Goal: Information Seeking & Learning: Learn about a topic

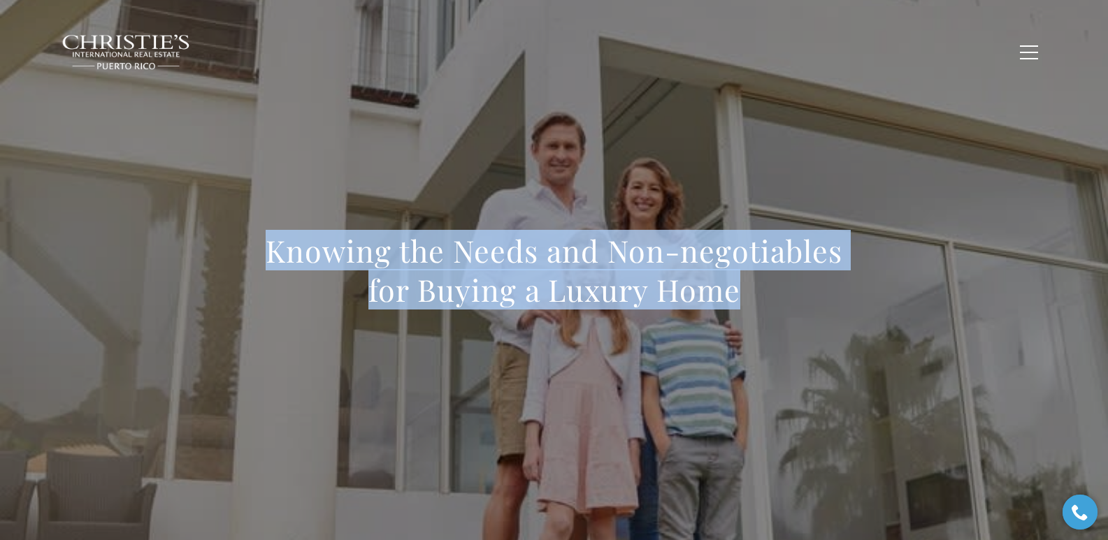
drag, startPoint x: 268, startPoint y: 254, endPoint x: 764, endPoint y: 289, distance: 497.6
click at [764, 289] on h1 "Knowing the Needs and Non-negotiables for Buying a Luxury Home" at bounding box center [554, 270] width 617 height 78
copy h1 "Knowing the Needs and Non-negotiables for Buying a Luxury Home"
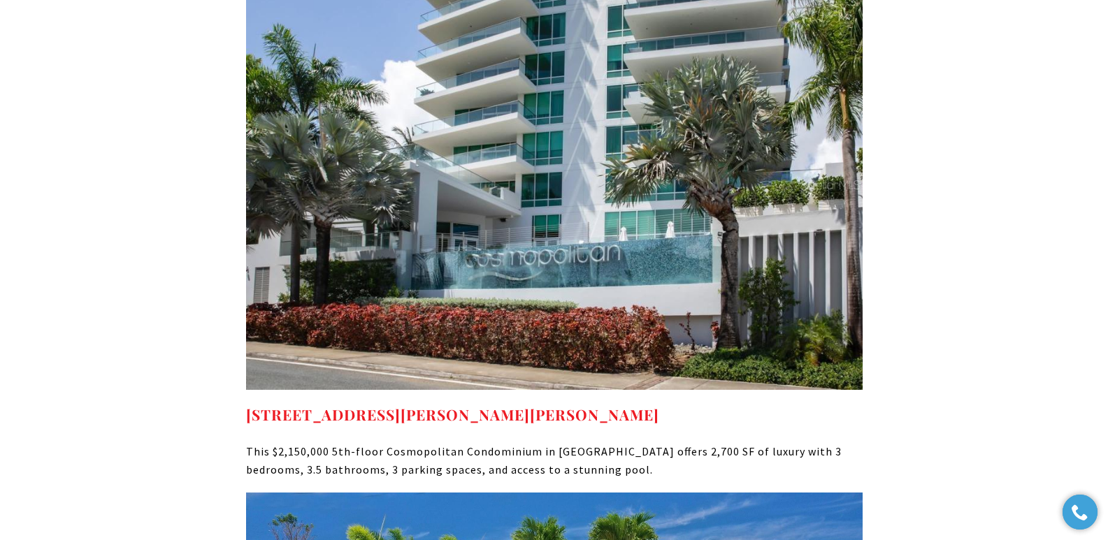
scroll to position [5614, 0]
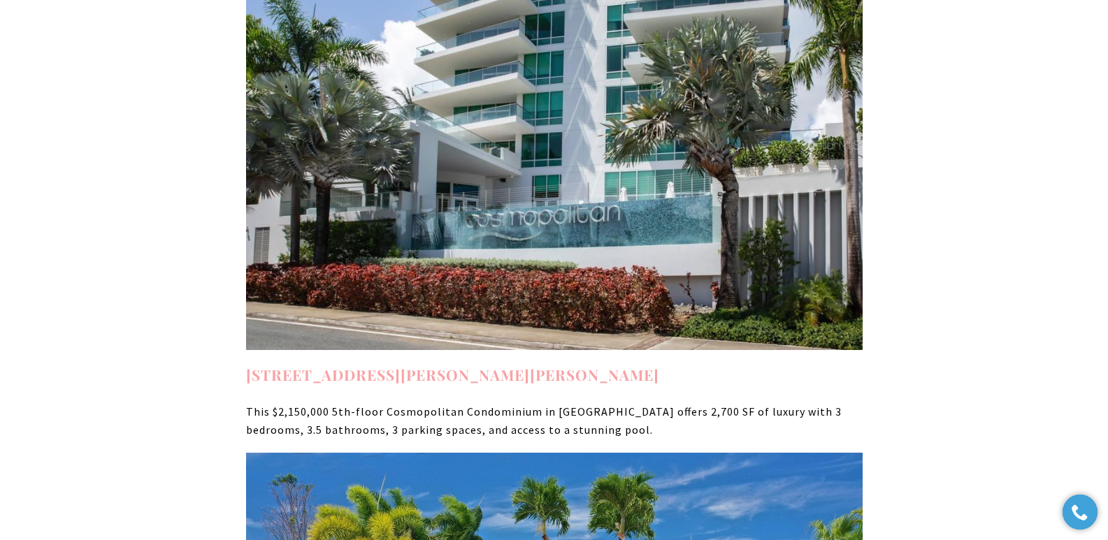
click at [425, 365] on link "555 C. MONSERRATE #5, SAN JUAN PR, 00907" at bounding box center [452, 375] width 413 height 20
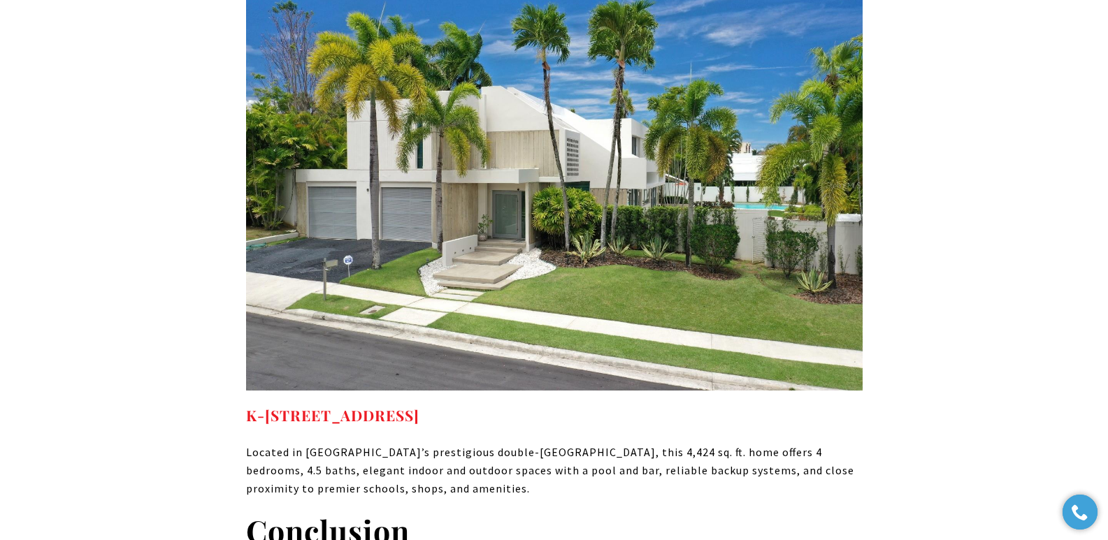
scroll to position [6560, 0]
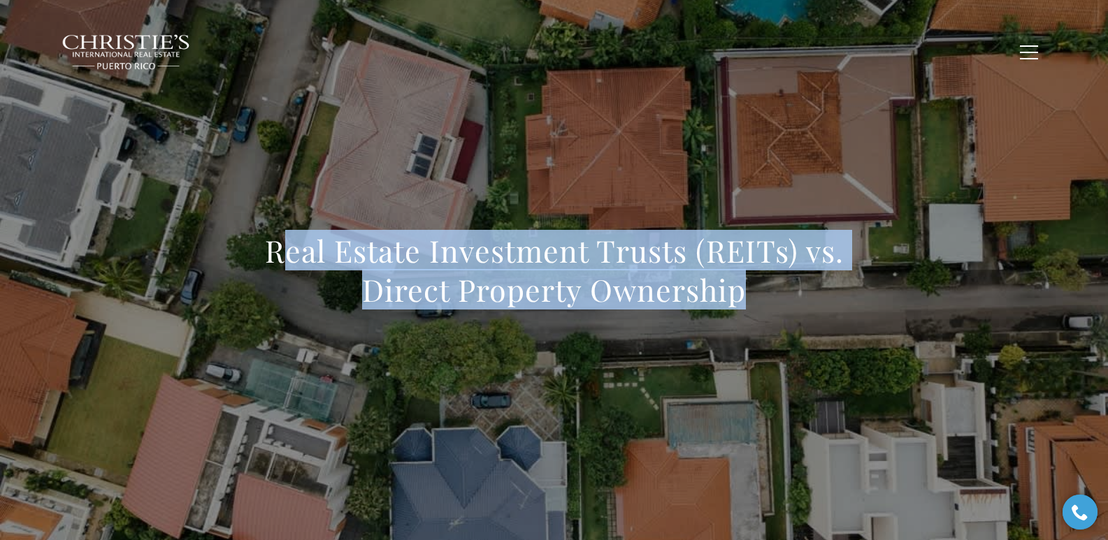
drag, startPoint x: 277, startPoint y: 254, endPoint x: 745, endPoint y: 322, distance: 473.1
click at [745, 322] on div "Real Estate Investment Trusts (REITs) vs. Direct Property Ownership" at bounding box center [554, 279] width 617 height 96
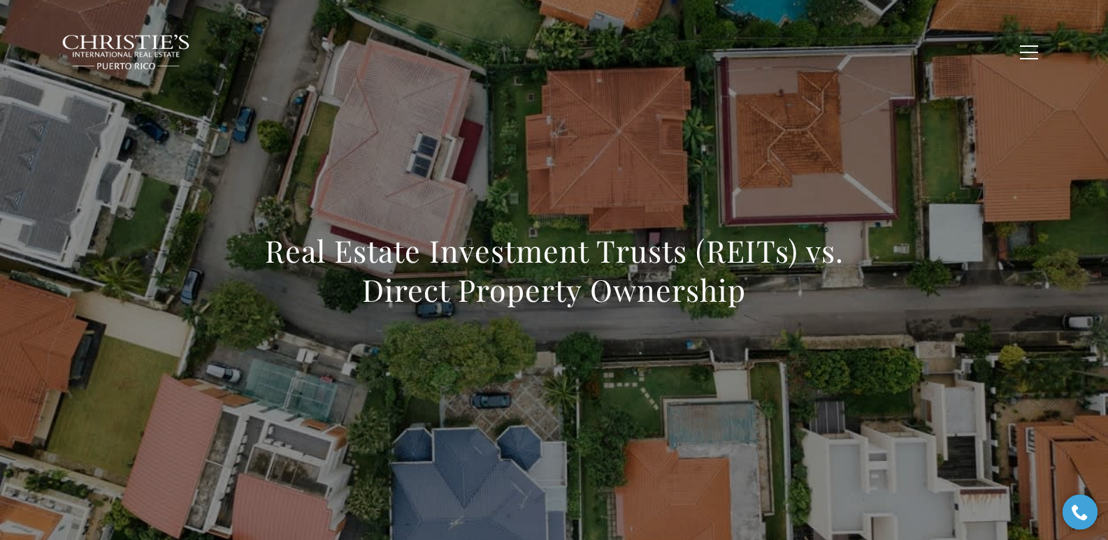
click at [271, 245] on h1 "Real Estate Investment Trusts (REITs) vs. Direct Property Ownership" at bounding box center [554, 270] width 617 height 78
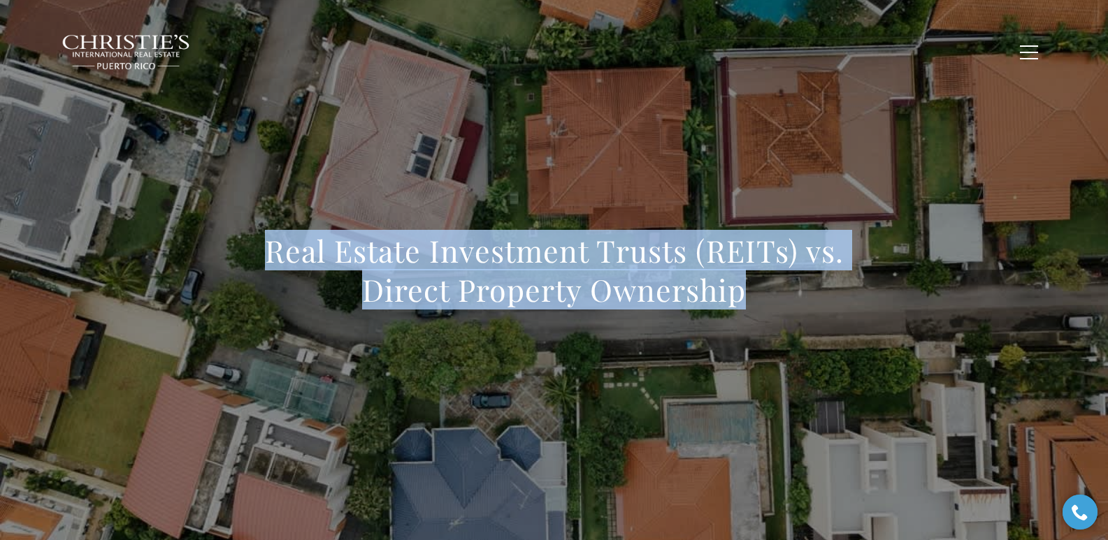
drag, startPoint x: 261, startPoint y: 254, endPoint x: 778, endPoint y: 323, distance: 521.1
click at [778, 323] on div "Real Estate Investment Trusts (REITs) vs. Direct Property Ownership" at bounding box center [554, 279] width 617 height 96
copy h1 "Real Estate Investment Trusts (REITs) vs. Direct Property Ownership"
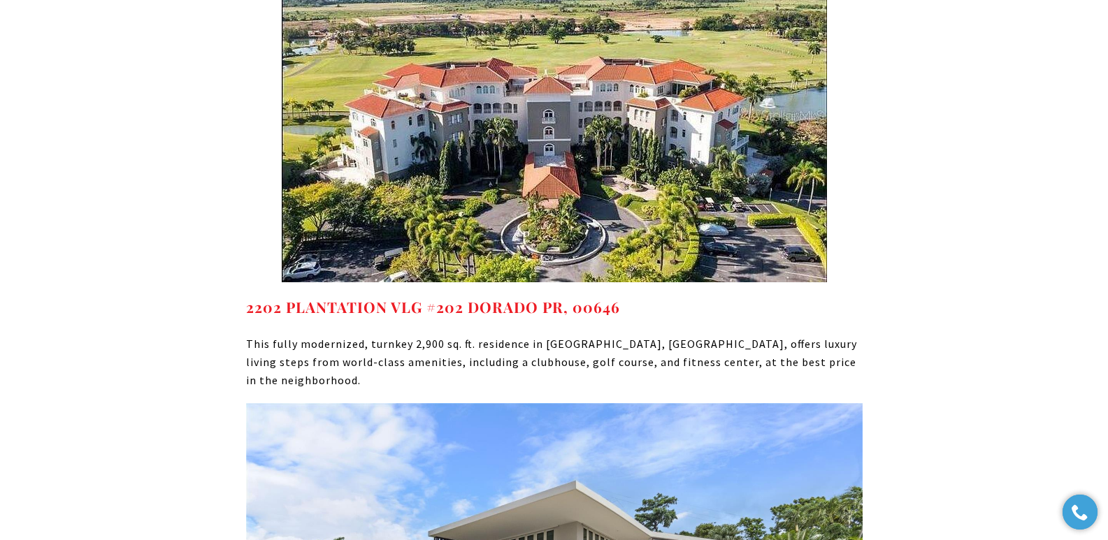
scroll to position [9236, 0]
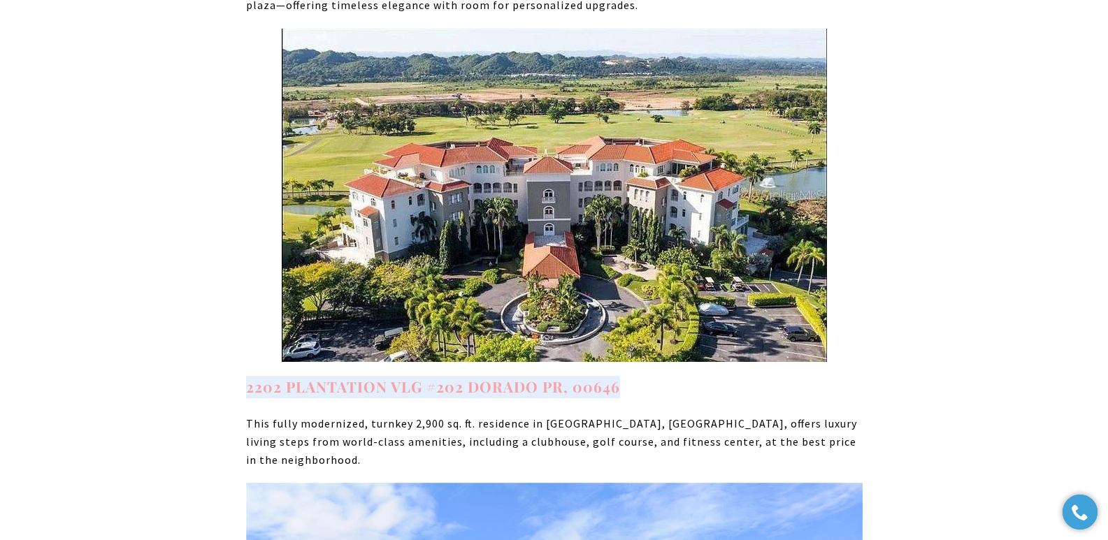
drag, startPoint x: 638, startPoint y: 300, endPoint x: 247, endPoint y: 294, distance: 390.8
click at [247, 376] on h4 "2202 PLANTATION VLG #202 DORADO PR, 00646" at bounding box center [554, 387] width 617 height 22
copy strong "2202 PLANTATION VLG #202 DORADO PR, 00646"
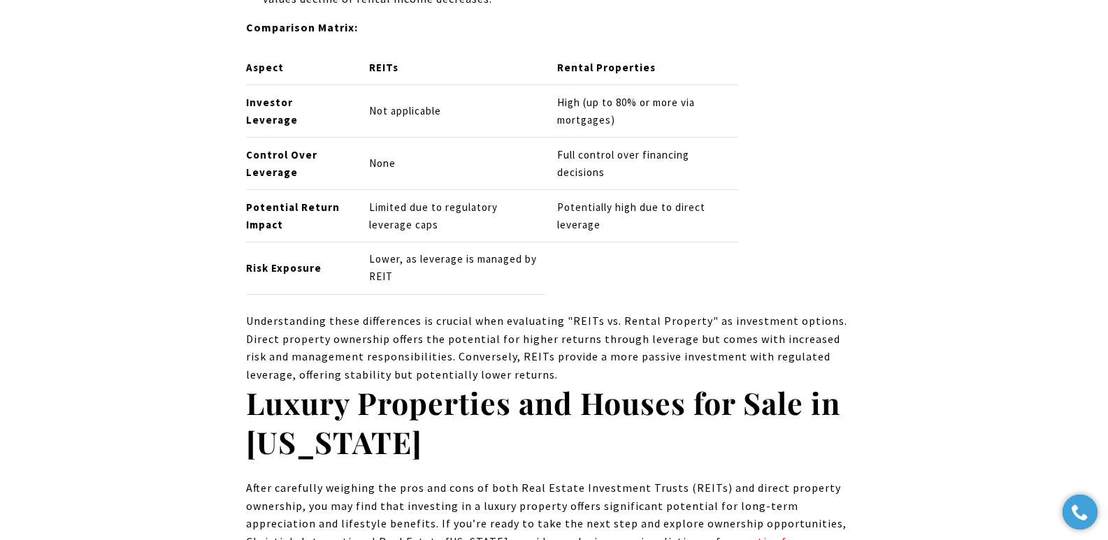
scroll to position [8217, 0]
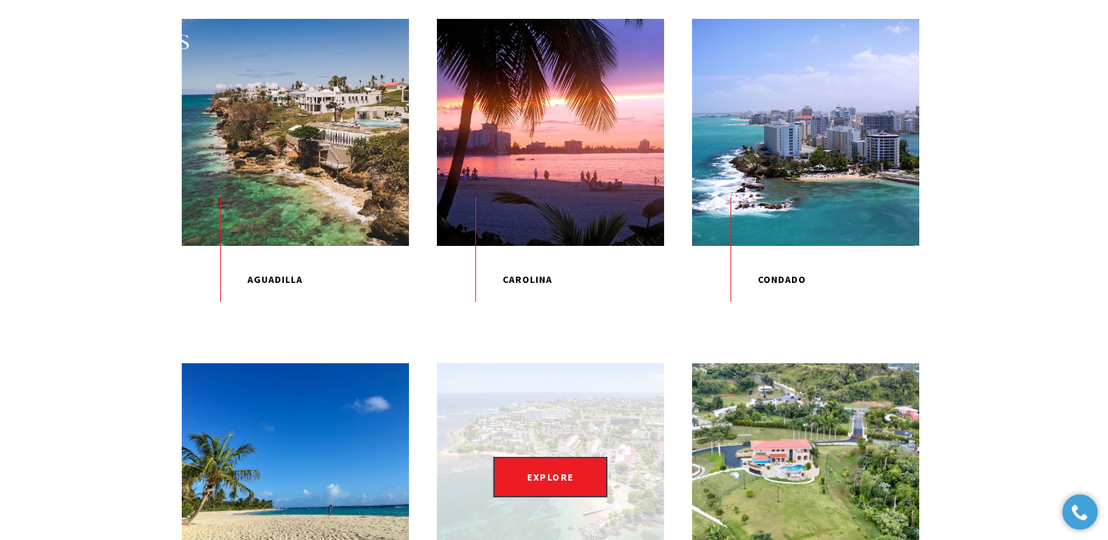
click at [568, 459] on div "EXPLORE" at bounding box center [550, 476] width 227 height 227
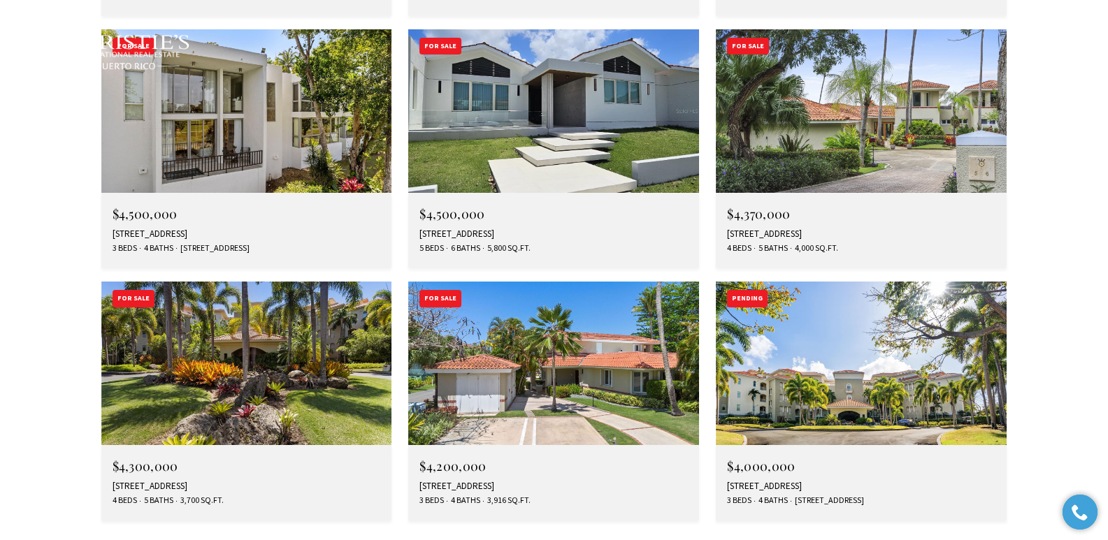
scroll to position [5303, 0]
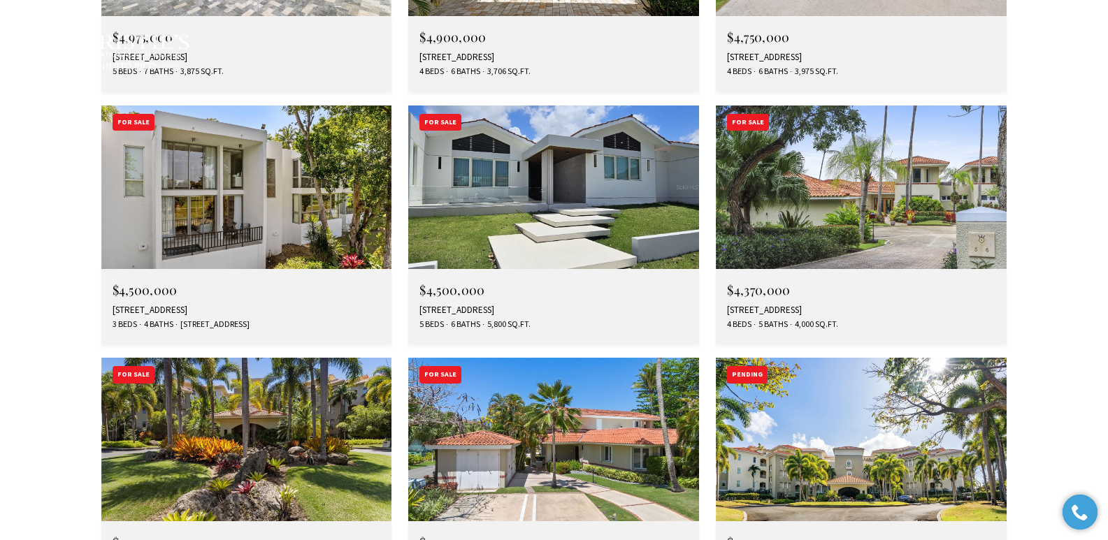
click at [239, 358] on img at bounding box center [246, 440] width 291 height 164
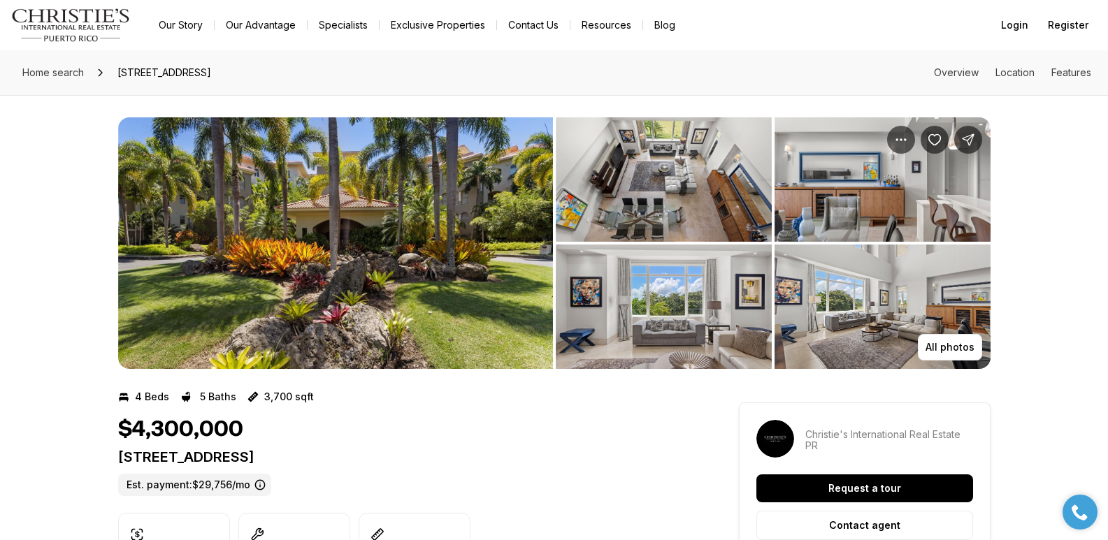
drag, startPoint x: 117, startPoint y: 455, endPoint x: 470, endPoint y: 455, distance: 352.3
click at [470, 455] on p "[STREET_ADDRESS]" at bounding box center [403, 457] width 570 height 17
copy p "[STREET_ADDRESS]"
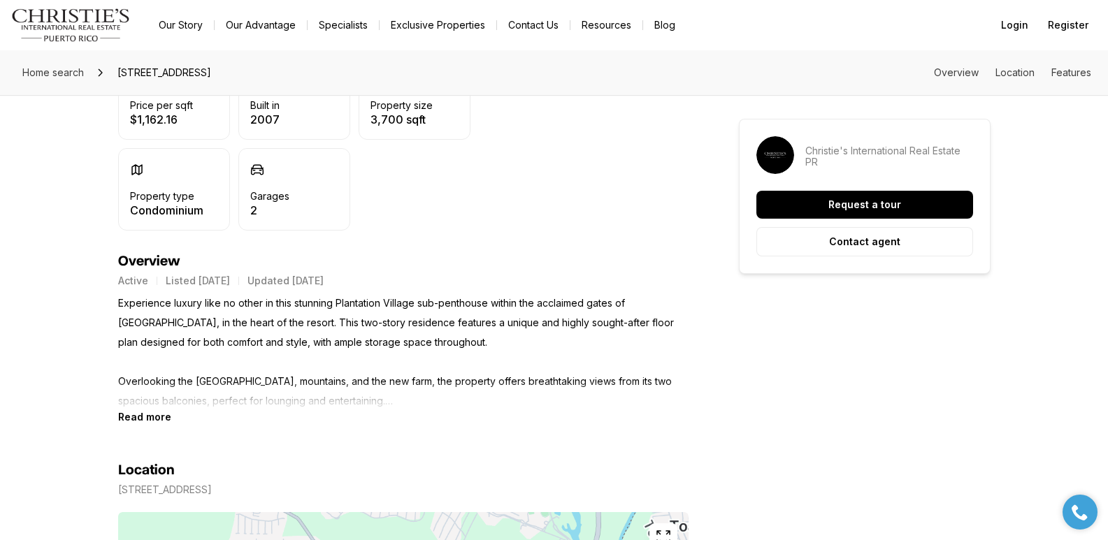
scroll to position [477, 0]
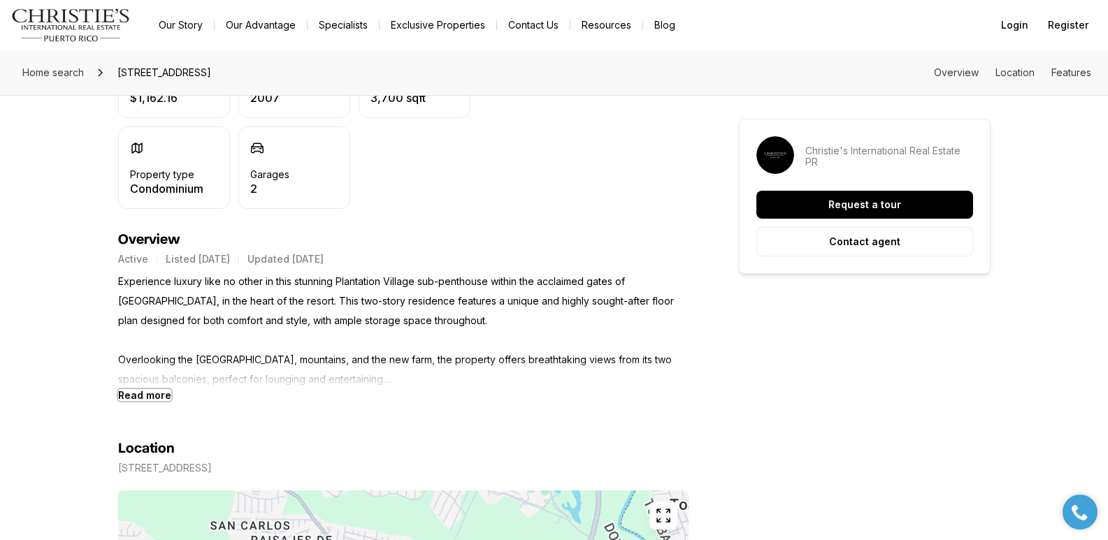
click at [145, 394] on b "Read more" at bounding box center [144, 395] width 53 height 12
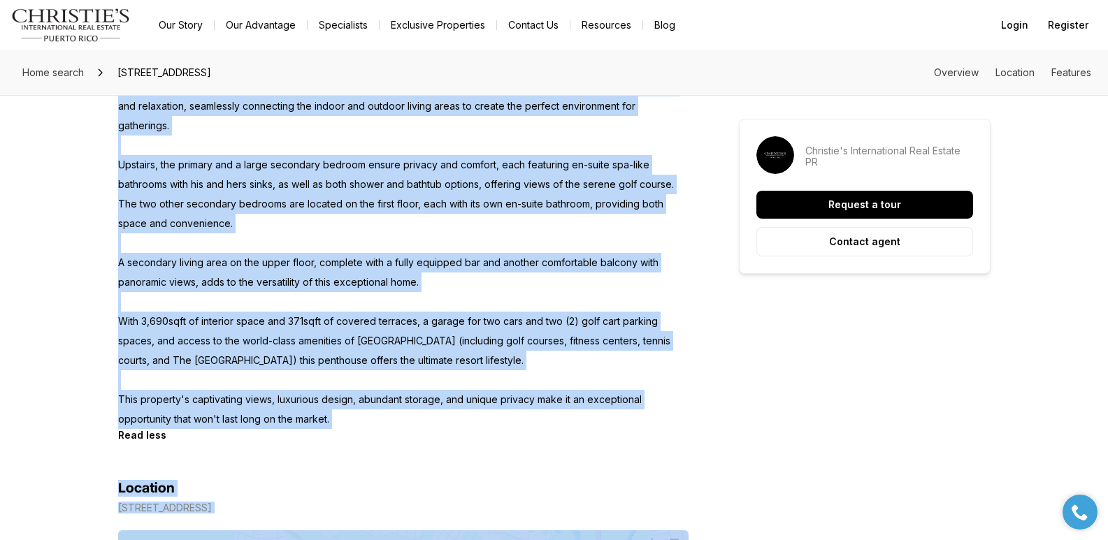
scroll to position [842, 0]
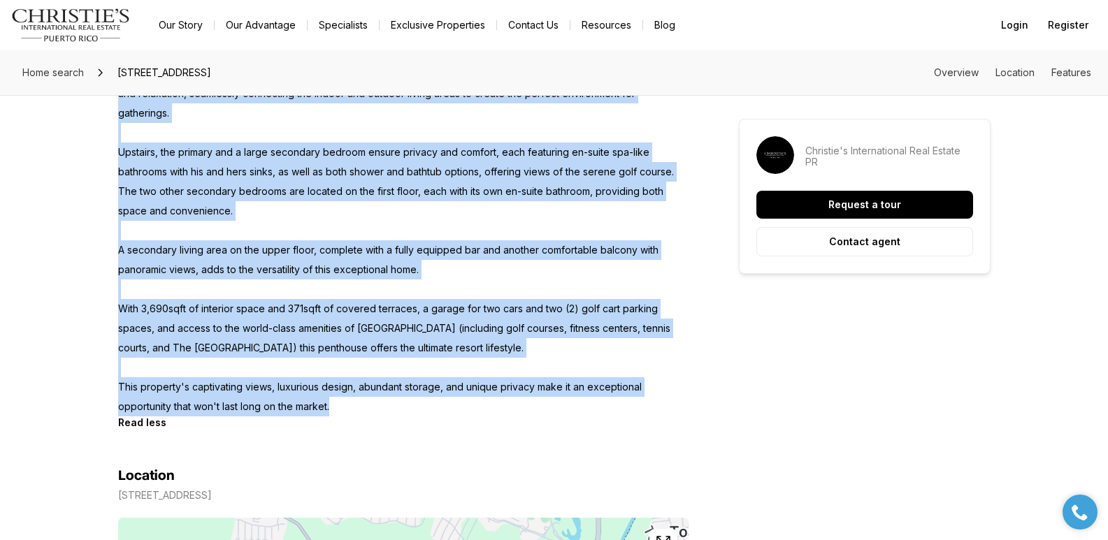
drag, startPoint x: 117, startPoint y: 280, endPoint x: 340, endPoint y: 391, distance: 248.8
copy p "Experience luxury like no other in this stunning Plantation Village sub-penthou…"
click at [168, 136] on p "Experience luxury like no other in this stunning Plantation Village sub-penthou…" at bounding box center [403, 162] width 570 height 509
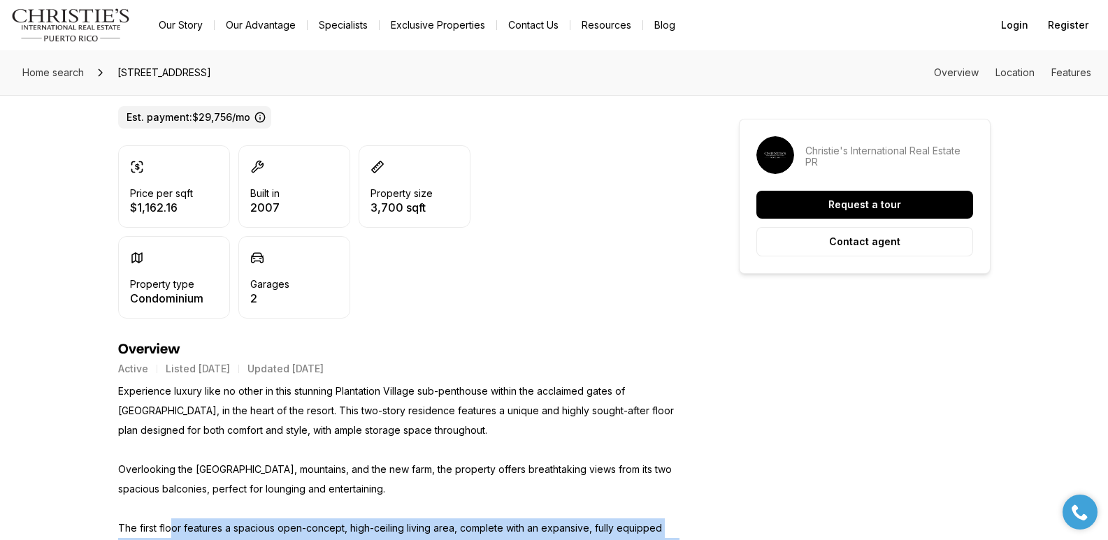
scroll to position [418, 0]
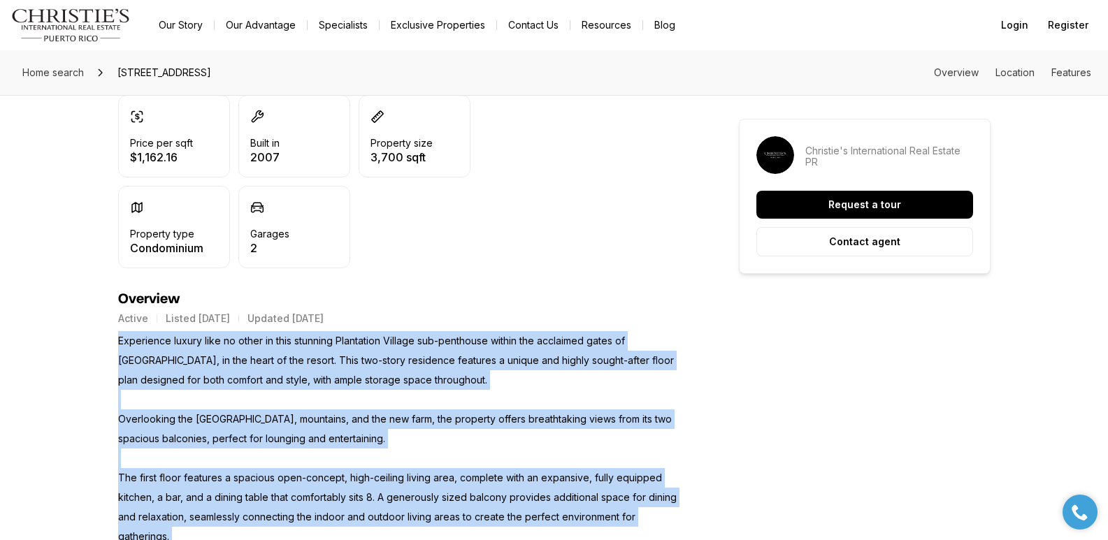
drag, startPoint x: 345, startPoint y: 382, endPoint x: 117, endPoint y: 336, distance: 231.7
copy p "Experience luxury like no other in this stunning Plantation Village sub-penthou…"
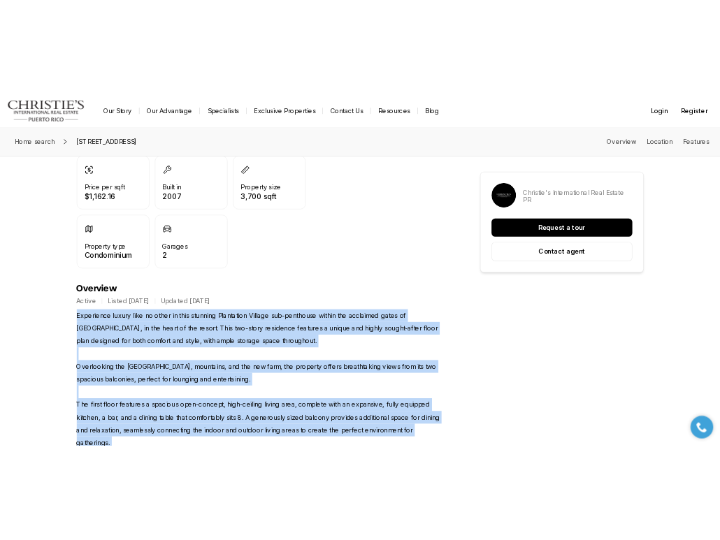
scroll to position [0, 0]
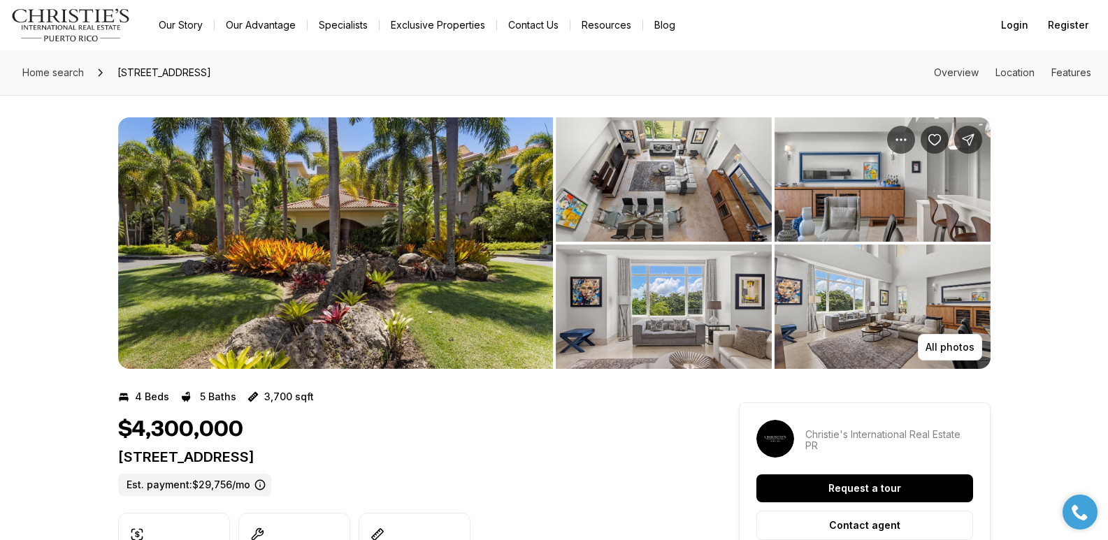
click at [674, 169] on img "View image gallery" at bounding box center [664, 179] width 216 height 124
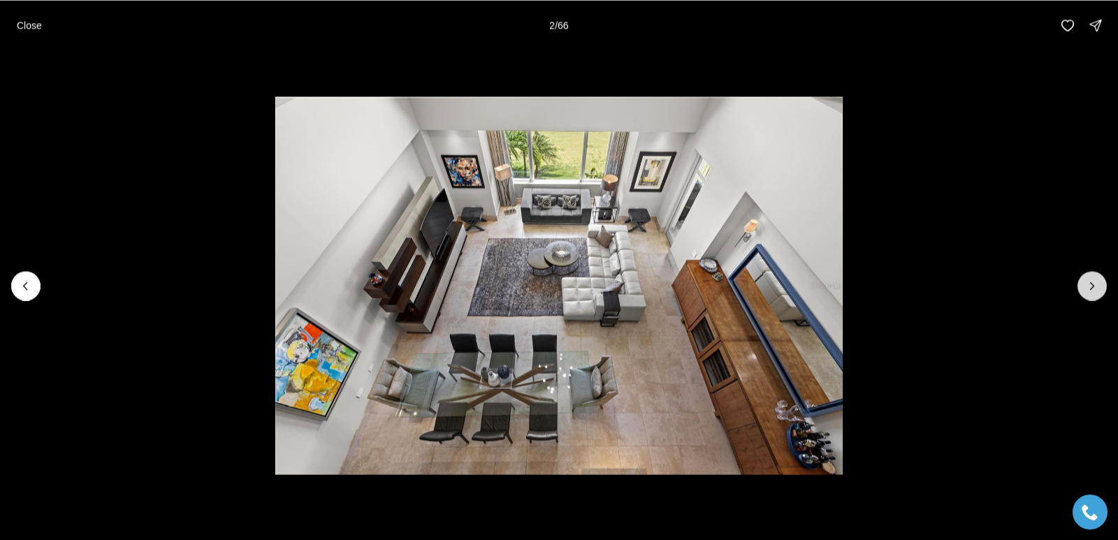
click at [1089, 288] on icon "Next slide" at bounding box center [1093, 286] width 14 height 14
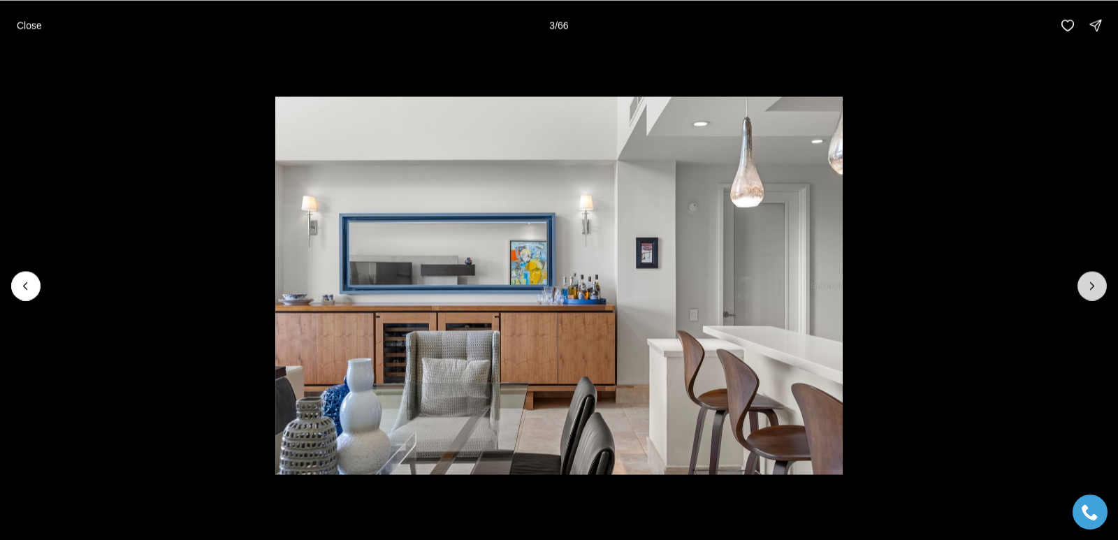
click at [1089, 288] on icon "Next slide" at bounding box center [1093, 286] width 14 height 14
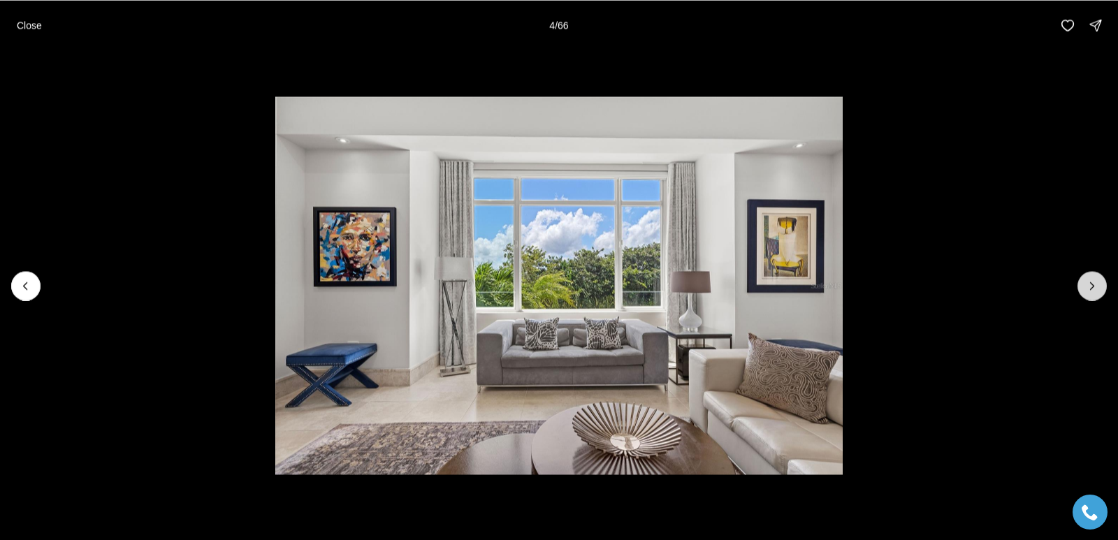
click at [1089, 288] on icon "Next slide" at bounding box center [1093, 286] width 14 height 14
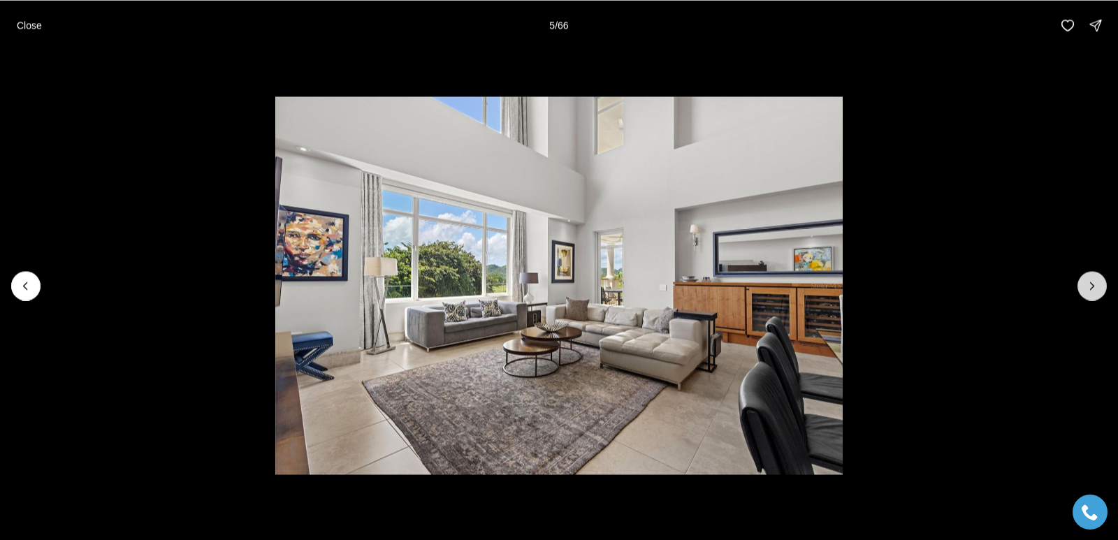
click at [1089, 288] on icon "Next slide" at bounding box center [1093, 286] width 14 height 14
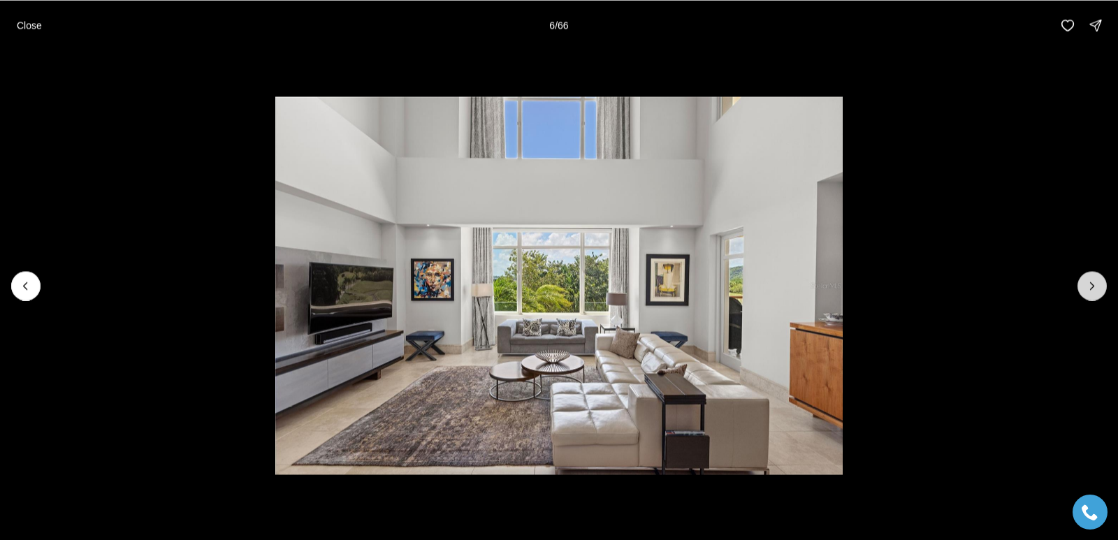
click at [1090, 279] on icon "Next slide" at bounding box center [1093, 286] width 14 height 14
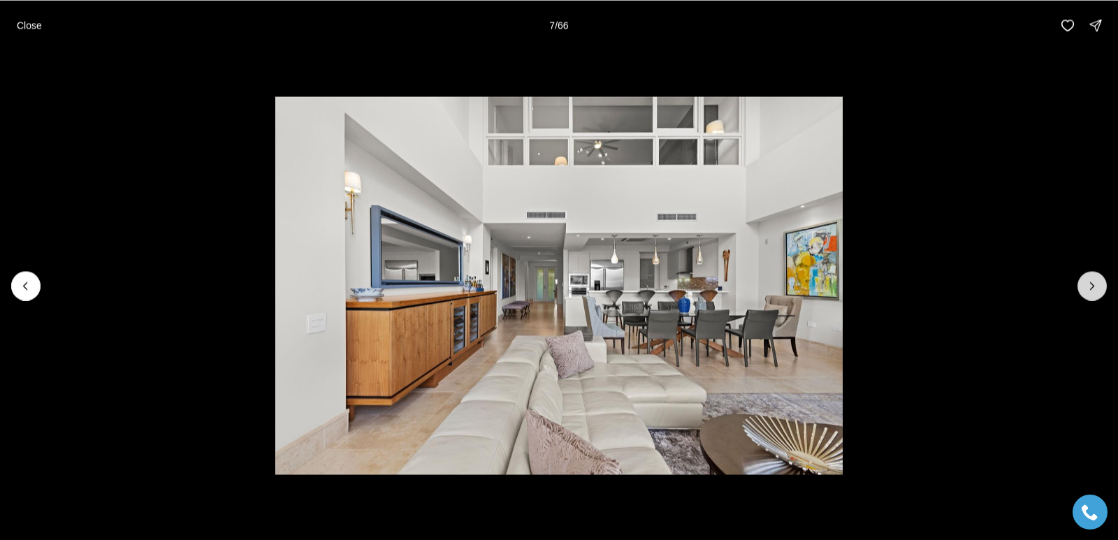
click at [1090, 279] on icon "Next slide" at bounding box center [1093, 286] width 14 height 14
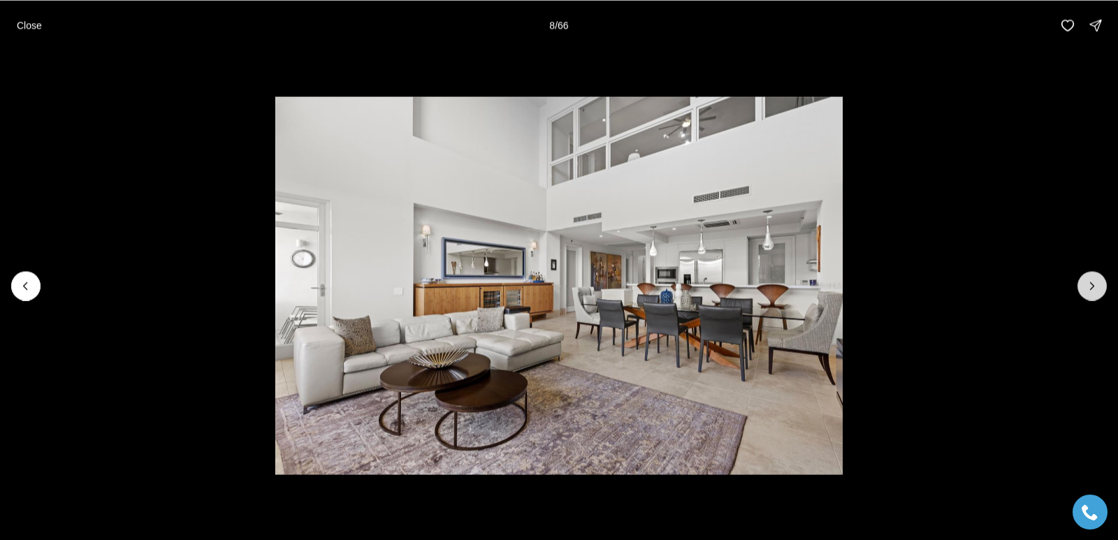
click at [1090, 279] on icon "Next slide" at bounding box center [1093, 286] width 14 height 14
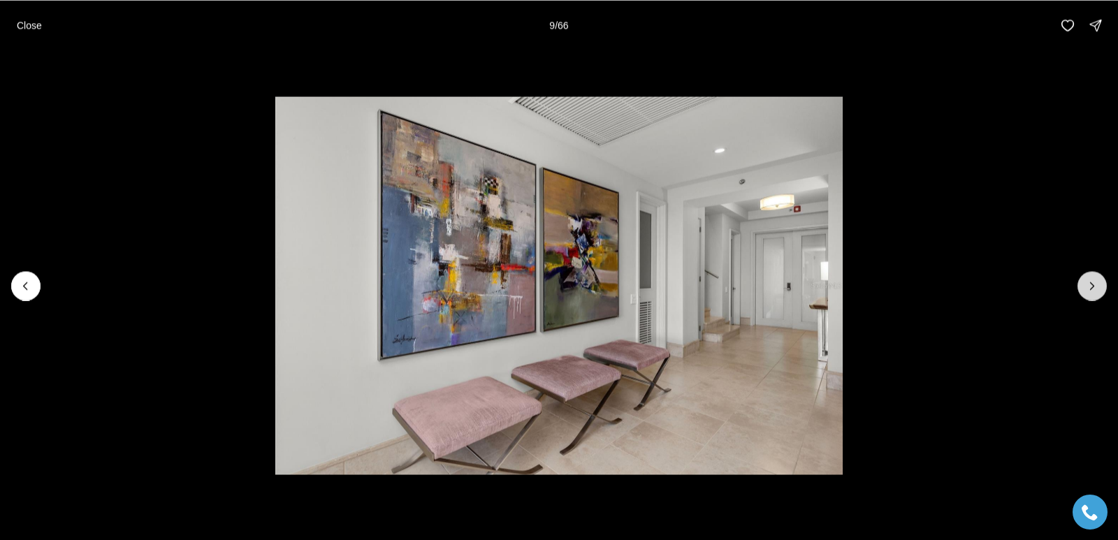
click at [1090, 279] on icon "Next slide" at bounding box center [1093, 286] width 14 height 14
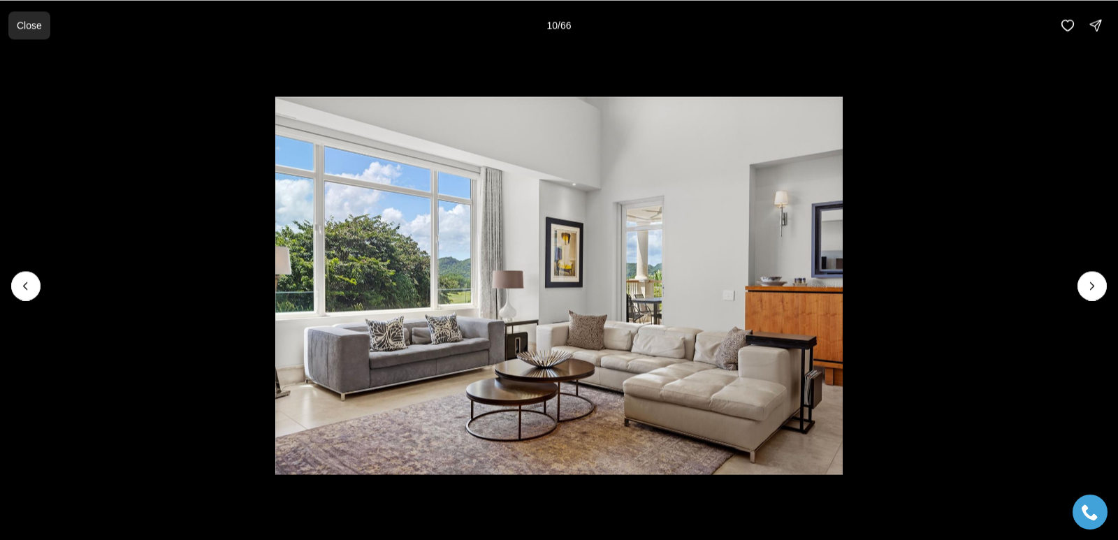
click at [48, 31] on button "Close" at bounding box center [29, 25] width 42 height 28
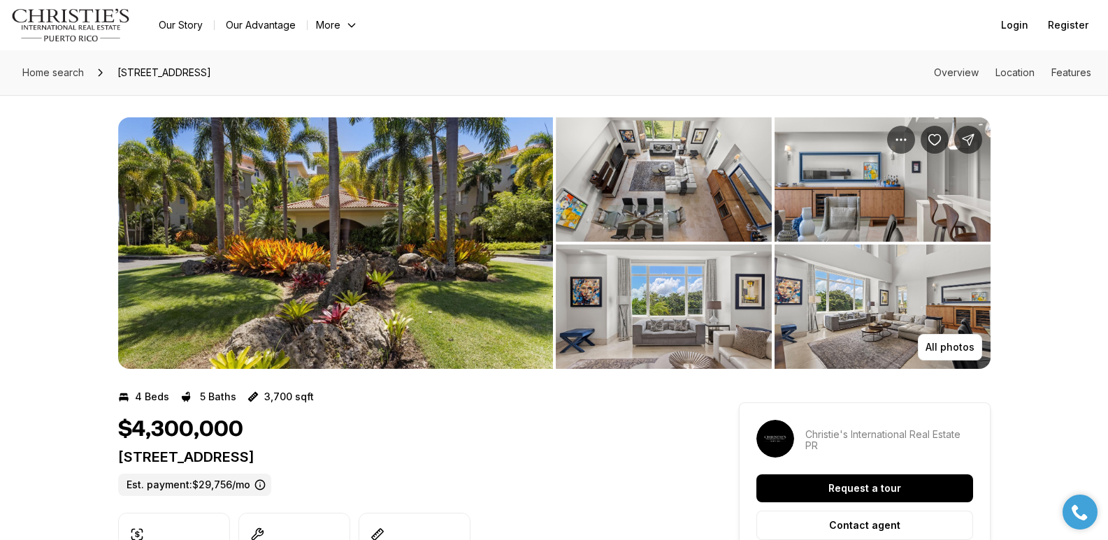
drag, startPoint x: 118, startPoint y: 459, endPoint x: 455, endPoint y: 452, distance: 337.0
click at [455, 452] on p "[STREET_ADDRESS]" at bounding box center [403, 457] width 570 height 17
copy p "[STREET_ADDRESS]"
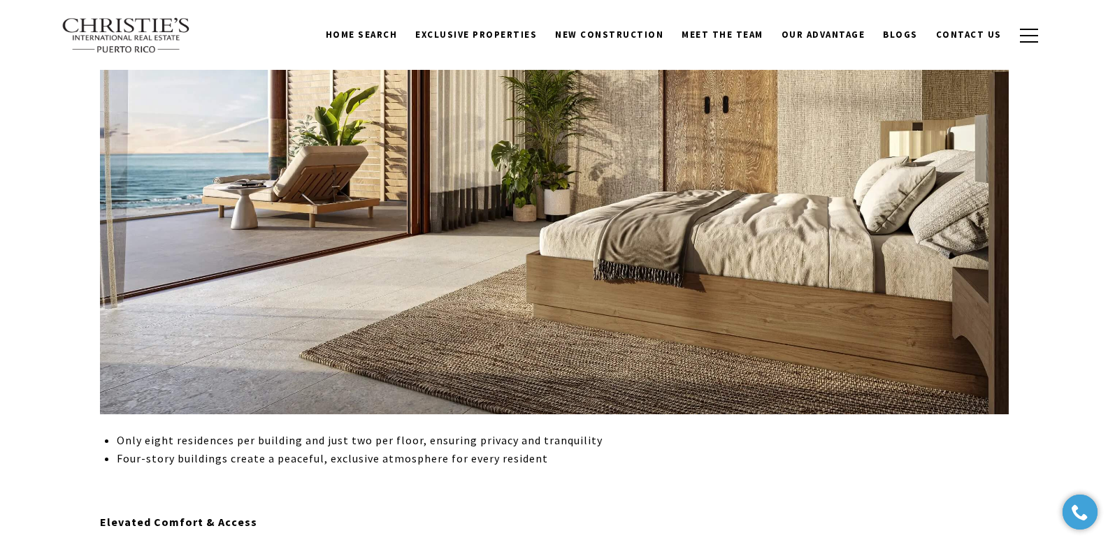
scroll to position [797, 0]
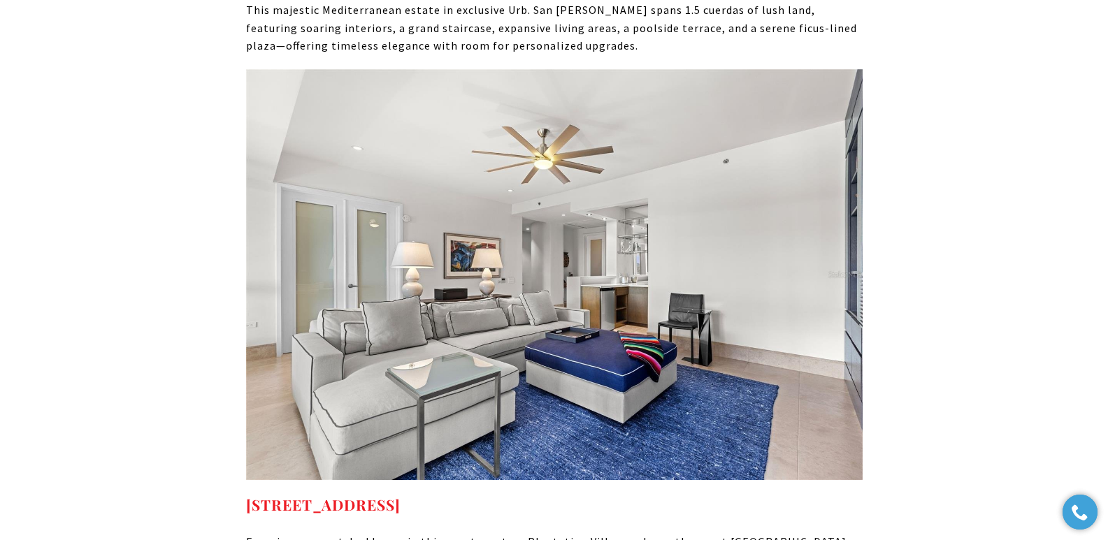
scroll to position [9276, 0]
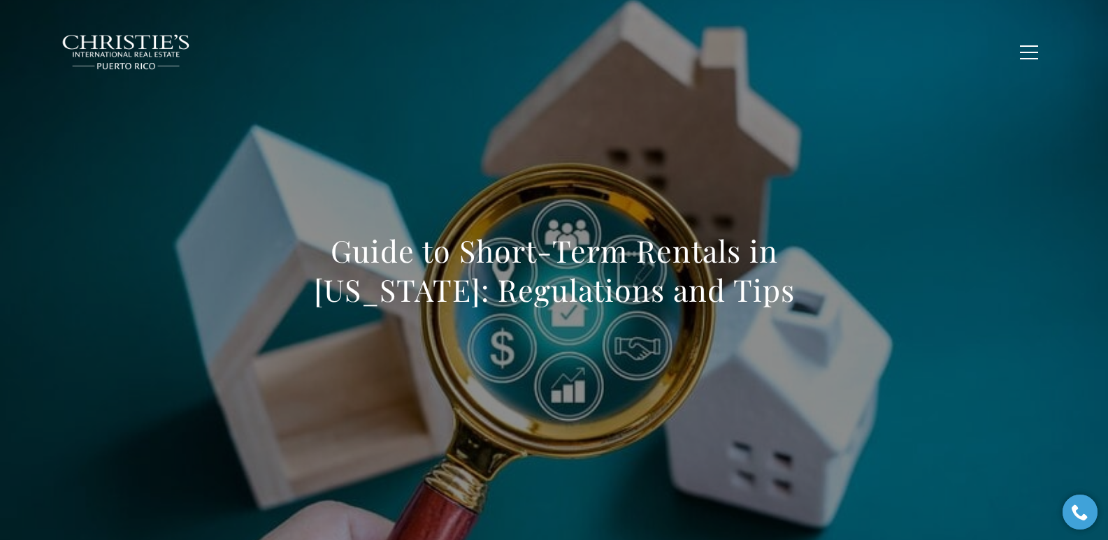
drag, startPoint x: 259, startPoint y: 257, endPoint x: 800, endPoint y: 309, distance: 543.6
click at [800, 309] on h1 "Guide to Short-Term Rentals in Puerto Rico: Regulations and Tips" at bounding box center [554, 270] width 617 height 78
copy h1 "Guide to Short-Term Rentals in Puerto Rico: Regulations and Tips"
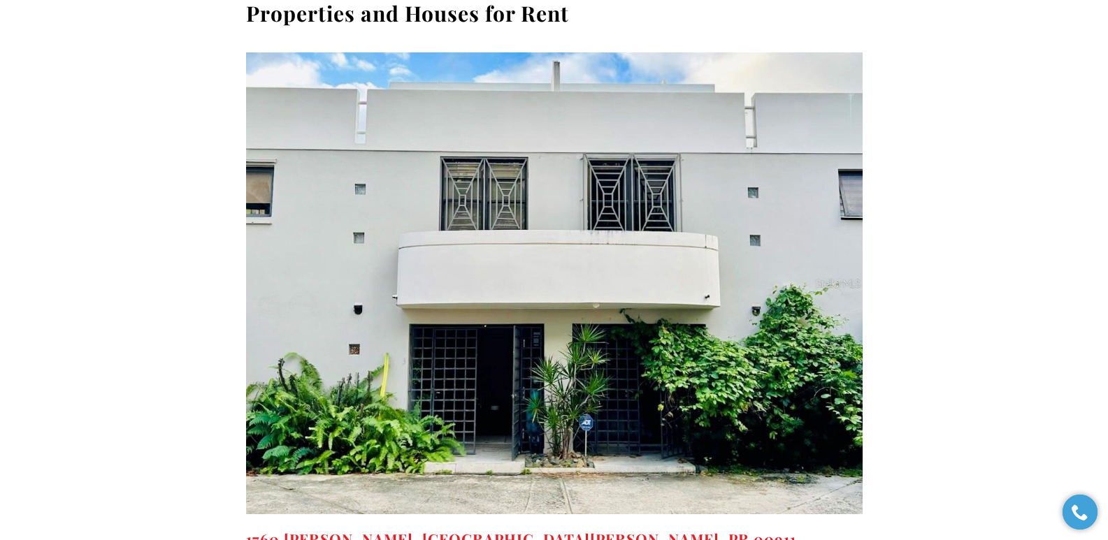
scroll to position [11211, 0]
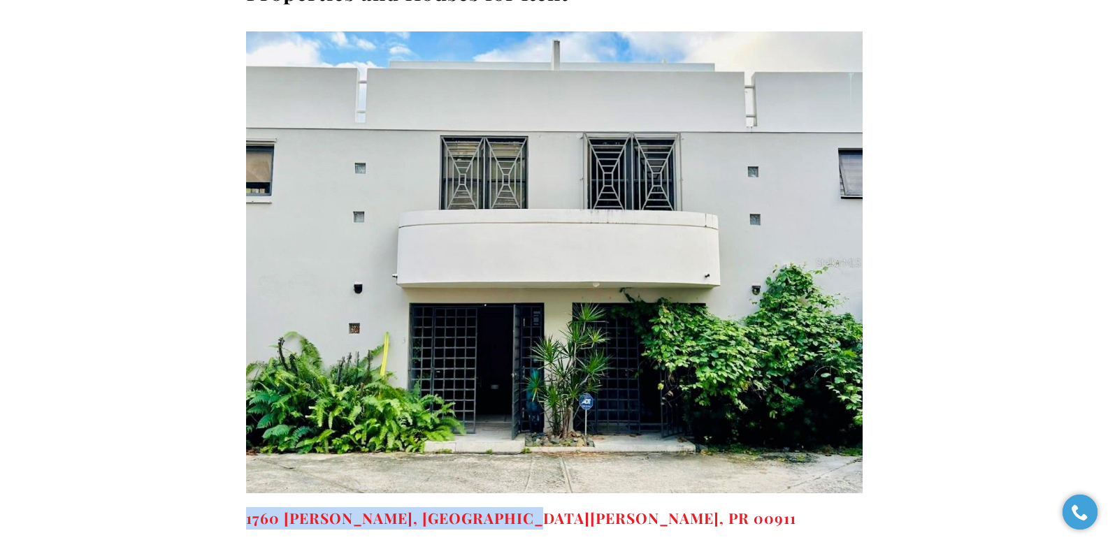
drag, startPoint x: 565, startPoint y: 349, endPoint x: 226, endPoint y: 345, distance: 338.3
copy strong "1760 MCLEARY, SAN JUAN, PR 00911"
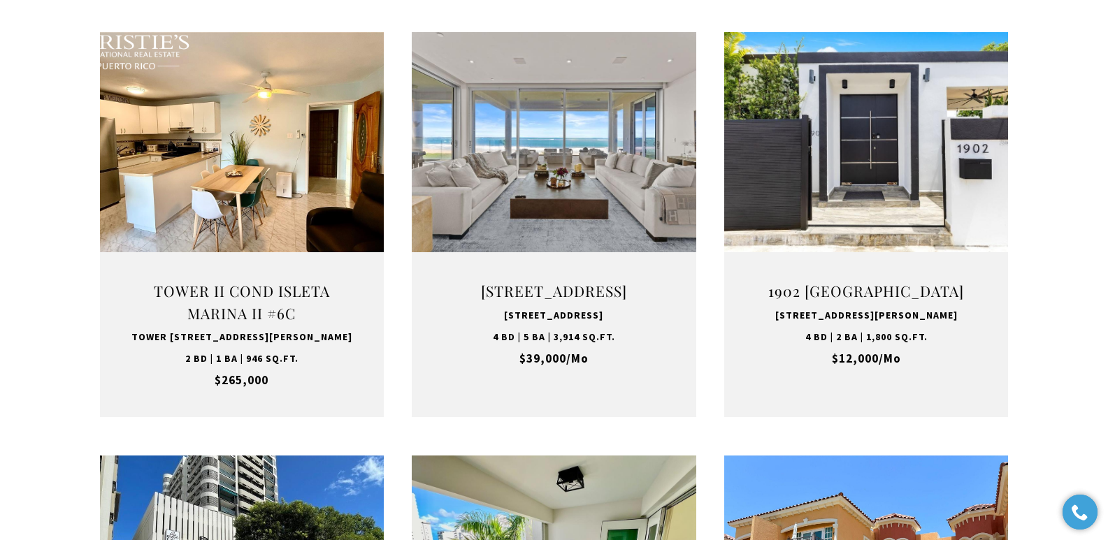
scroll to position [4000, 0]
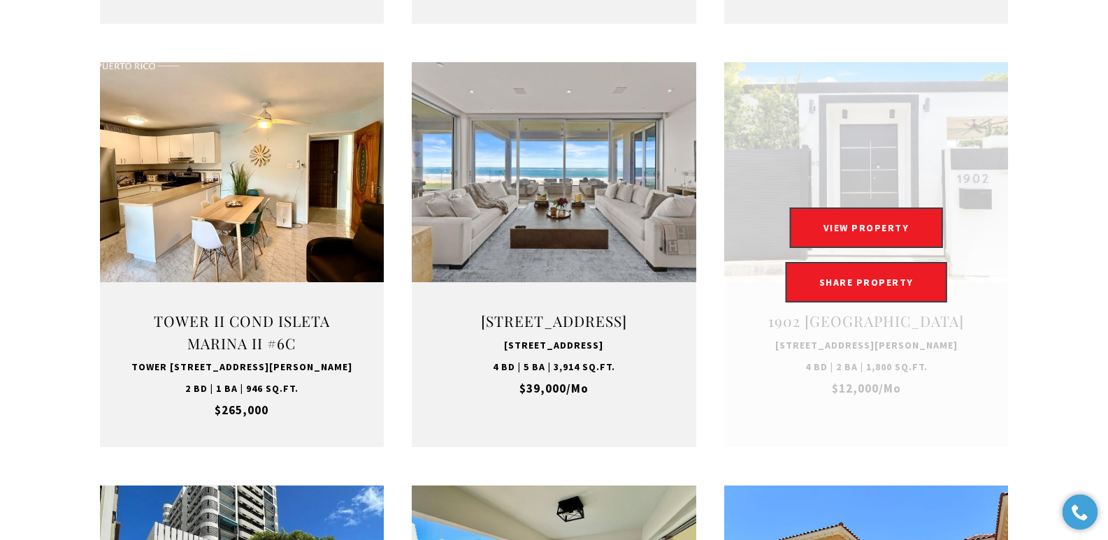
click at [881, 296] on link at bounding box center [866, 254] width 284 height 384
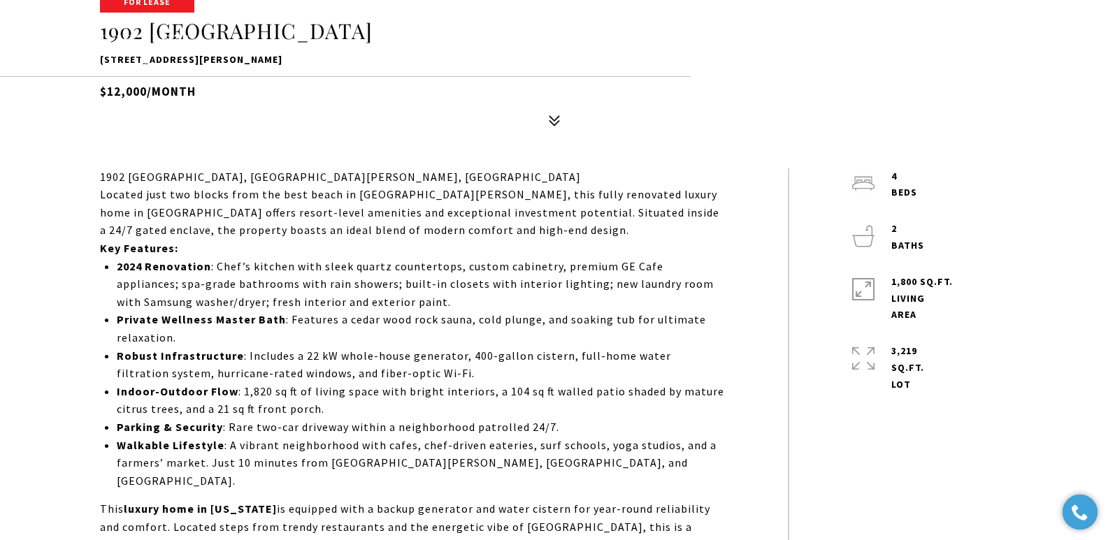
scroll to position [535, 0]
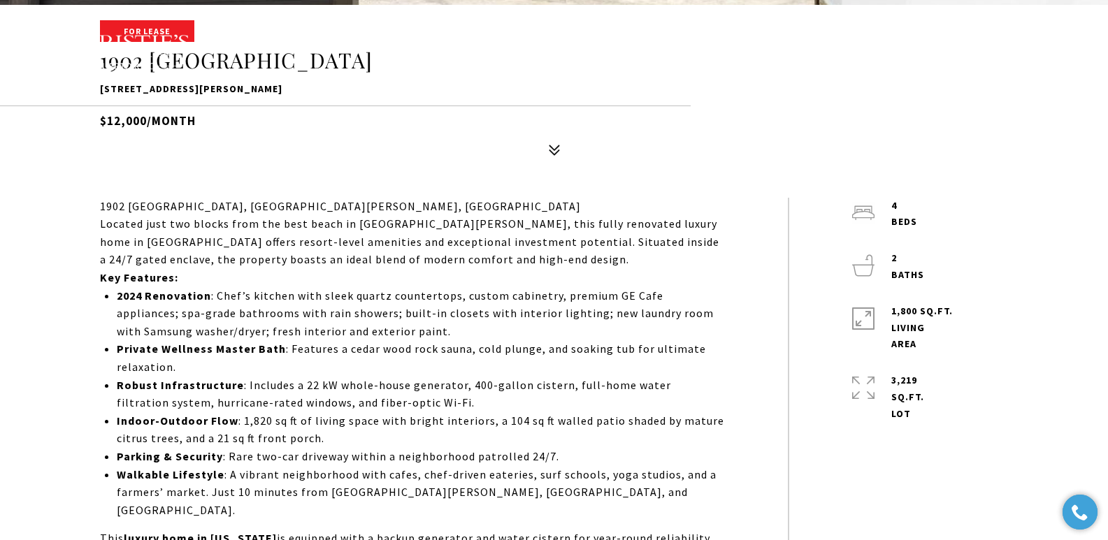
click at [399, 159] on div "For Lease 1902 CALLE CACIQUE 1902 CALLE CACIQUE, SAN JUAN, PR 00911 $12,000/mon…" at bounding box center [554, 92] width 979 height 141
drag, startPoint x: 98, startPoint y: 90, endPoint x: 323, endPoint y: 93, distance: 225.1
click at [323, 93] on div "For Lease 1902 CALLE CACIQUE 1902 CALLE CACIQUE, SAN JUAN, PR 00911 $12,000/mon…" at bounding box center [554, 92] width 979 height 141
copy p "[STREET_ADDRESS][PERSON_NAME]"
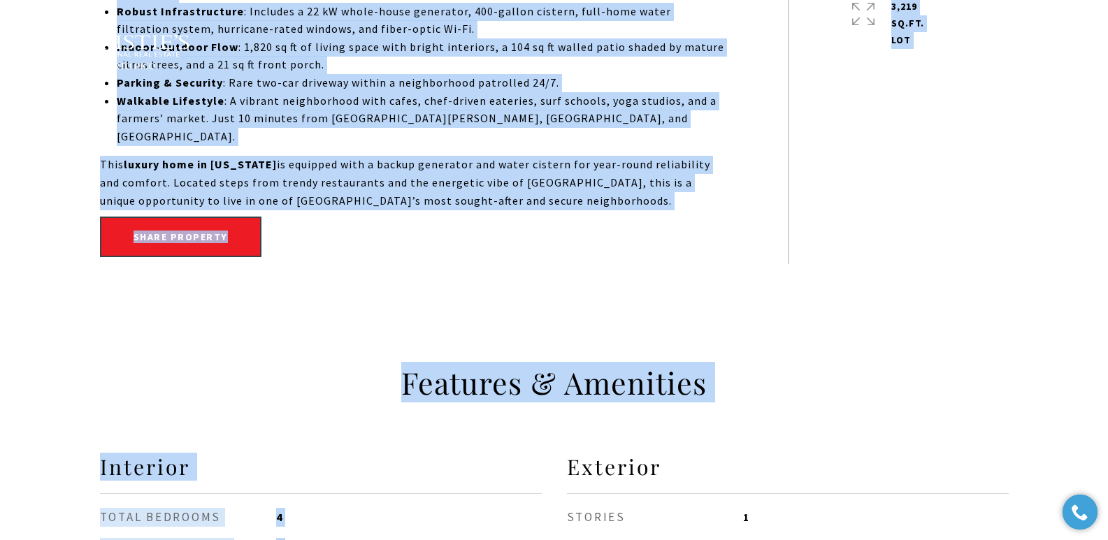
scroll to position [1060, 0]
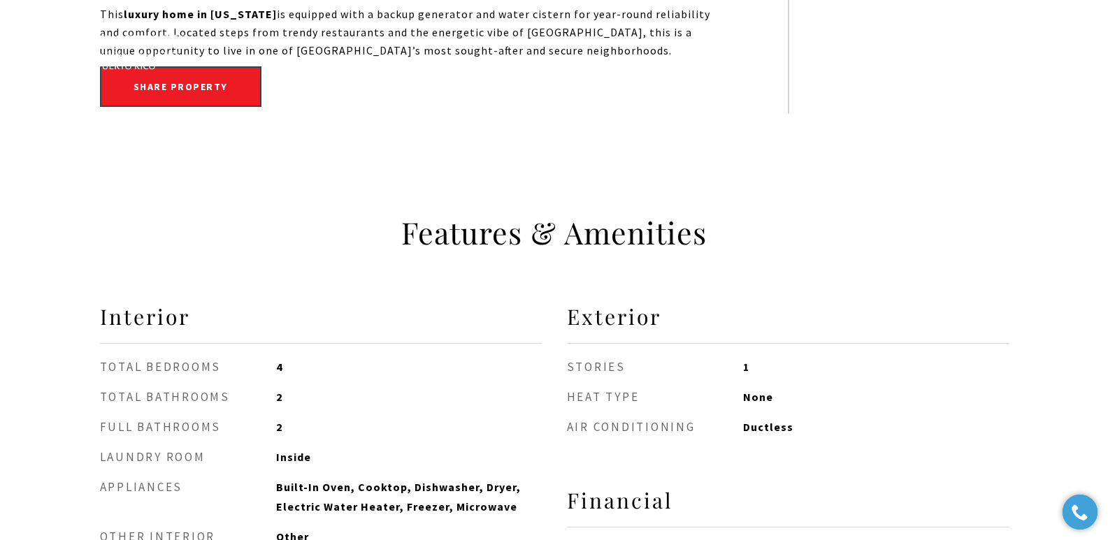
drag, startPoint x: 101, startPoint y: 206, endPoint x: 576, endPoint y: 48, distance: 500.2
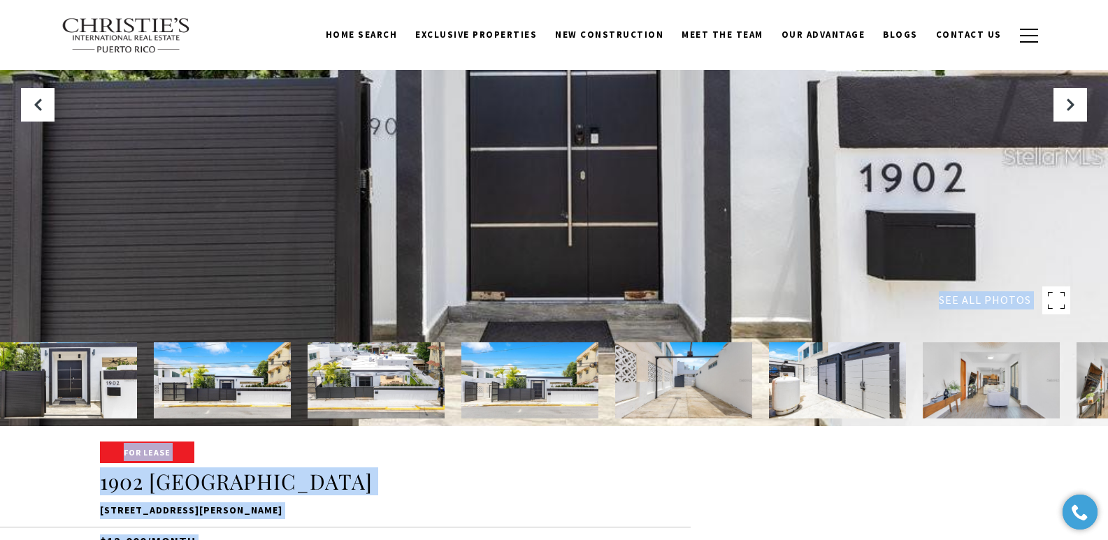
click at [919, 486] on h1 "1902 CALLE CACIQUE" at bounding box center [554, 482] width 909 height 27
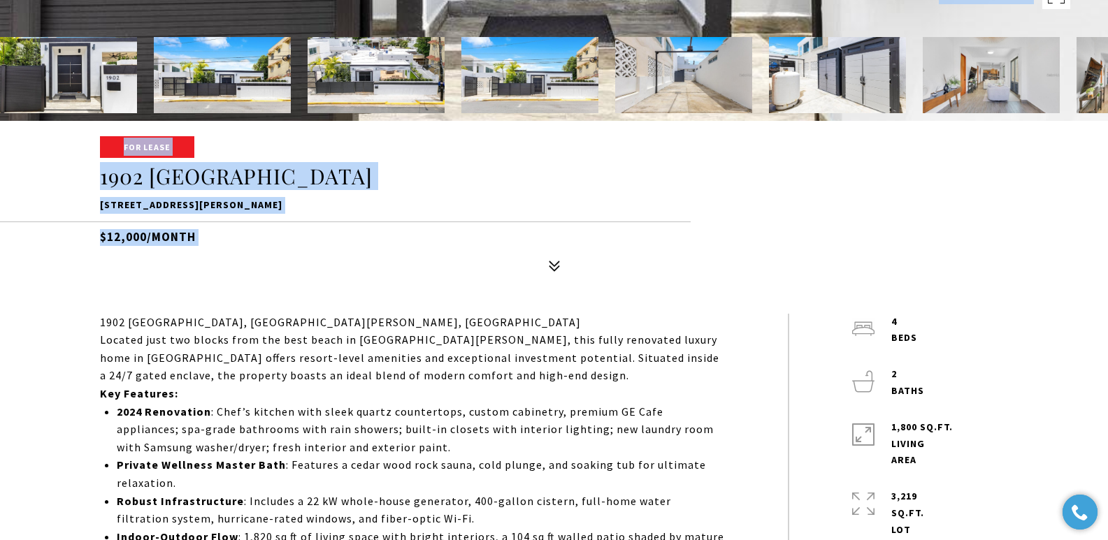
scroll to position [426, 0]
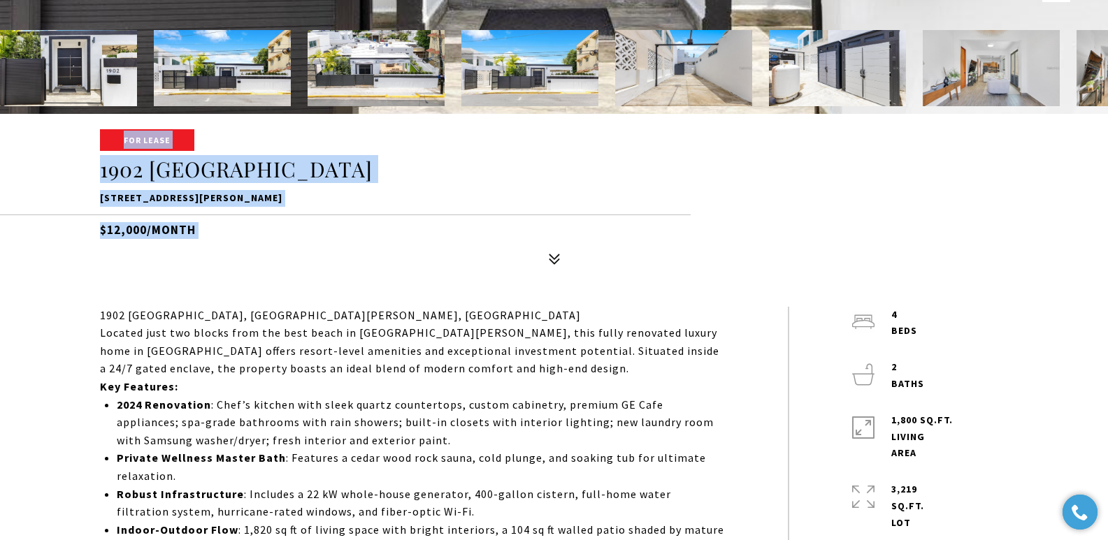
click at [328, 262] on div "For Lease 1902 CALLE CACIQUE 1902 CALLE CACIQUE, SAN JUAN, PR 00911 $12,000/mon…" at bounding box center [554, 201] width 979 height 141
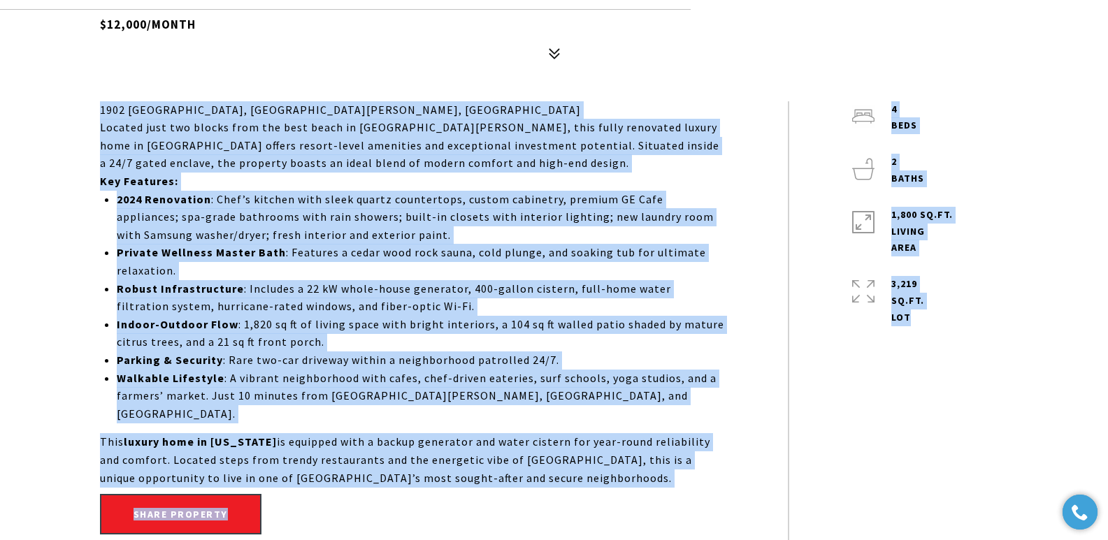
scroll to position [700, 0]
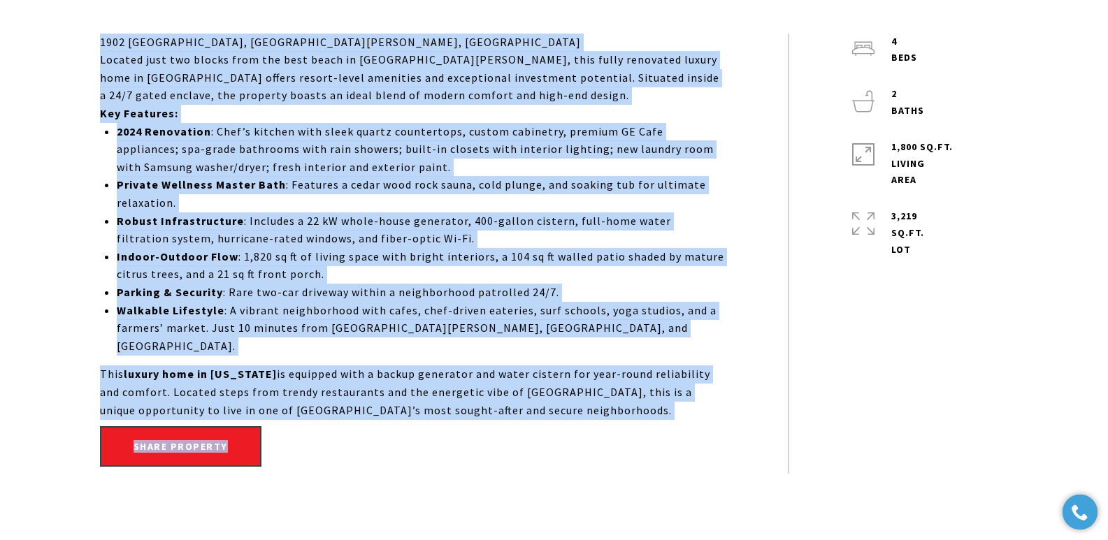
drag, startPoint x: 98, startPoint y: 317, endPoint x: 567, endPoint y: 407, distance: 477.6
click at [567, 407] on div "1902 Calle Cacique - Ocean Park, San Juan, PR Located just two blocks from the …" at bounding box center [554, 254] width 979 height 440
copy div "1902 Calle Cacique - Ocean Park, San Juan, PR Located just two blocks from the …"
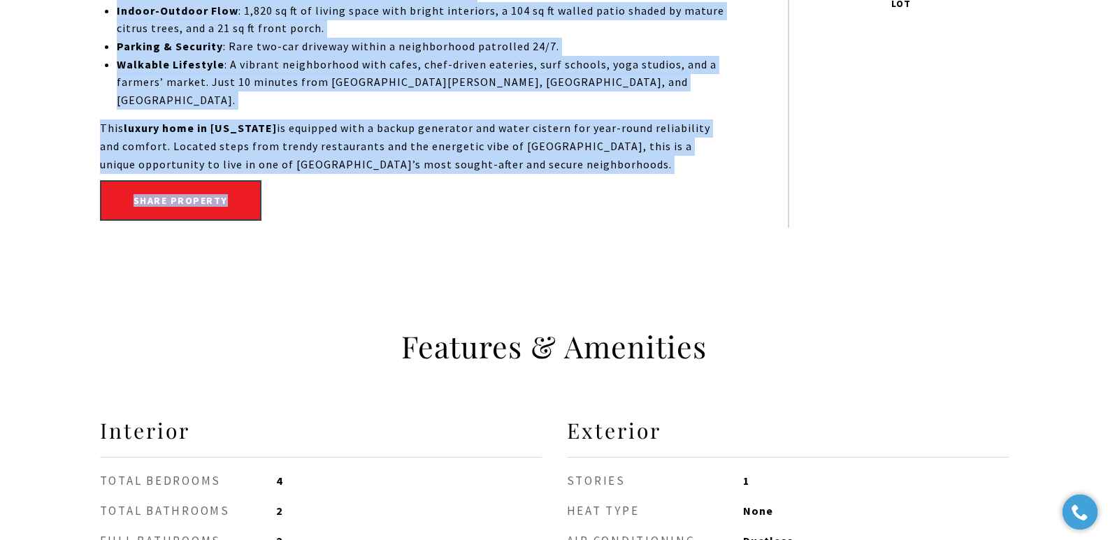
scroll to position [473, 0]
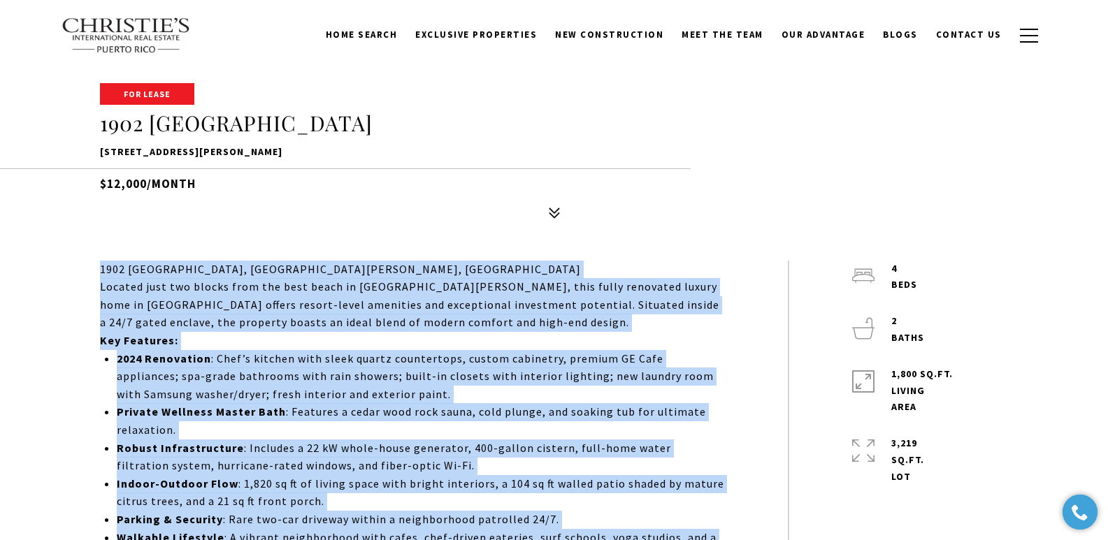
drag, startPoint x: 101, startPoint y: 152, endPoint x: 331, endPoint y: 147, distance: 230.0
click at [331, 147] on p "[STREET_ADDRESS][PERSON_NAME]" at bounding box center [554, 152] width 909 height 17
copy p "[STREET_ADDRESS][PERSON_NAME]"
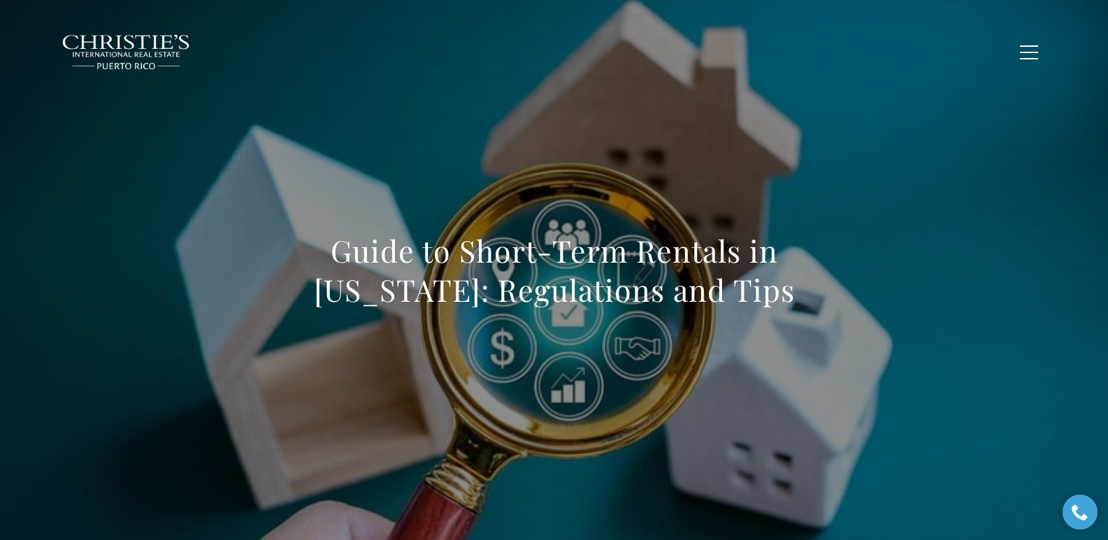
drag, startPoint x: 268, startPoint y: 224, endPoint x: 760, endPoint y: 301, distance: 498.0
click at [760, 301] on div "Guide to Short-Term Rentals in [US_STATE]: Regulations and Tips" at bounding box center [554, 279] width 979 height 419
copy h1 "Guide to Short-Term Rentals in [US_STATE]: Regulations and Tips"
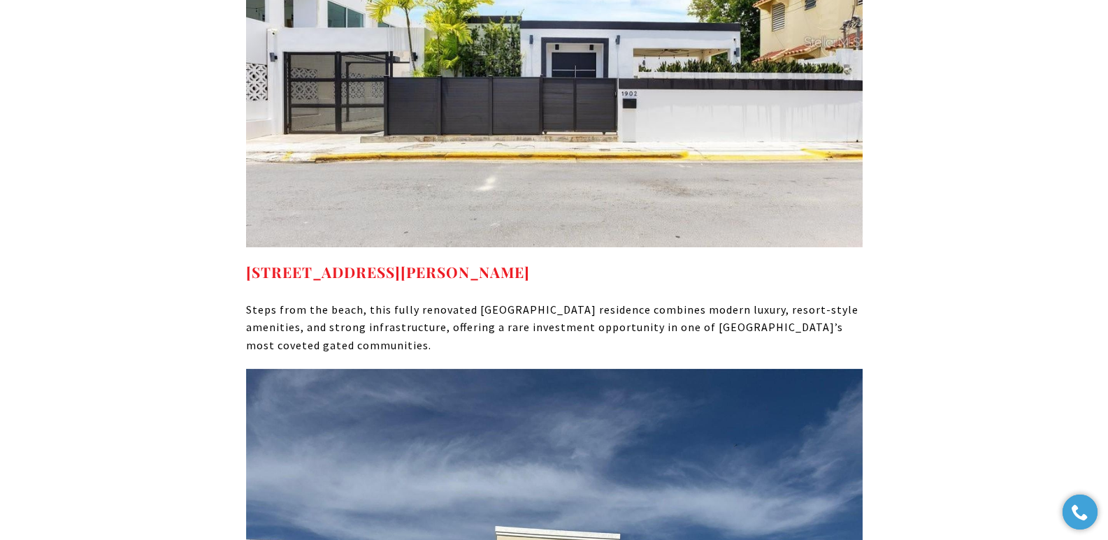
scroll to position [11368, 0]
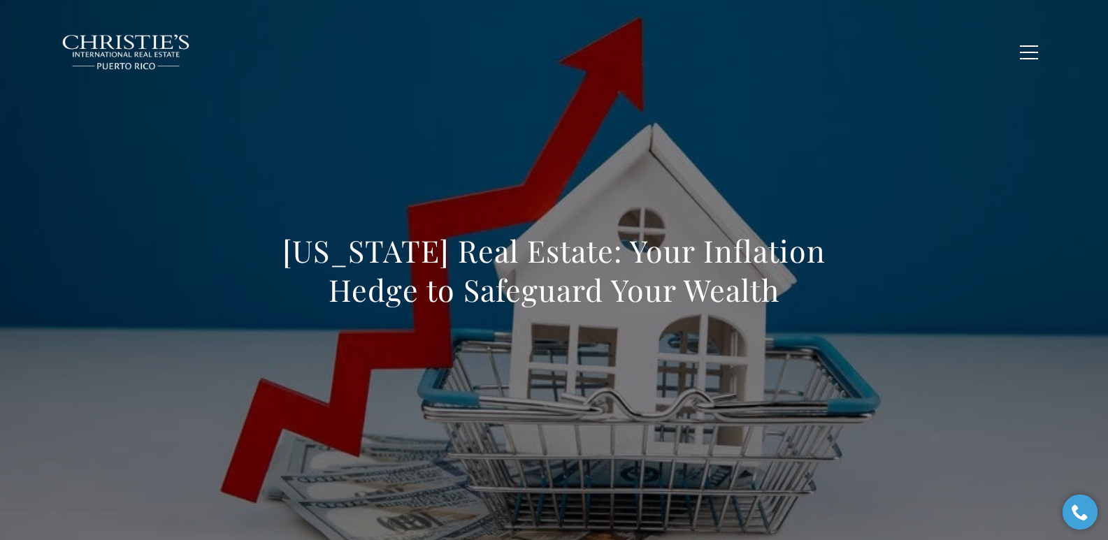
drag, startPoint x: 296, startPoint y: 264, endPoint x: 826, endPoint y: 289, distance: 531.1
click at [826, 289] on h1 "[US_STATE] Real Estate: Your Inflation Hedge to Safeguard Your Wealth" at bounding box center [554, 270] width 617 height 78
copy h1 "[US_STATE] Real Estate: Your Inflation Hedge to Safeguard Your Wealth"
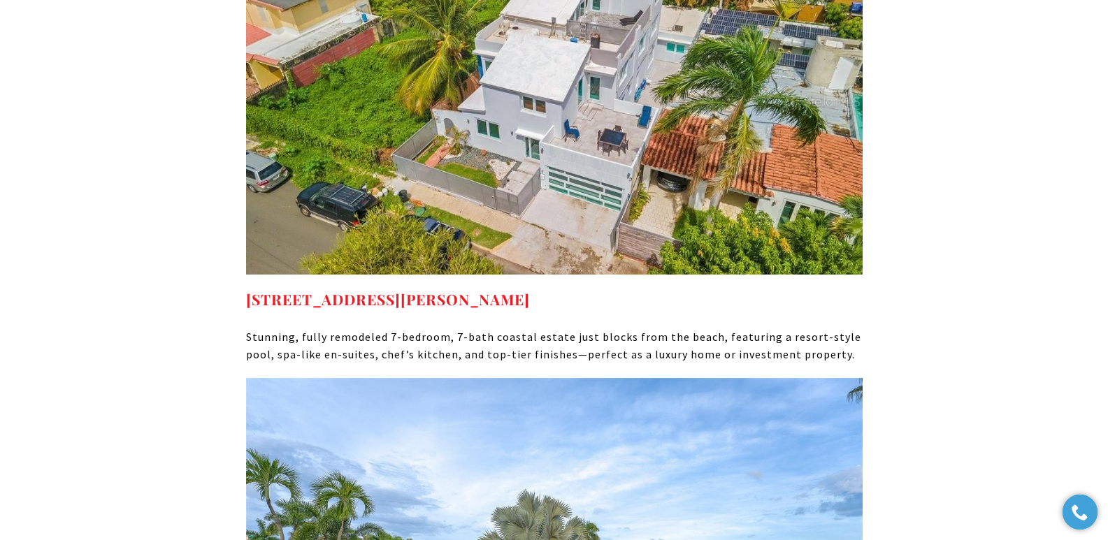
scroll to position [6115, 0]
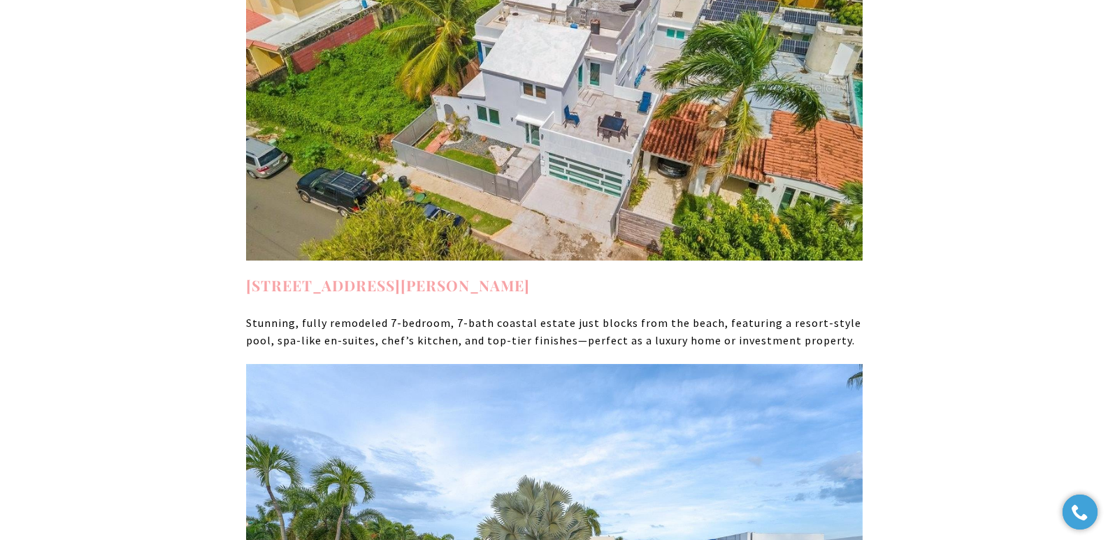
drag, startPoint x: 556, startPoint y: 219, endPoint x: 245, endPoint y: 218, distance: 311.1
click at [246, 275] on h4 "2163 CACIQUE ST SAN JUAN PR, 00913" at bounding box center [554, 286] width 617 height 22
copy strong "2163 CACIQUE ST SAN JUAN PR, 00913"
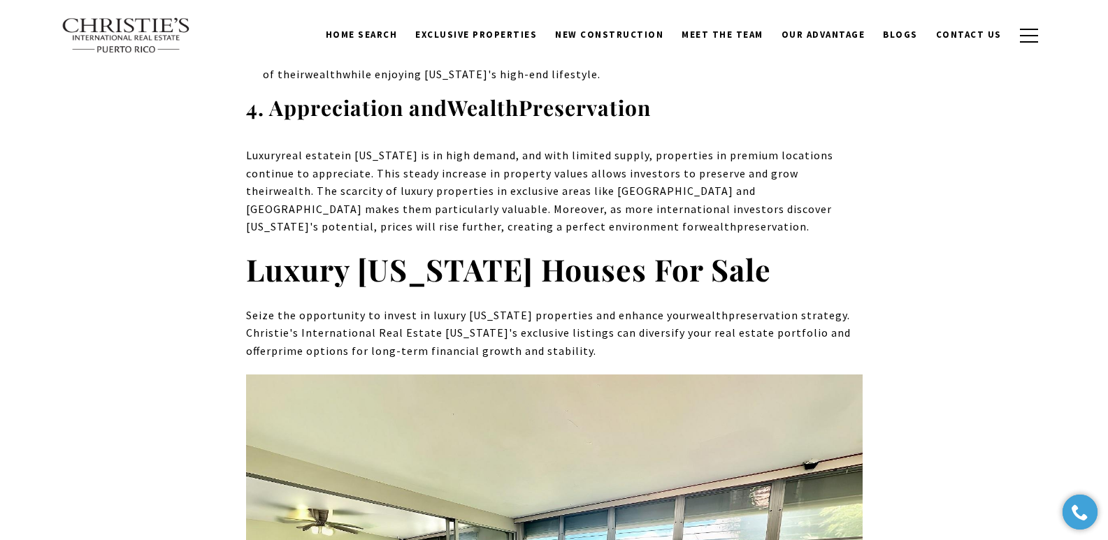
scroll to position [4980, 0]
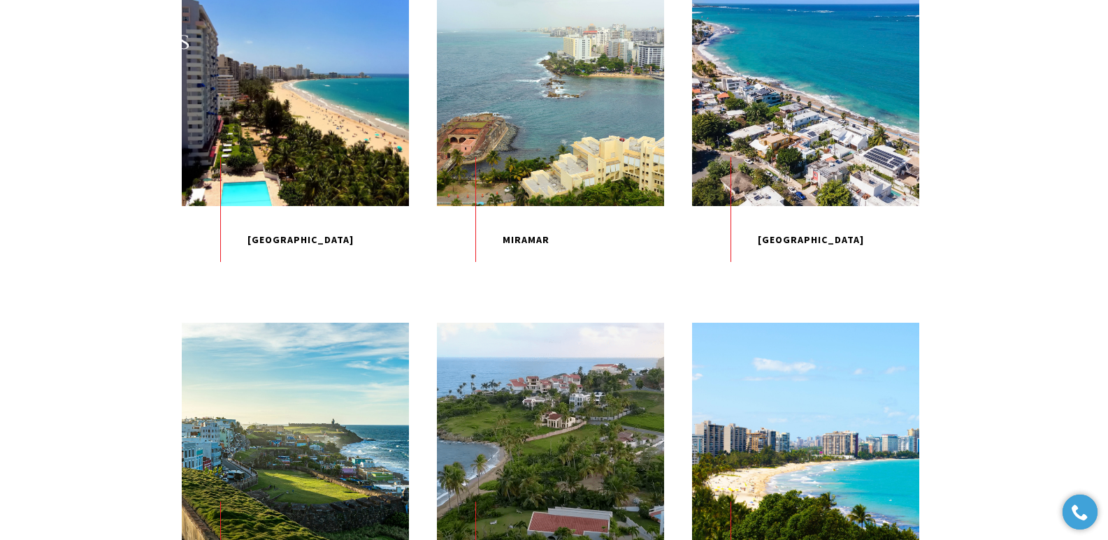
scroll to position [1234, 0]
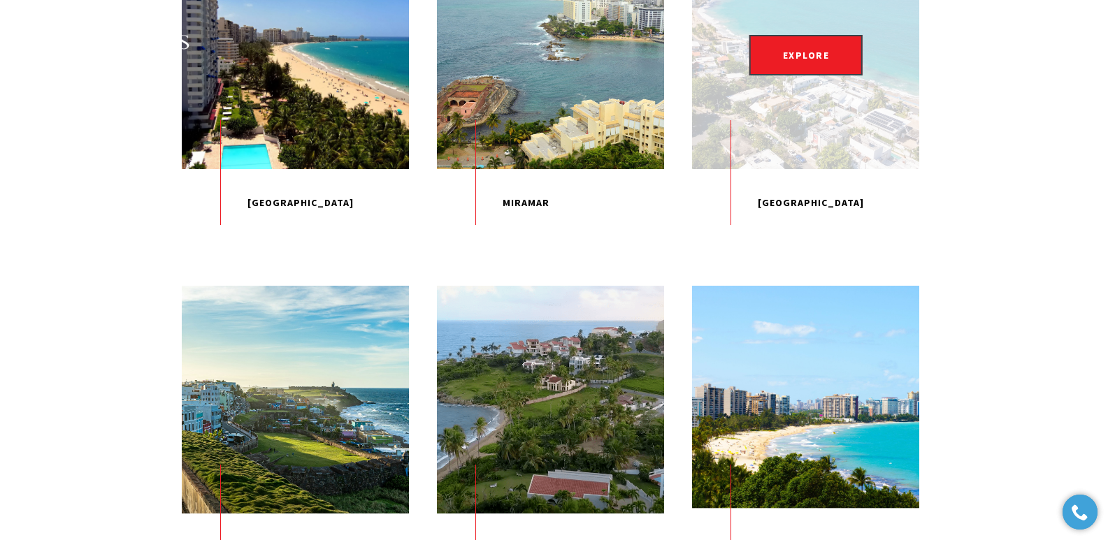
click at [777, 154] on div "EXPLORE" at bounding box center [805, 54] width 227 height 227
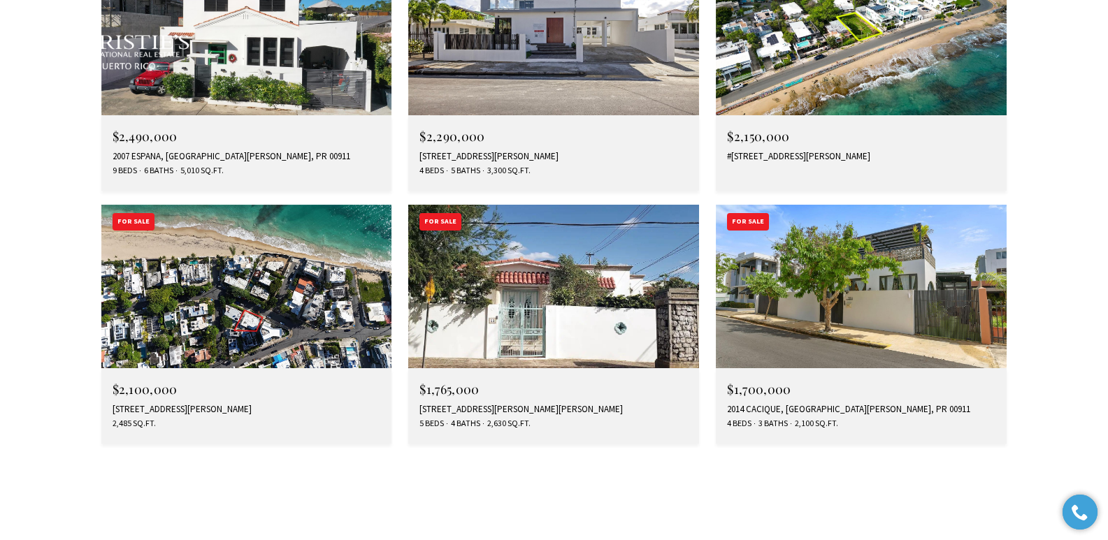
scroll to position [2904, 0]
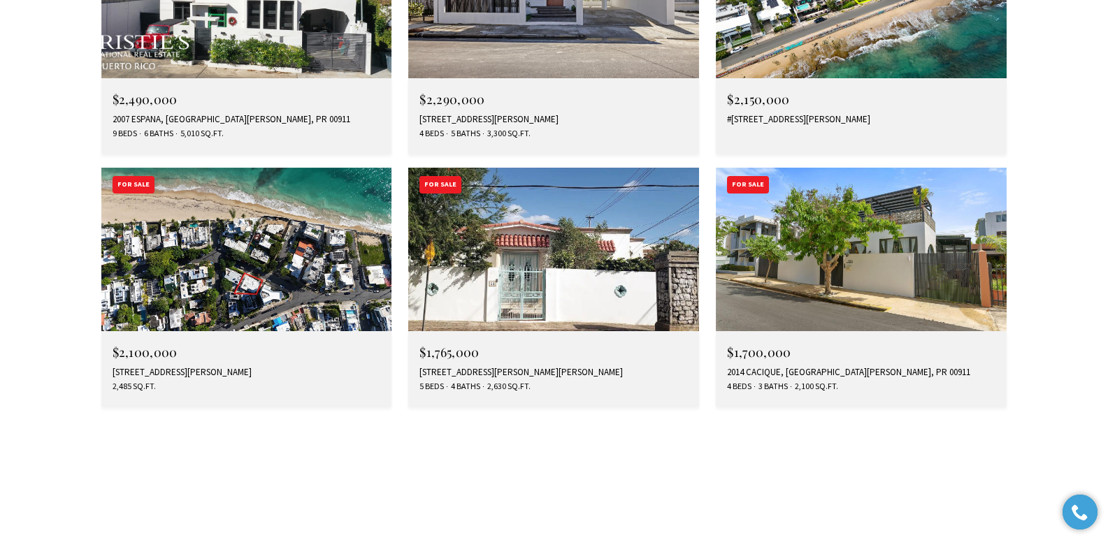
click at [784, 367] on div "2014 CACIQUE, [GEOGRAPHIC_DATA][PERSON_NAME], PR 00911" at bounding box center [861, 372] width 268 height 11
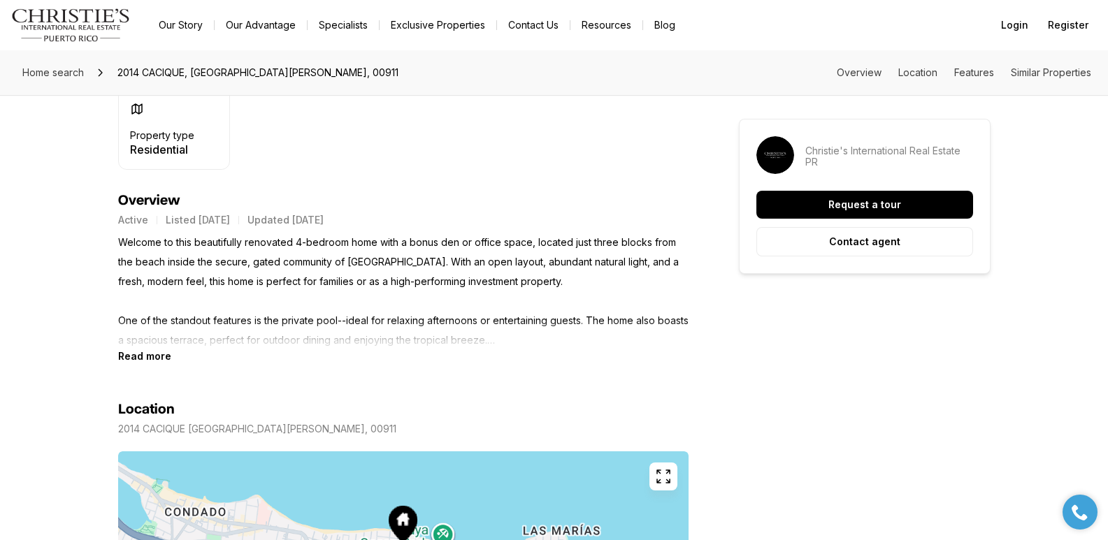
scroll to position [522, 0]
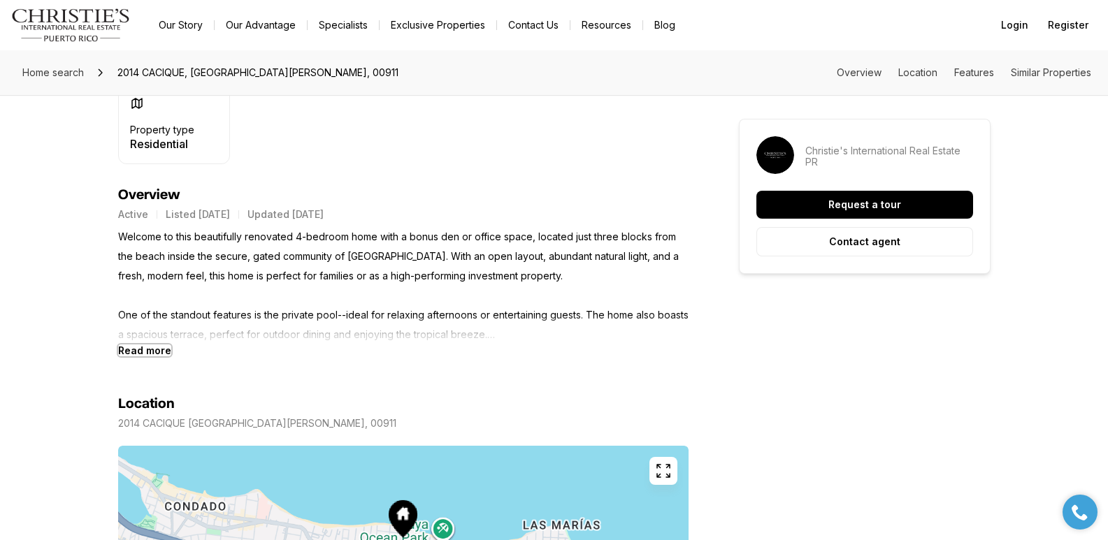
click at [140, 352] on b "Read more" at bounding box center [144, 351] width 53 height 12
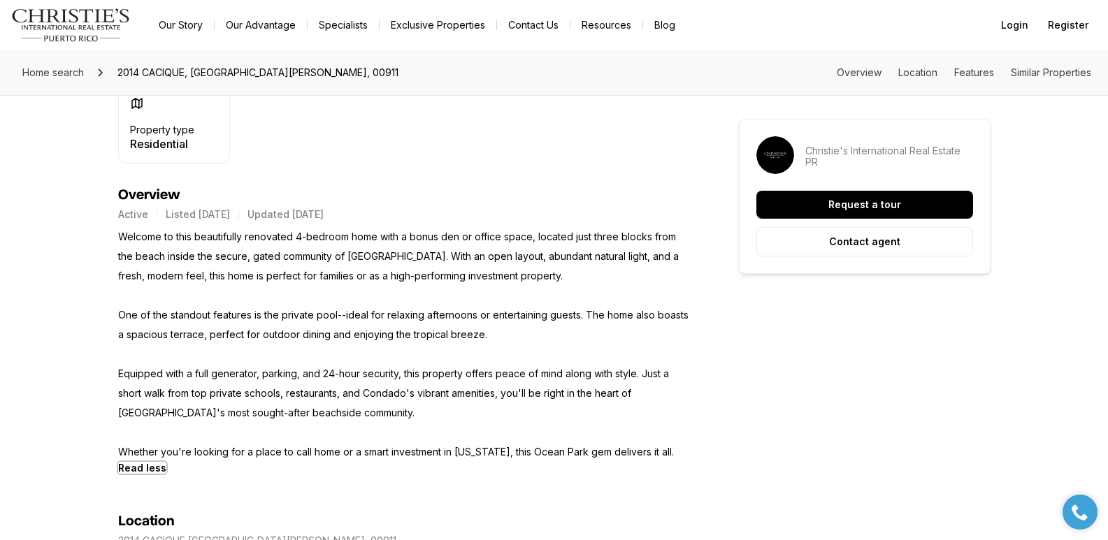
scroll to position [49, 0]
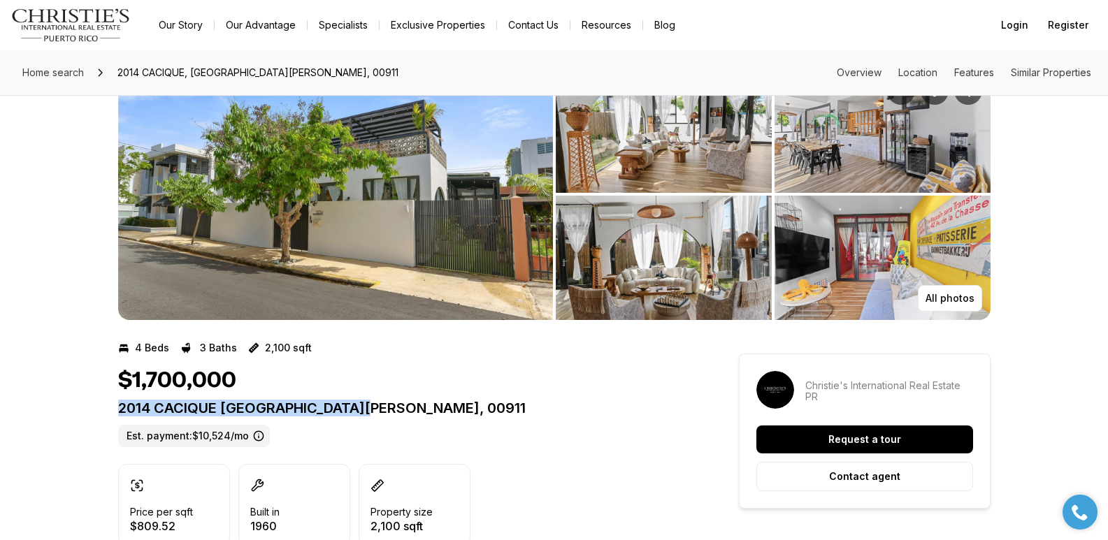
drag, startPoint x: 117, startPoint y: 408, endPoint x: 372, endPoint y: 413, distance: 254.5
click at [372, 413] on p "2014 CACIQUE [GEOGRAPHIC_DATA][PERSON_NAME], 00911" at bounding box center [403, 408] width 570 height 17
copy p "2014 CACIQUE [GEOGRAPHIC_DATA][PERSON_NAME], 00911"
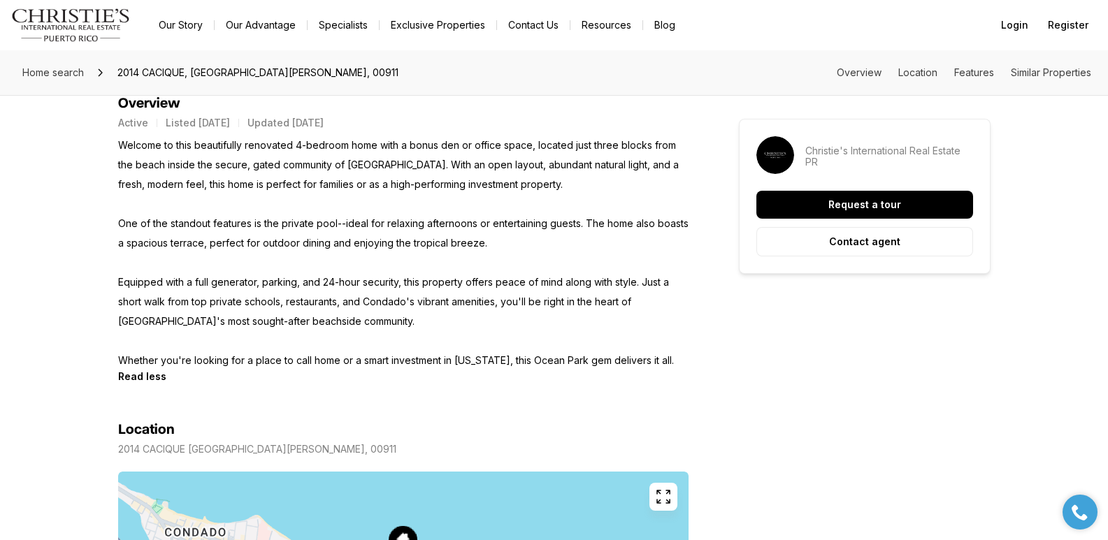
scroll to position [625, 0]
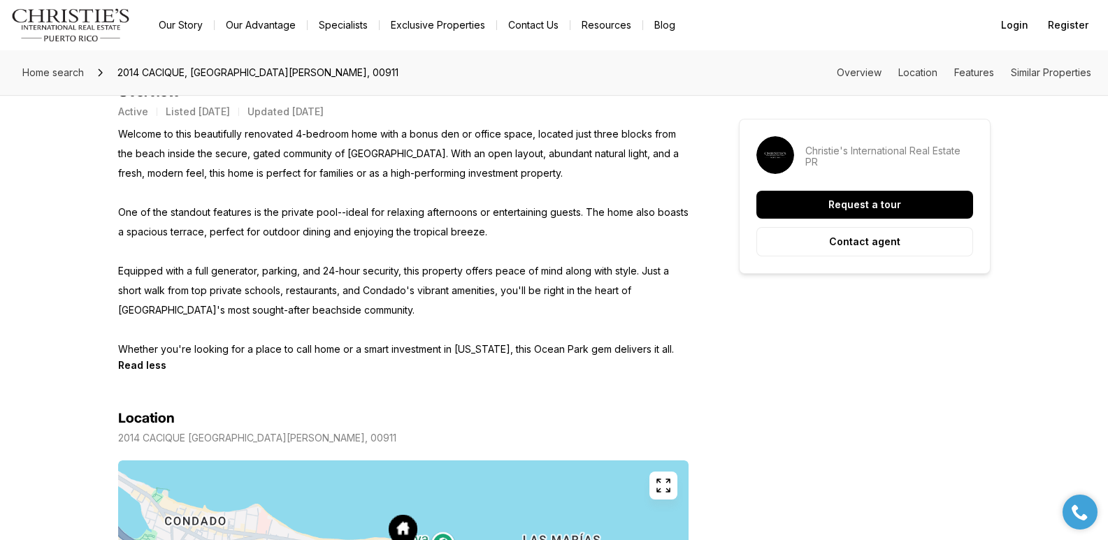
drag, startPoint x: 118, startPoint y: 130, endPoint x: 676, endPoint y: 350, distance: 599.7
click at [676, 350] on p "Welcome to this beautifully renovated 4-bedroom home with a bonus den or office…" at bounding box center [403, 241] width 570 height 235
copy p "Welcome to this beautifully renovated 4-bedroom home with a bonus den or office…"
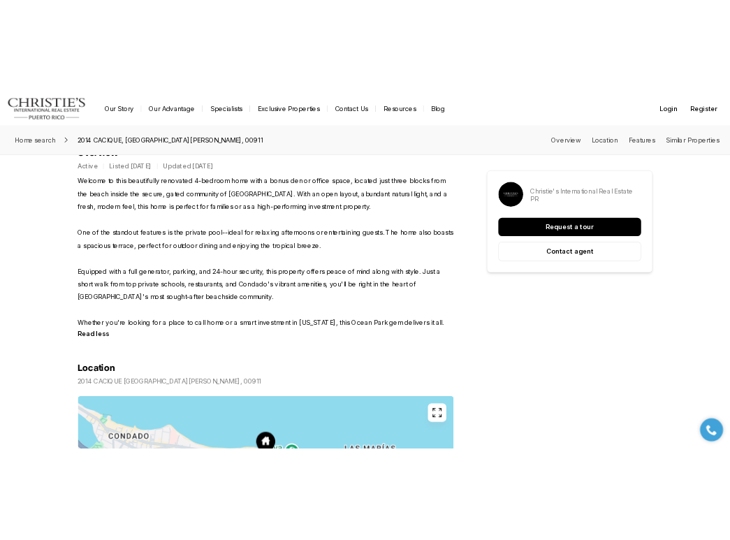
scroll to position [0, 0]
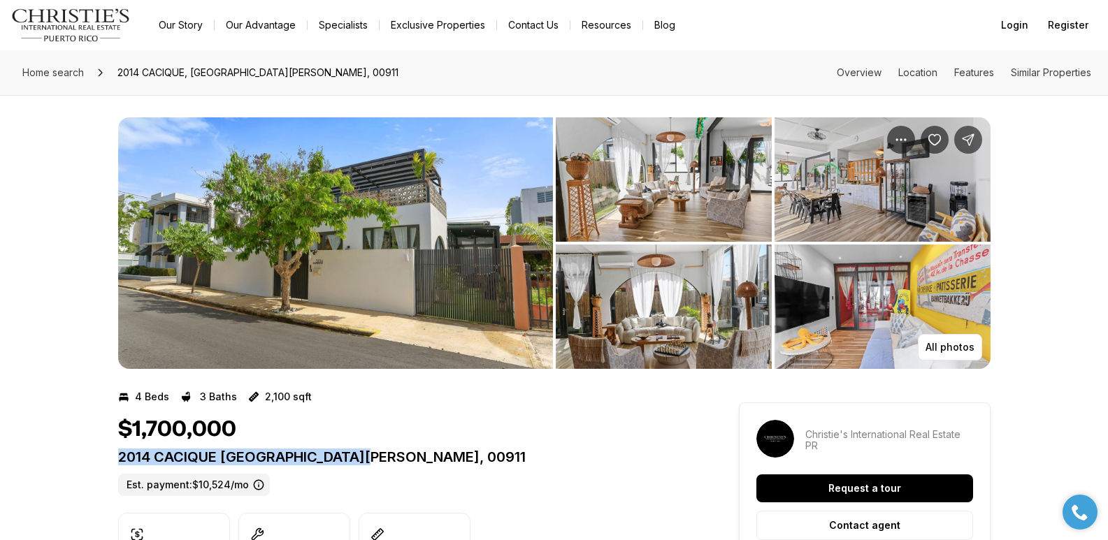
click at [644, 293] on img "View image gallery" at bounding box center [664, 307] width 216 height 124
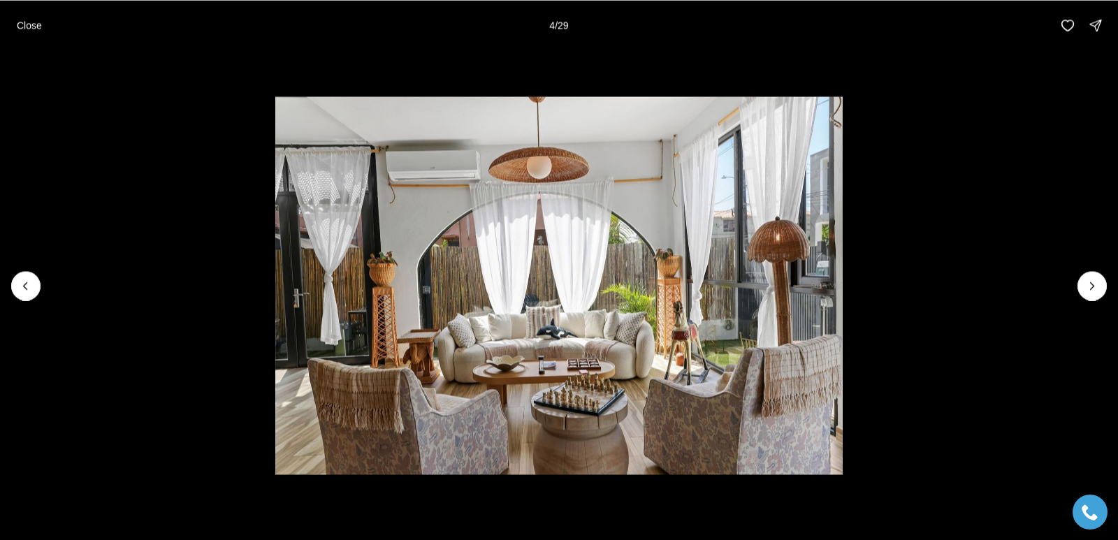
click at [41, 279] on li "4 of 29" at bounding box center [559, 285] width 1118 height 470
click at [23, 289] on icon "Previous slide" at bounding box center [26, 286] width 14 height 14
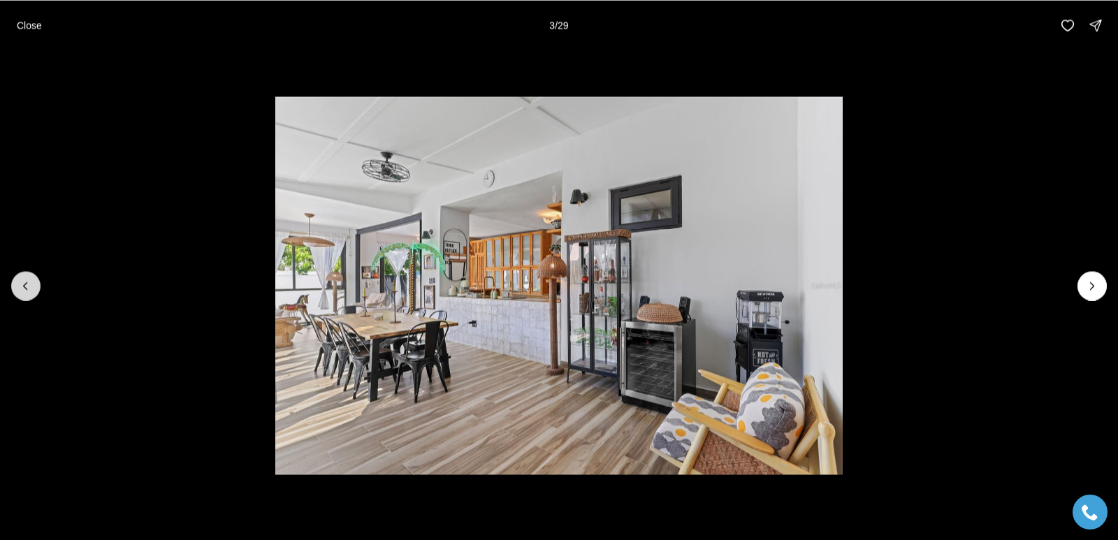
click at [23, 289] on icon "Previous slide" at bounding box center [26, 286] width 14 height 14
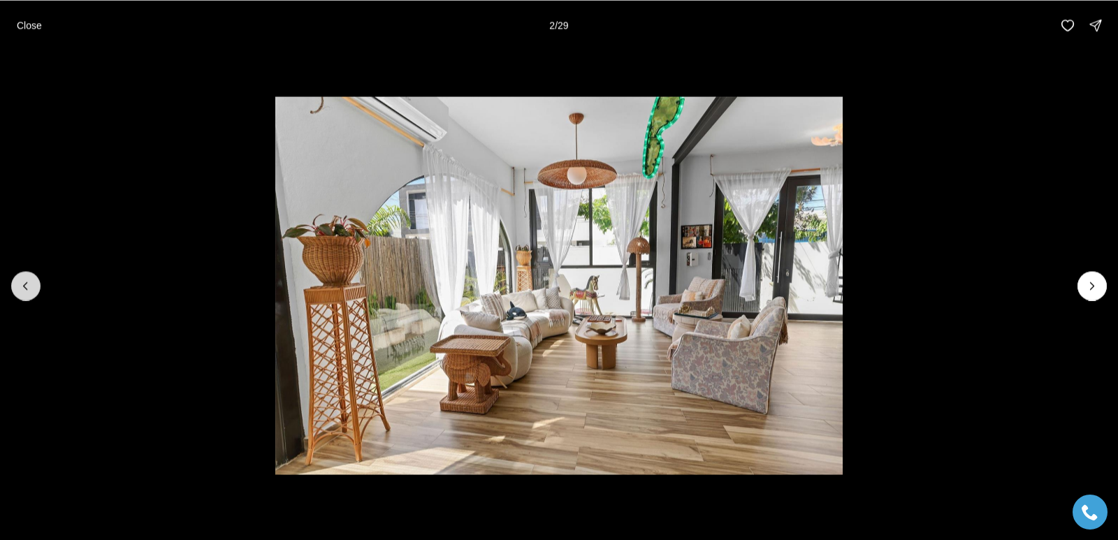
click at [23, 289] on icon "Previous slide" at bounding box center [26, 286] width 14 height 14
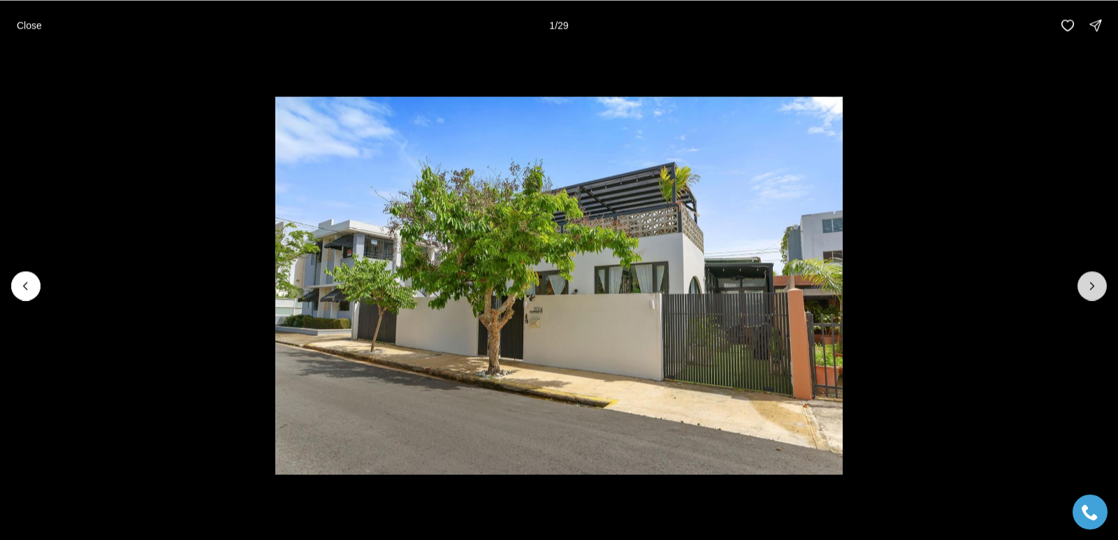
click at [1096, 284] on icon "Next slide" at bounding box center [1093, 286] width 14 height 14
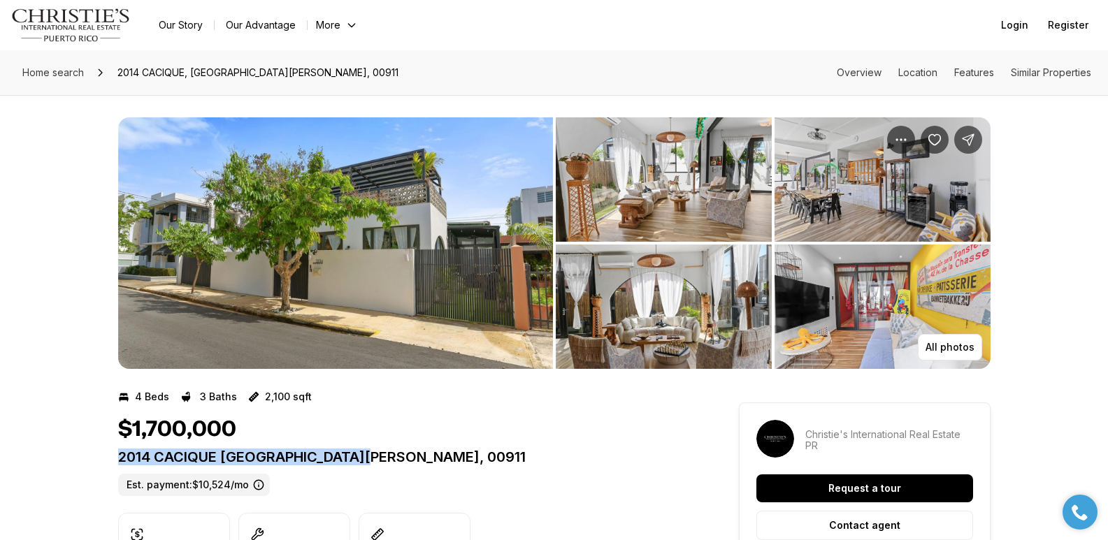
drag, startPoint x: 116, startPoint y: 456, endPoint x: 383, endPoint y: 465, distance: 267.2
copy p "2014 CACIQUE SAN JUAN PR, 00911"
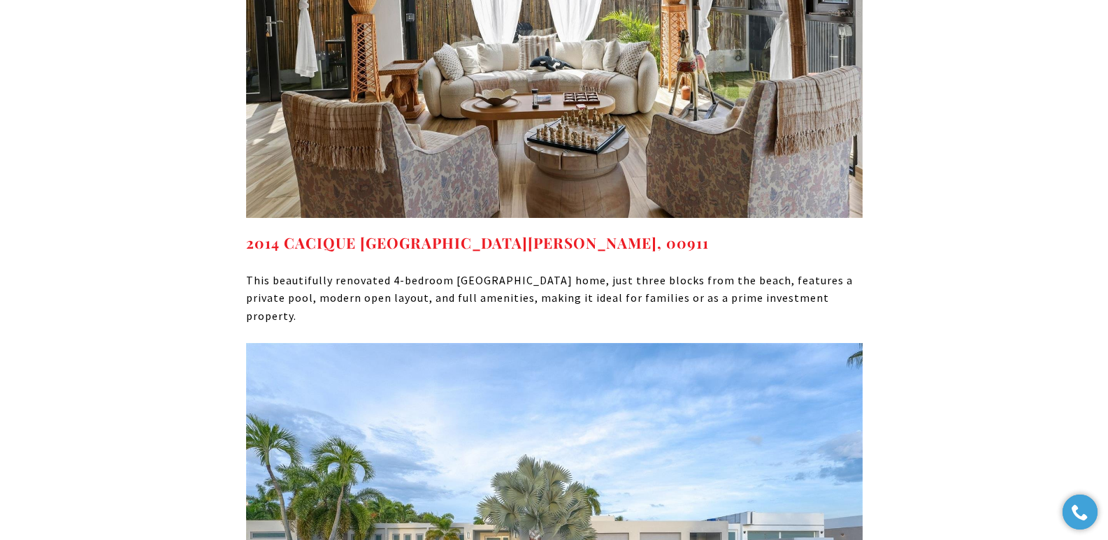
scroll to position [6236, 0]
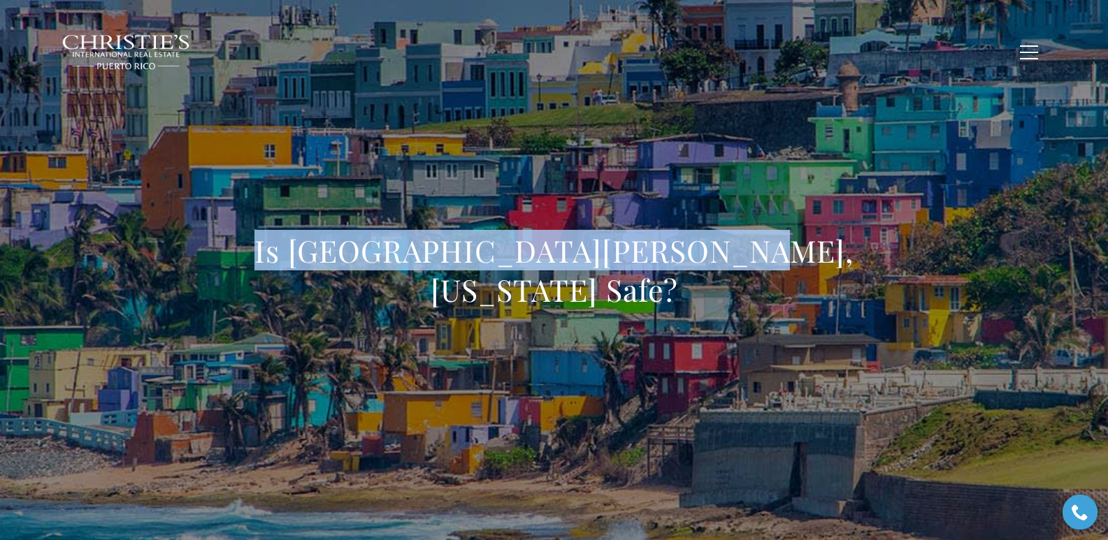
drag, startPoint x: 329, startPoint y: 275, endPoint x: 779, endPoint y: 264, distance: 450.3
click at [779, 264] on div "Is [GEOGRAPHIC_DATA][PERSON_NAME], [US_STATE] Safe?" at bounding box center [554, 279] width 979 height 419
copy h1 "Is [GEOGRAPHIC_DATA][PERSON_NAME], [US_STATE] Safe?"
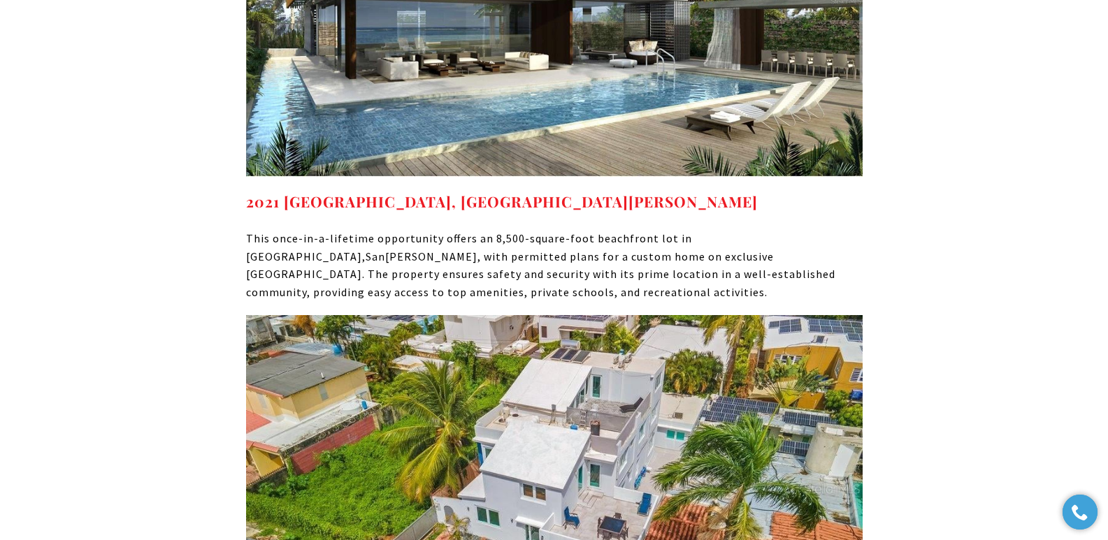
scroll to position [10852, 0]
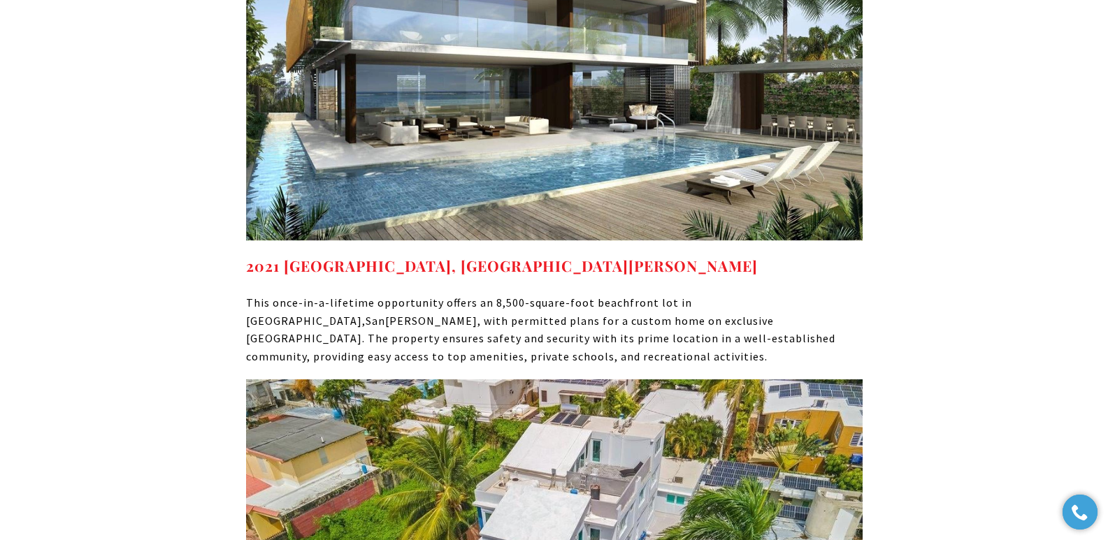
drag, startPoint x: 574, startPoint y: 296, endPoint x: 247, endPoint y: 299, distance: 327.1
copy strong "[STREET_ADDRESS][PERSON_NAME]"
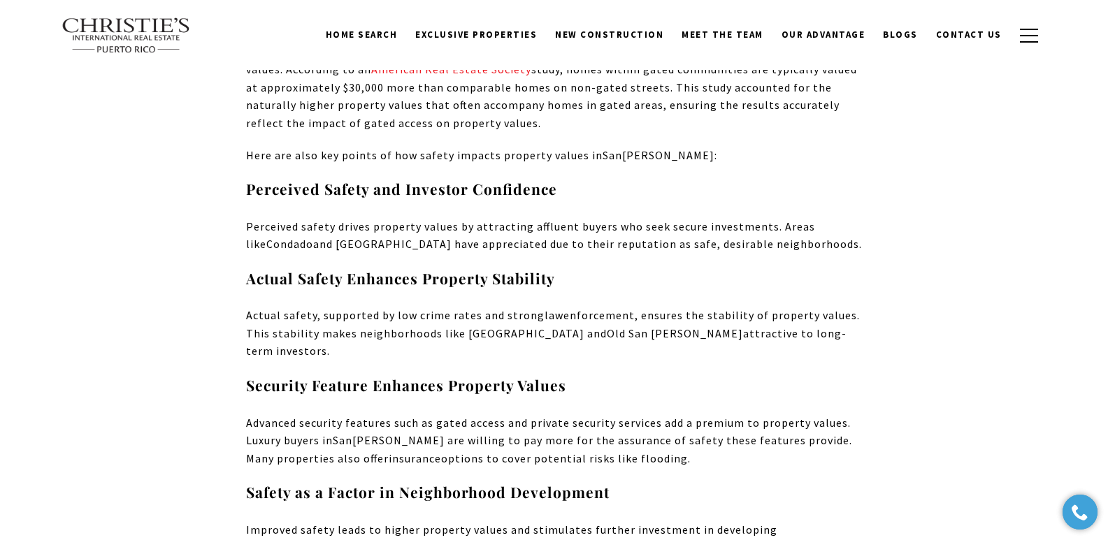
scroll to position [9774, 0]
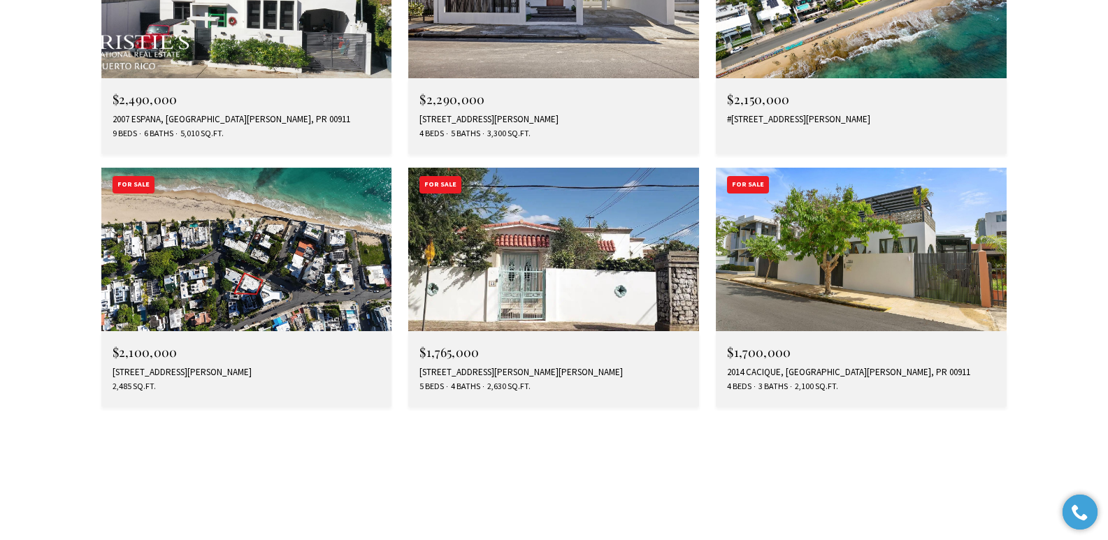
scroll to position [2431, 0]
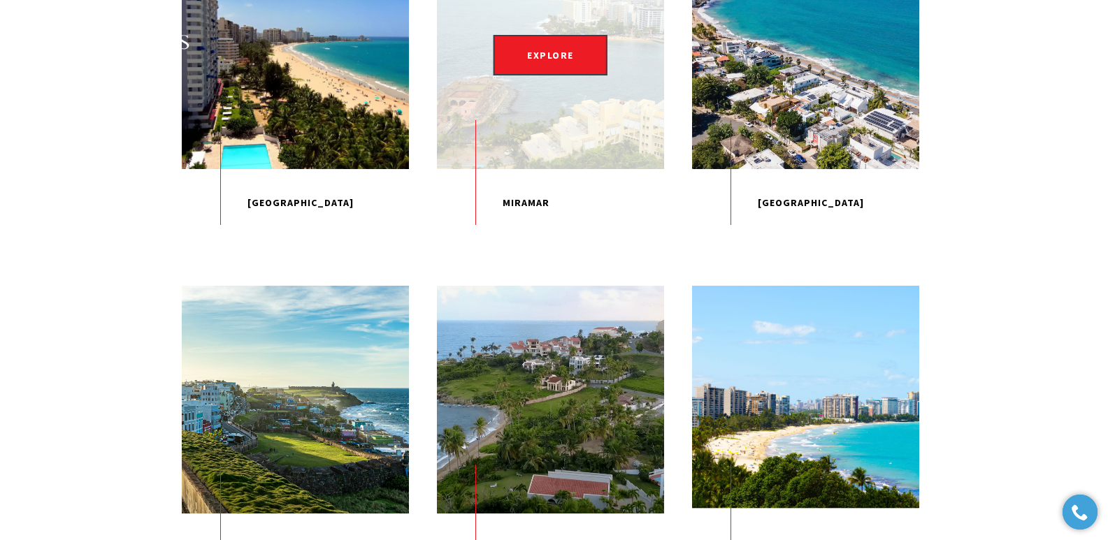
click at [529, 238] on p "Miramar" at bounding box center [550, 203] width 227 height 69
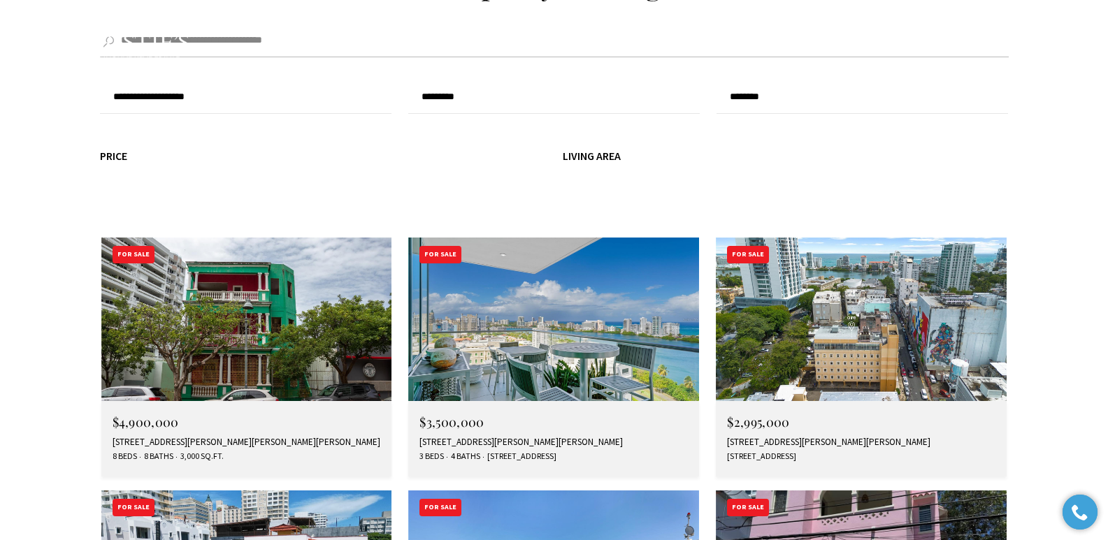
scroll to position [1782, 0]
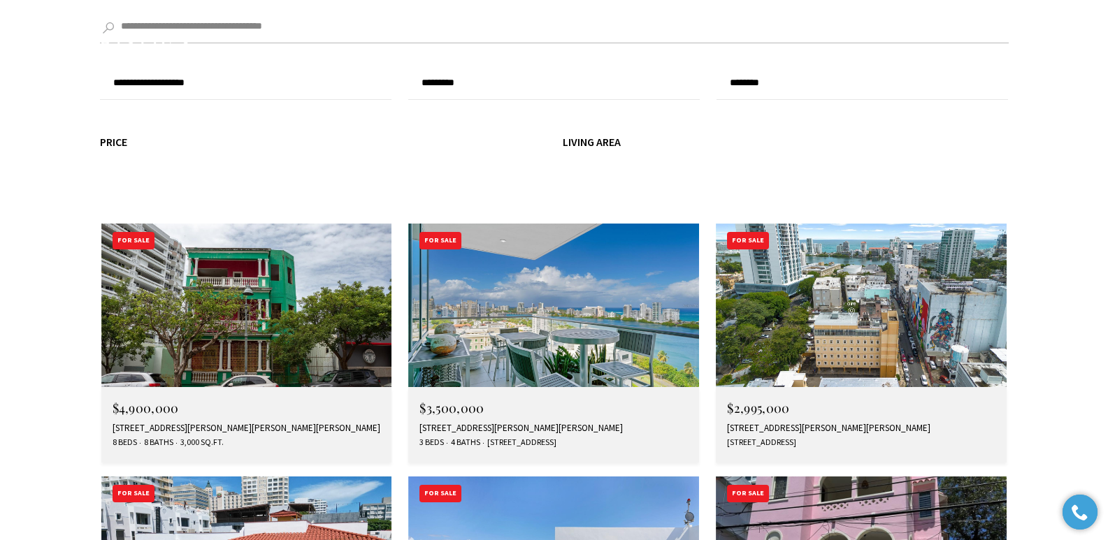
type input "**********"
type input "*********"
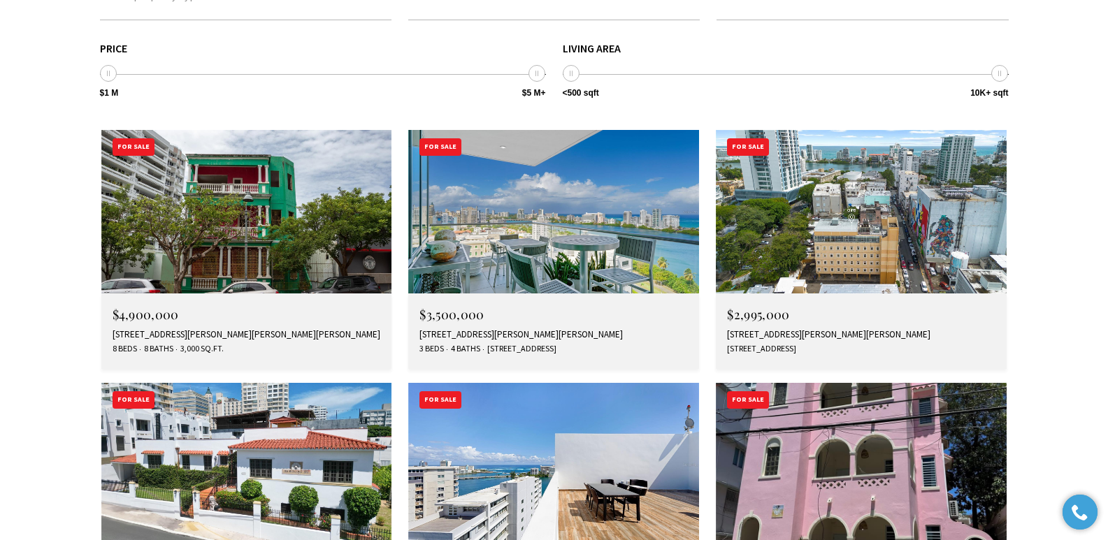
scroll to position [1882, 0]
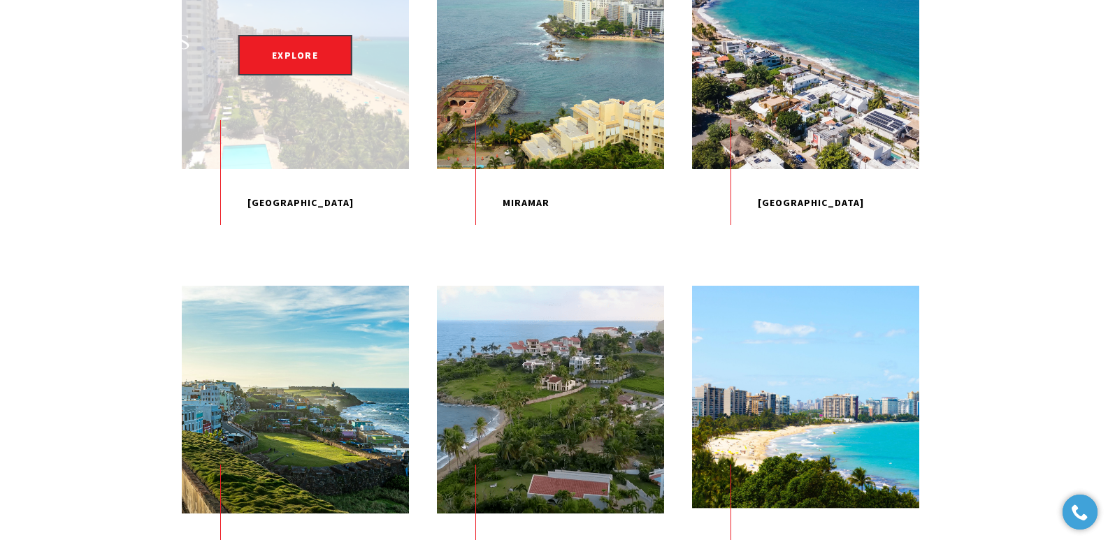
click at [282, 238] on p "[GEOGRAPHIC_DATA]" at bounding box center [295, 203] width 227 height 69
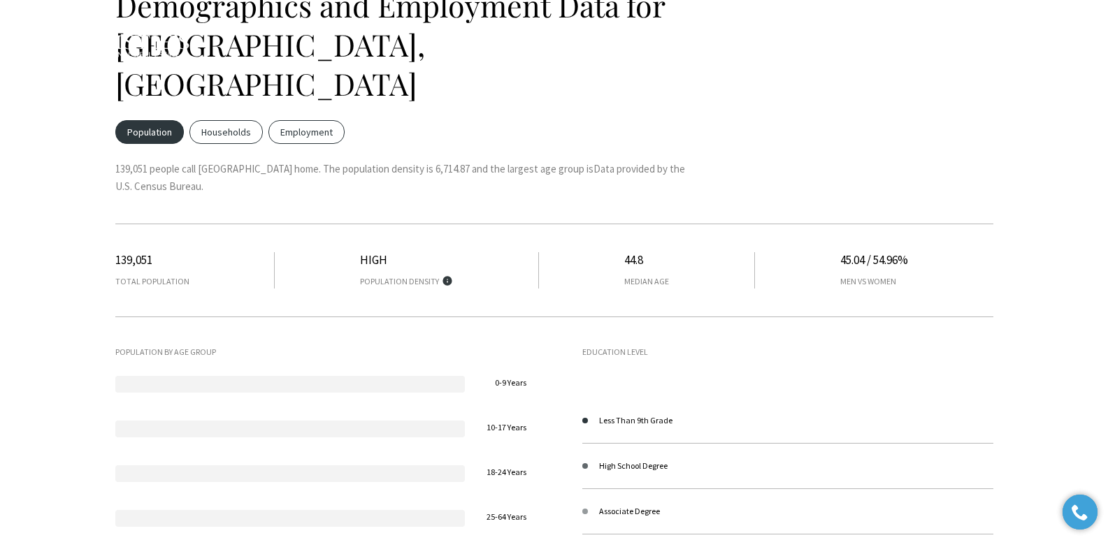
type input "**********"
type input "*********"
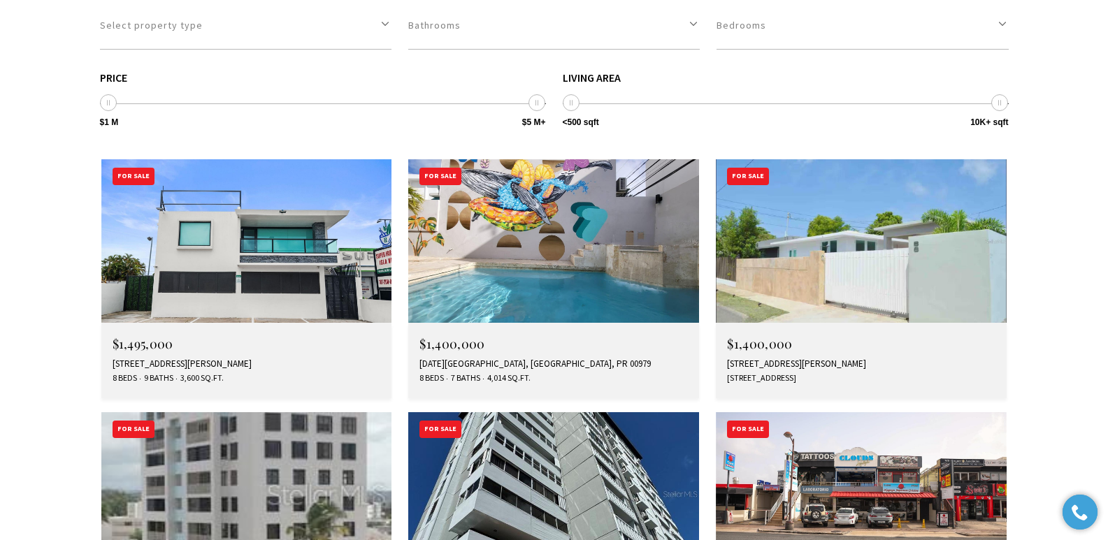
scroll to position [3911, 0]
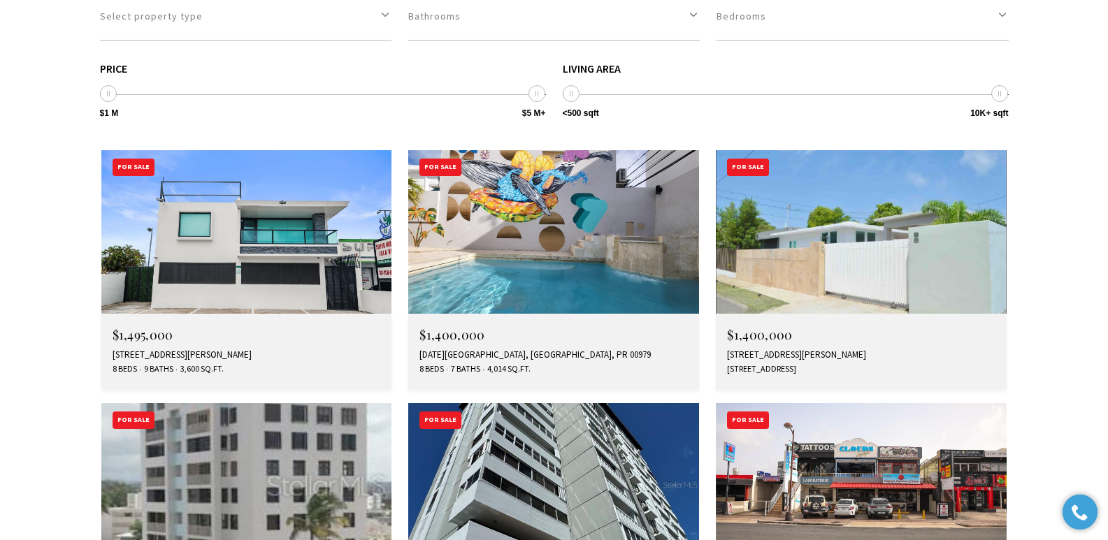
drag, startPoint x: 1112, startPoint y: 41, endPoint x: 1117, endPoint y: 347, distance: 305.5
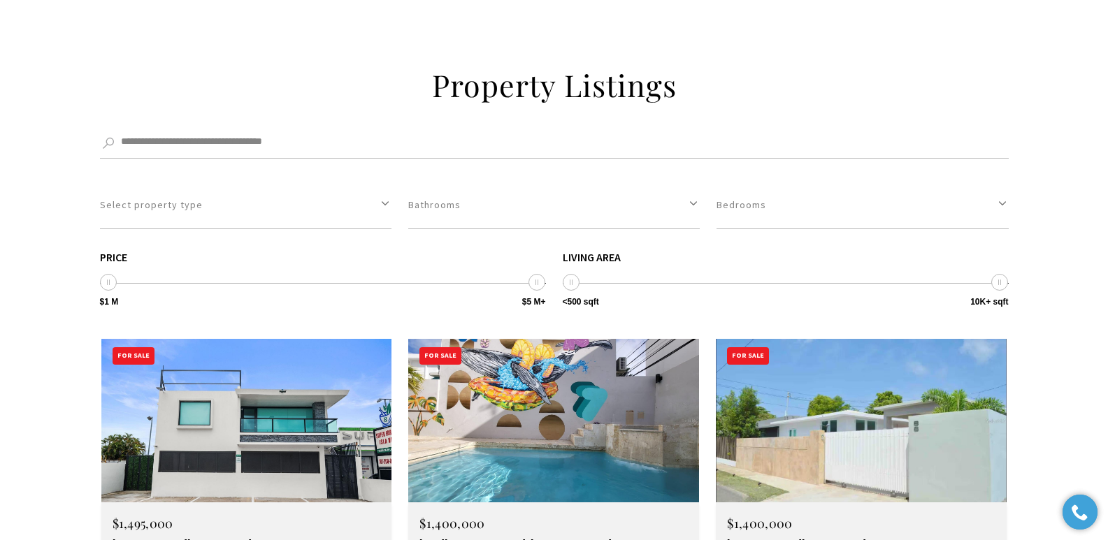
scroll to position [3848, 0]
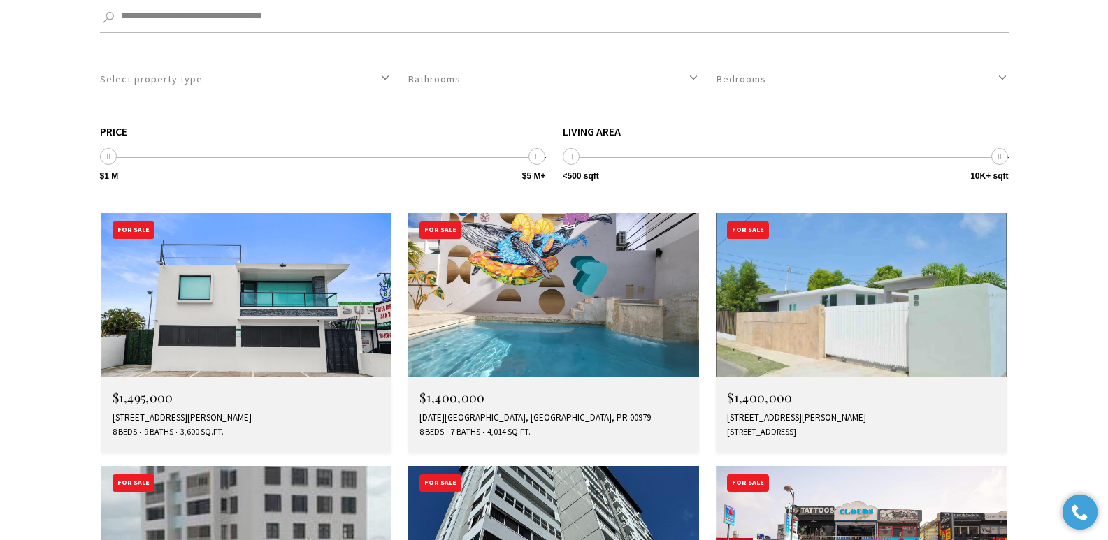
click at [774, 412] on div "86 JUPITER, SAN JUAN, PR 00913" at bounding box center [861, 417] width 268 height 11
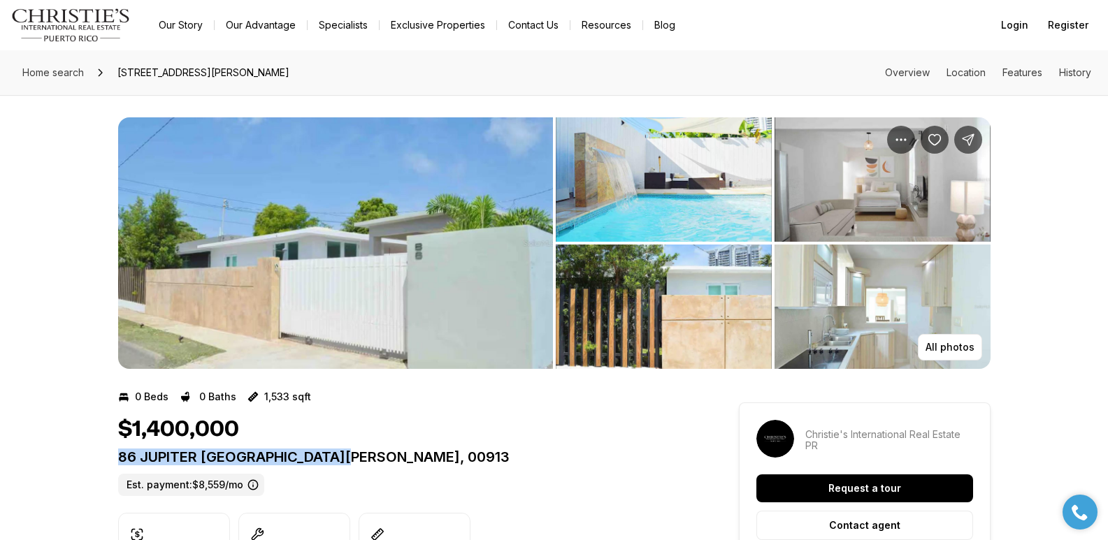
drag, startPoint x: 115, startPoint y: 463, endPoint x: 365, endPoint y: 462, distance: 250.2
copy p "86 JUPITER [GEOGRAPHIC_DATA][PERSON_NAME], 00913"
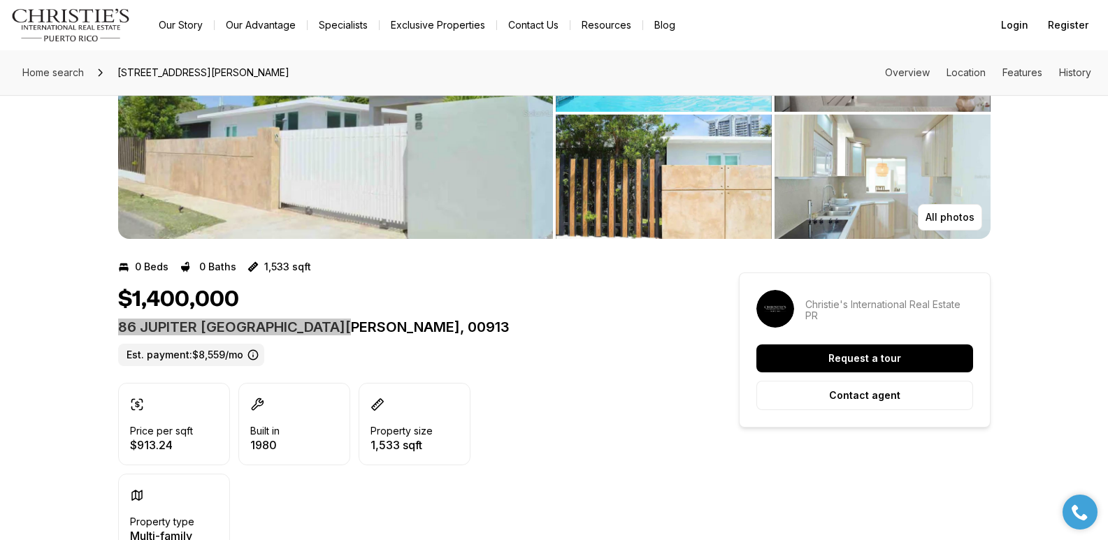
scroll to position [473, 0]
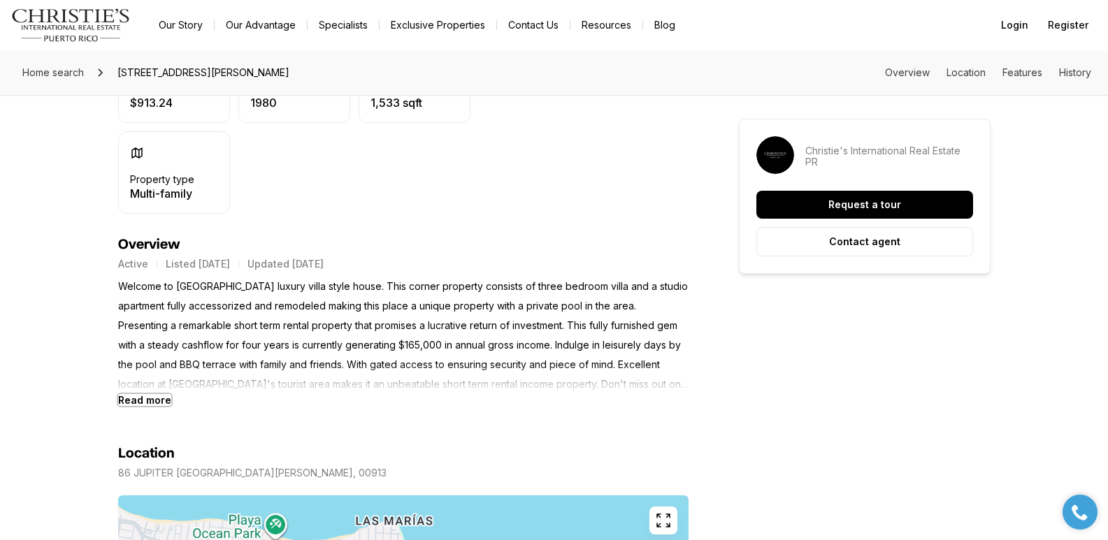
click at [137, 403] on b "Read more" at bounding box center [144, 400] width 53 height 12
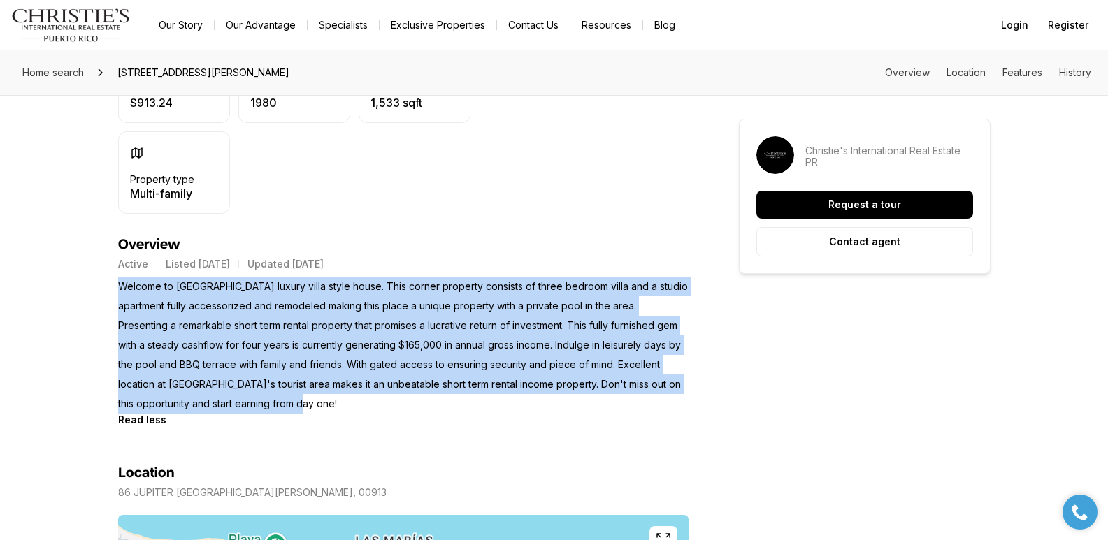
drag, startPoint x: 121, startPoint y: 287, endPoint x: 332, endPoint y: 406, distance: 242.2
click at [332, 406] on p "Welcome to [GEOGRAPHIC_DATA] luxury villa style house. This corner property con…" at bounding box center [403, 345] width 570 height 137
copy p "Welcome to [GEOGRAPHIC_DATA] luxury villa style house. This corner property con…"
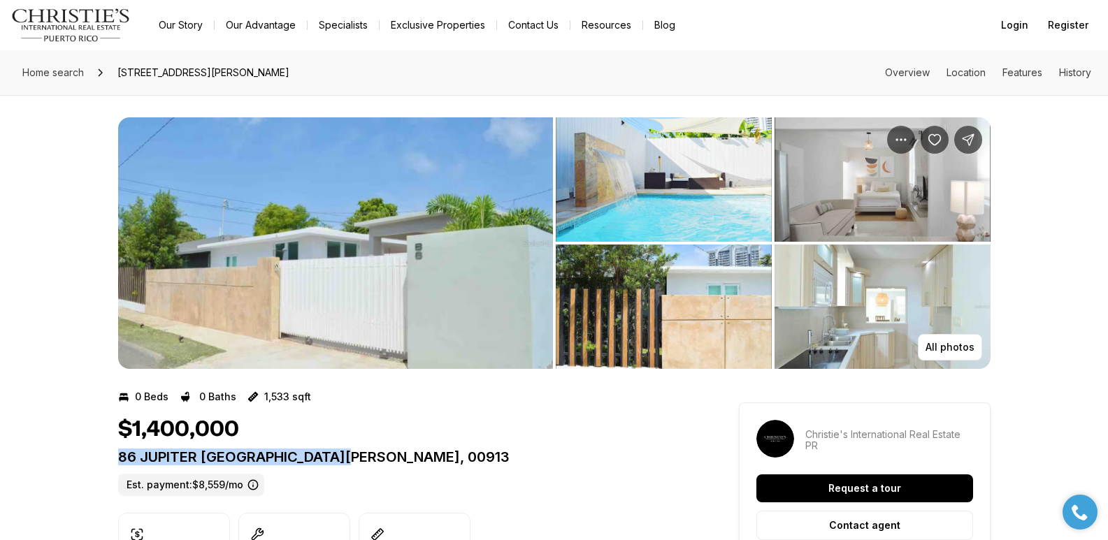
drag, startPoint x: 116, startPoint y: 460, endPoint x: 353, endPoint y: 459, distance: 237.0
copy p "86 JUPITER [GEOGRAPHIC_DATA][PERSON_NAME], 00913"
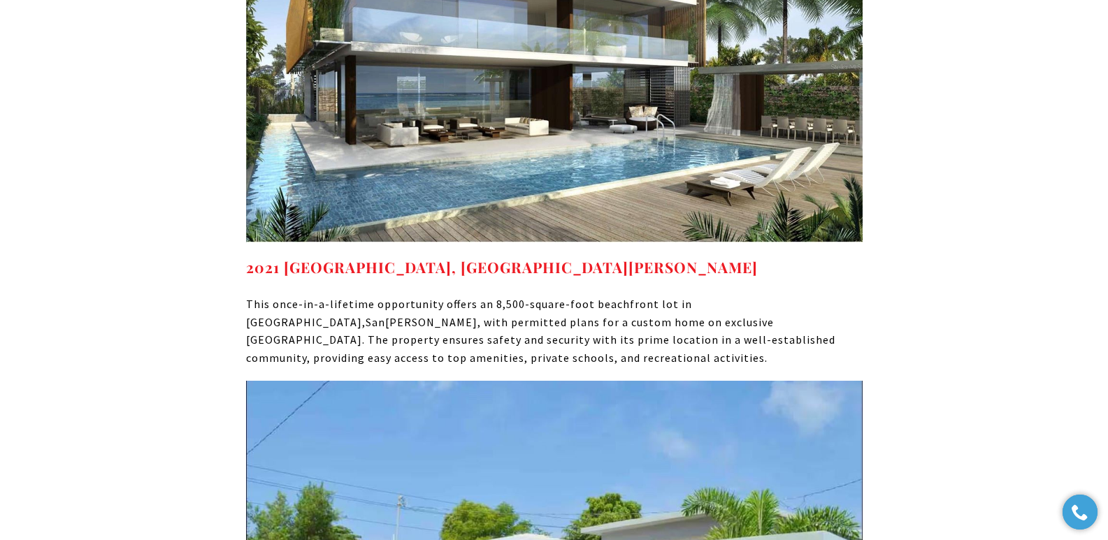
scroll to position [10657, 0]
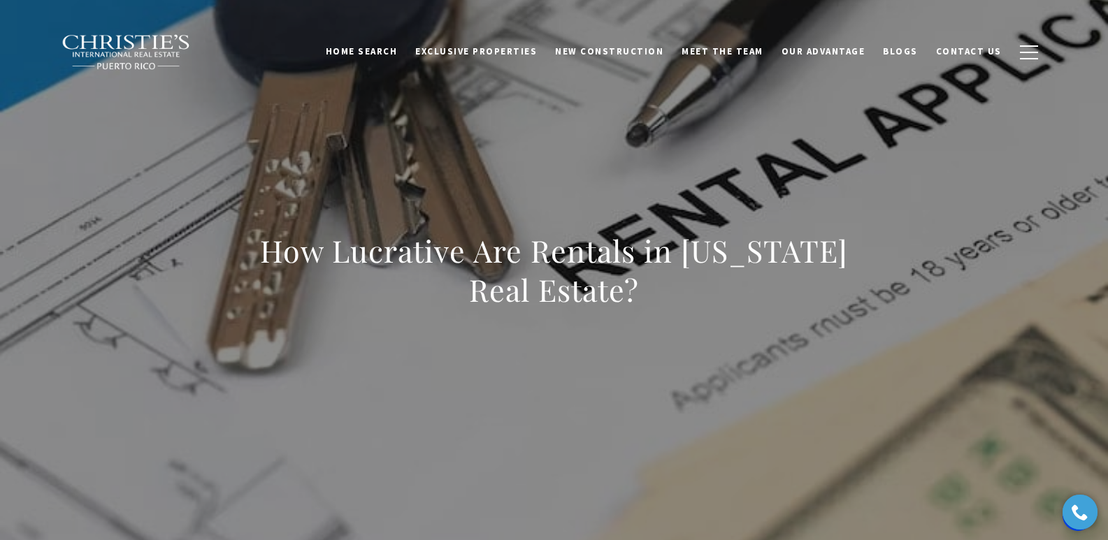
drag, startPoint x: 258, startPoint y: 254, endPoint x: 682, endPoint y: 315, distance: 428.6
click at [682, 315] on div "How Lucrative Are Rentals in Puerto Rico Real Estate?" at bounding box center [554, 279] width 617 height 96
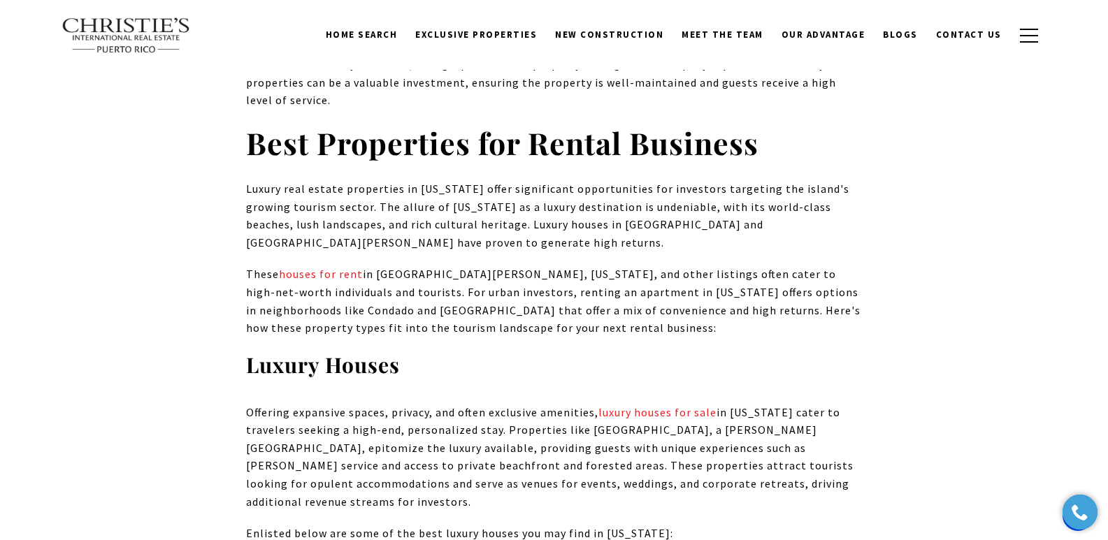
scroll to position [7376, 0]
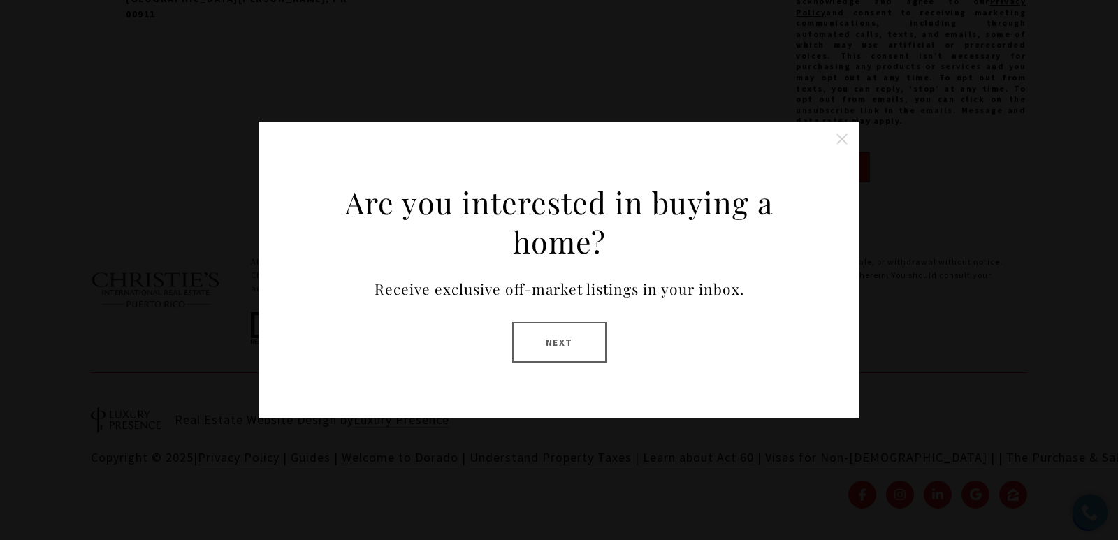
click at [842, 138] on button at bounding box center [842, 139] width 28 height 28
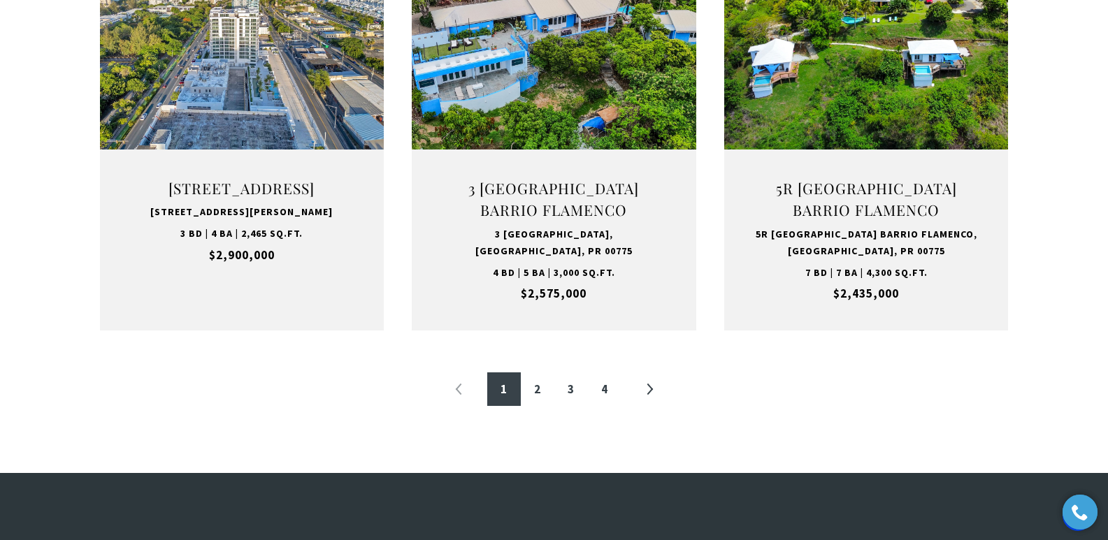
scroll to position [1565, 0]
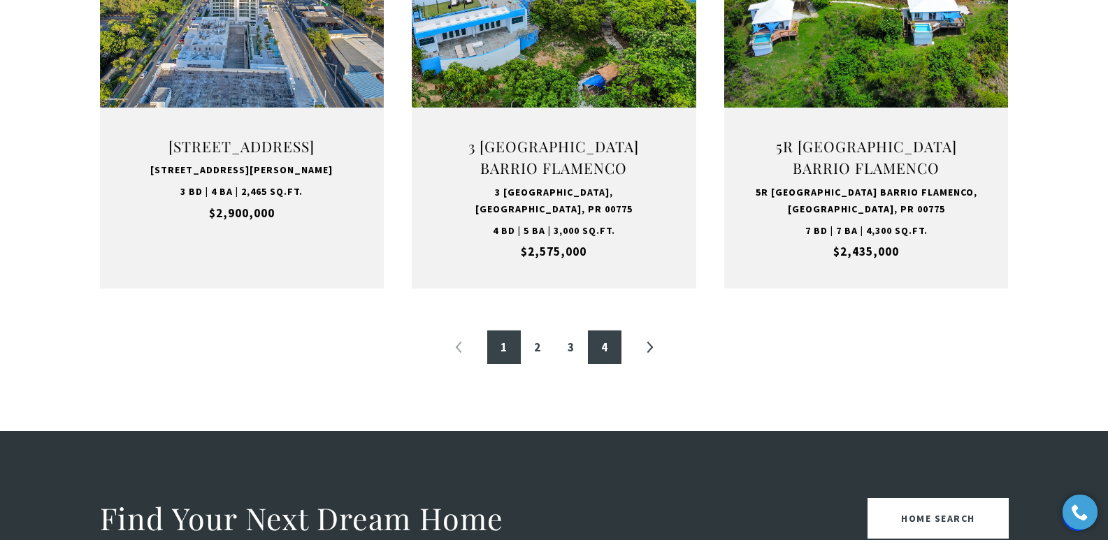
click at [602, 352] on link "4" at bounding box center [605, 348] width 34 height 34
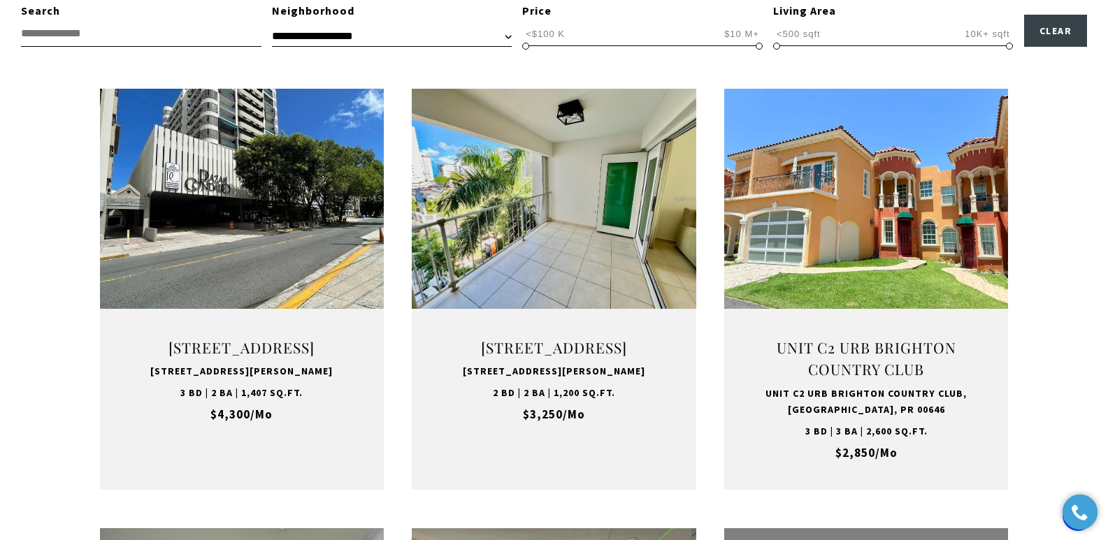
scroll to position [493, 0]
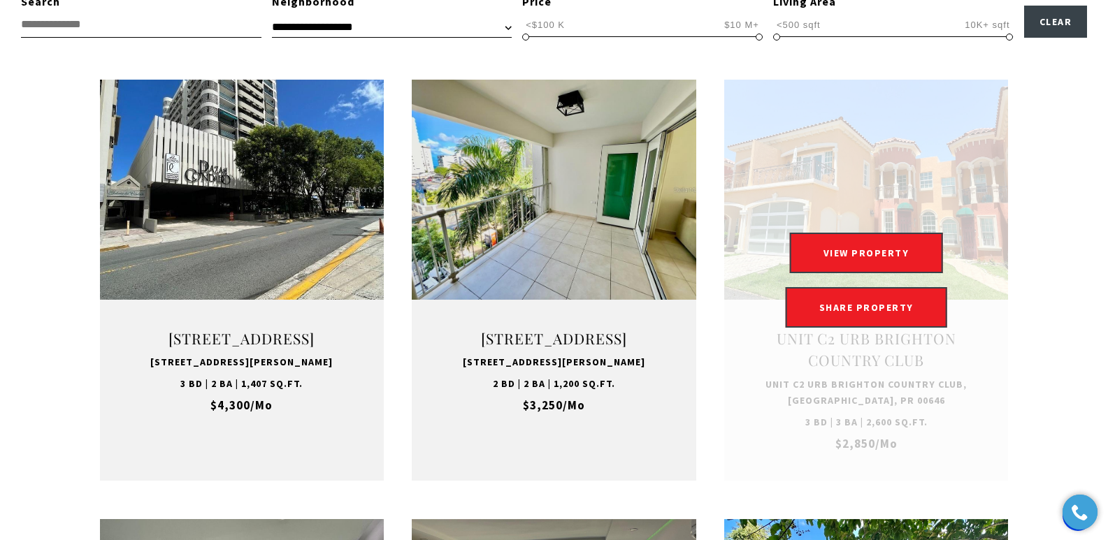
click at [847, 361] on link at bounding box center [866, 280] width 284 height 401
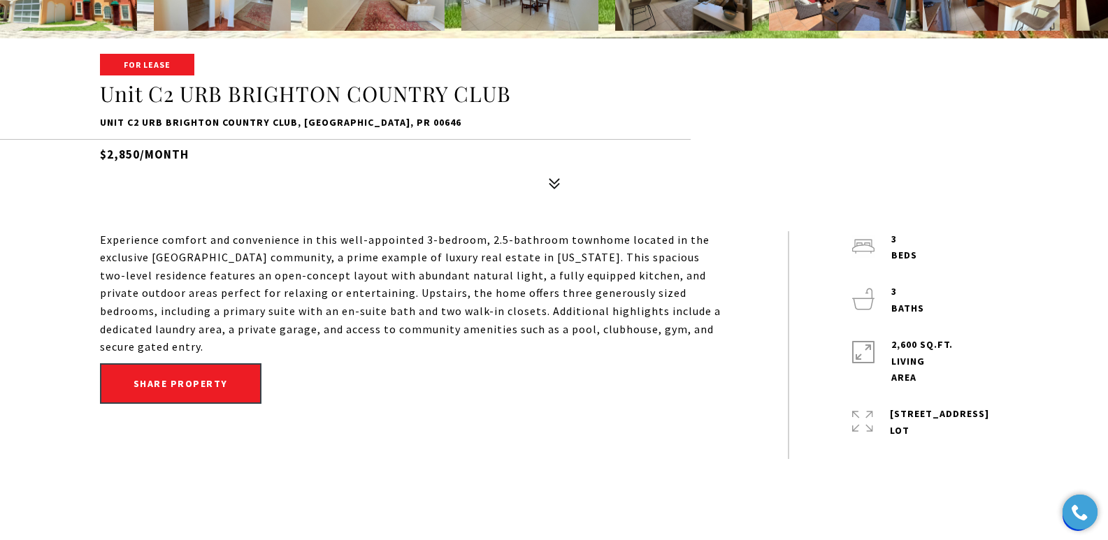
scroll to position [473, 0]
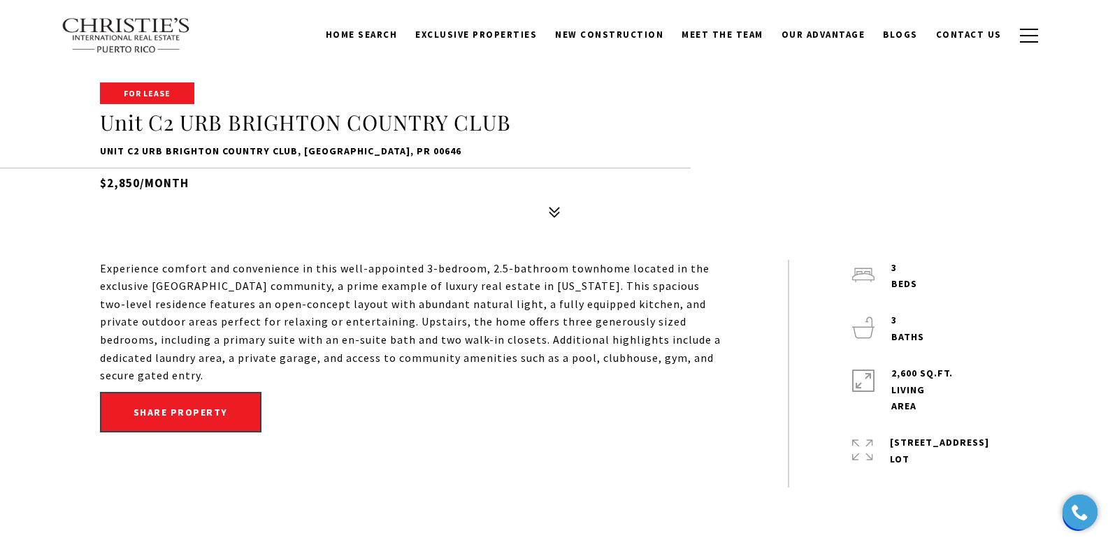
drag, startPoint x: 1111, startPoint y: 38, endPoint x: 1111, endPoint y: 85, distance: 46.8
drag, startPoint x: 99, startPoint y: 150, endPoint x: 400, endPoint y: 145, distance: 300.6
click at [400, 145] on p "Unit C2 URB BRIGHTON COUNTRY CLUB, [GEOGRAPHIC_DATA], PR 00646" at bounding box center [554, 151] width 909 height 17
copy p "Unit C2 URB BRIGHTON COUNTRY CLUB, [GEOGRAPHIC_DATA], PR 00646"
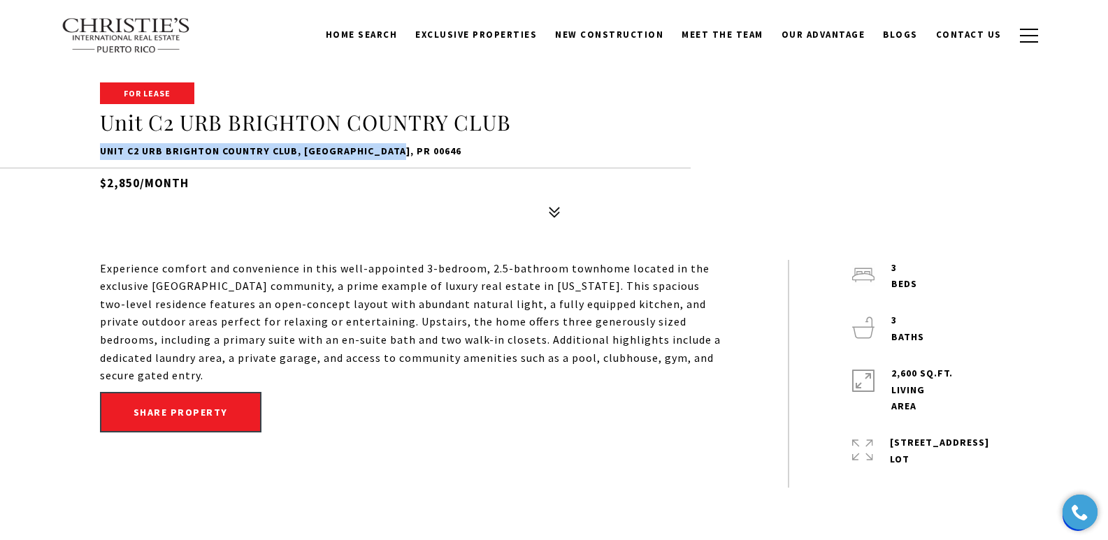
drag, startPoint x: 128, startPoint y: 329, endPoint x: 99, endPoint y: 287, distance: 51.2
click at [131, 359] on p "Experience comfort and convenience in this well-appointed 3-bedroom, 2.5-bathro…" at bounding box center [412, 322] width 625 height 125
click at [100, 265] on p "Experience comfort and convenience in this well-appointed 3-bedroom, 2.5-bathro…" at bounding box center [412, 322] width 625 height 125
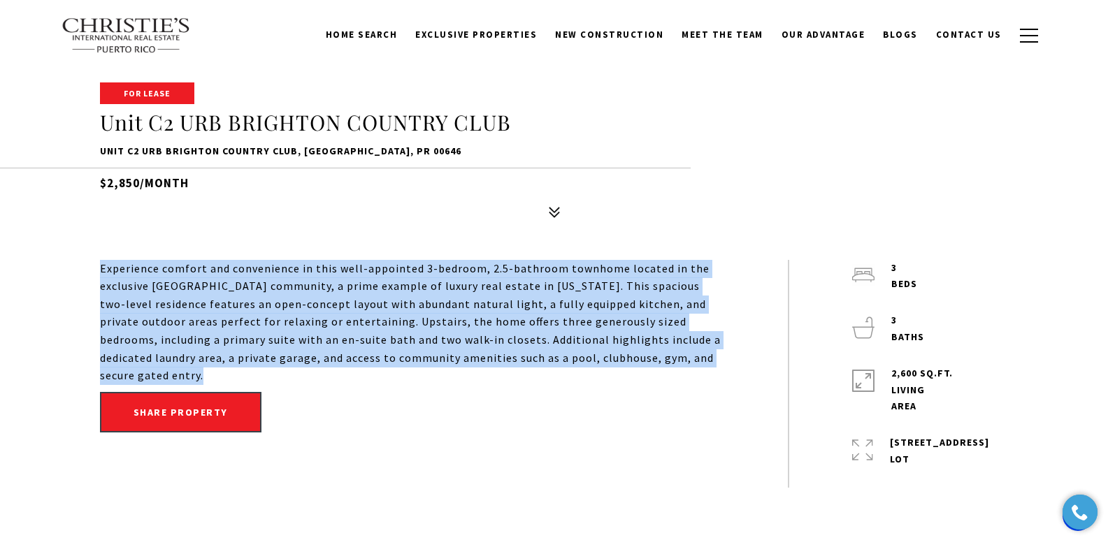
drag, startPoint x: 100, startPoint y: 267, endPoint x: 138, endPoint y: 387, distance: 126.0
click at [138, 387] on div "Experience comfort and convenience in this well-appointed 3-bedroom, 2.5-bathro…" at bounding box center [444, 374] width 688 height 228
copy div "Experience comfort and convenience in this well-appointed 3-bedroom, 2.5-bathro…"
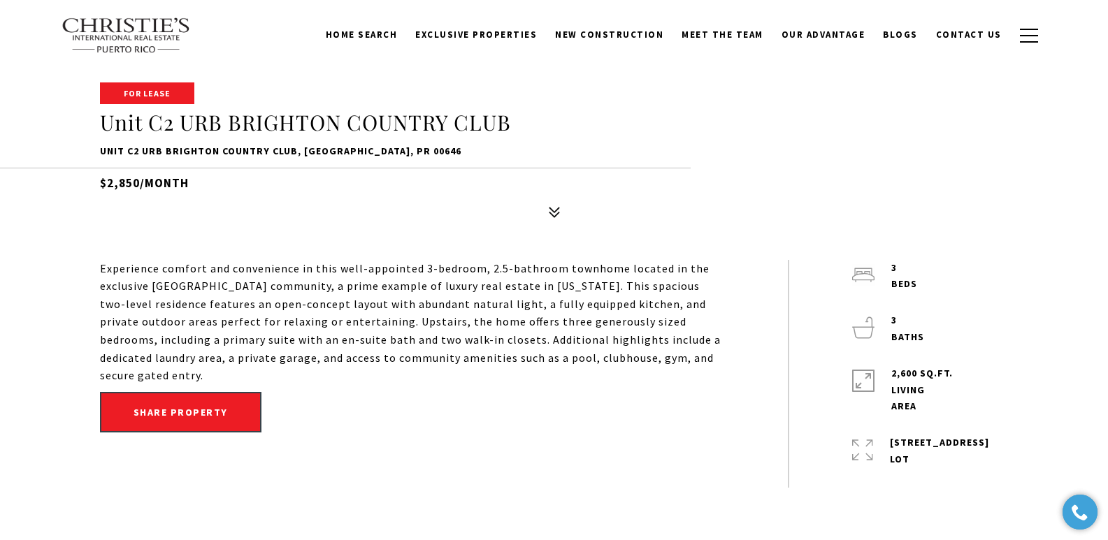
click at [100, 150] on p "Unit C2 URB BRIGHTON COUNTRY CLUB, [GEOGRAPHIC_DATA], PR 00646" at bounding box center [554, 151] width 909 height 17
drag, startPoint x: 100, startPoint y: 150, endPoint x: 428, endPoint y: 147, distance: 327.8
click at [428, 147] on p "Unit C2 URB BRIGHTON COUNTRY CLUB, [GEOGRAPHIC_DATA], PR 00646" at bounding box center [554, 151] width 909 height 17
copy p "Unit C2 URB BRIGHTON COUNTRY CLUB, [GEOGRAPHIC_DATA], PR 00646"
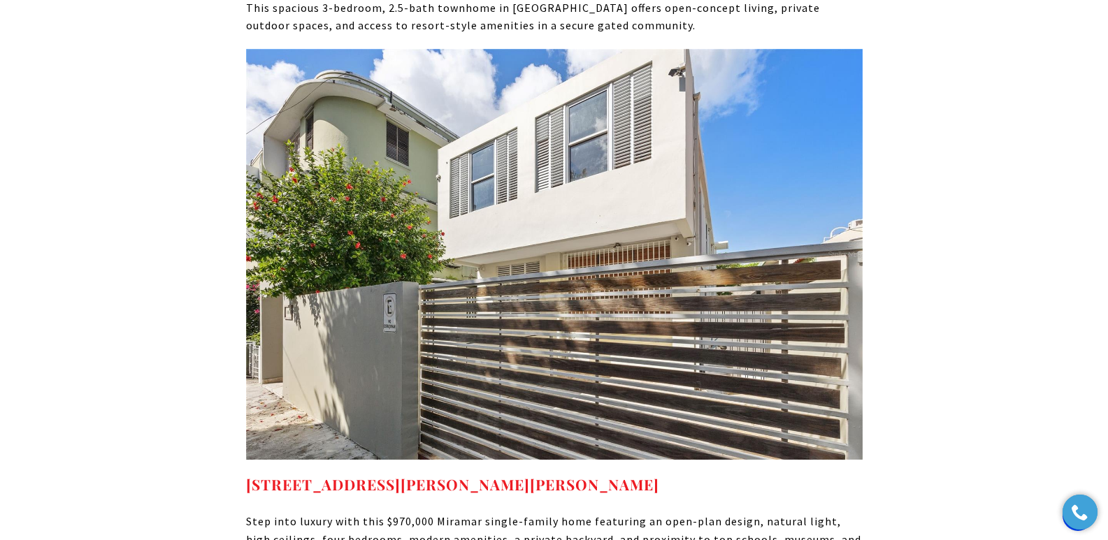
scroll to position [8510, 0]
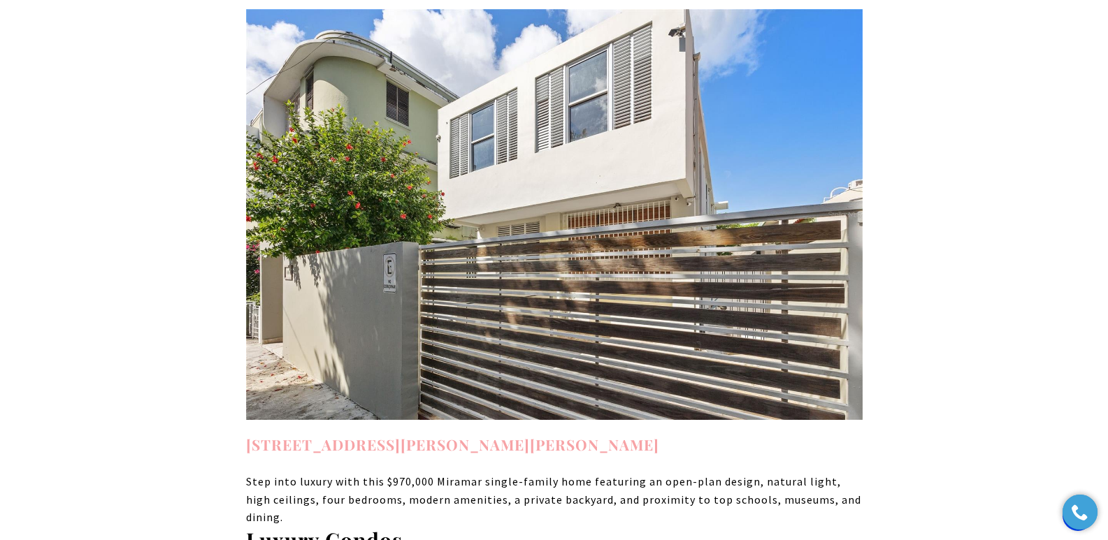
click at [396, 435] on link "[STREET_ADDRESS][PERSON_NAME][PERSON_NAME]" at bounding box center [452, 445] width 413 height 20
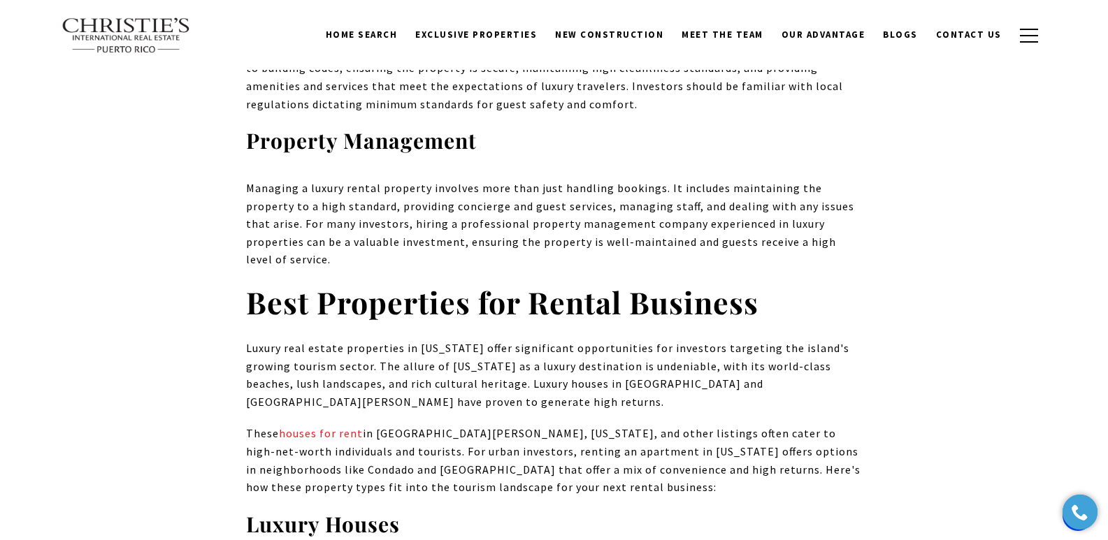
scroll to position [7217, 0]
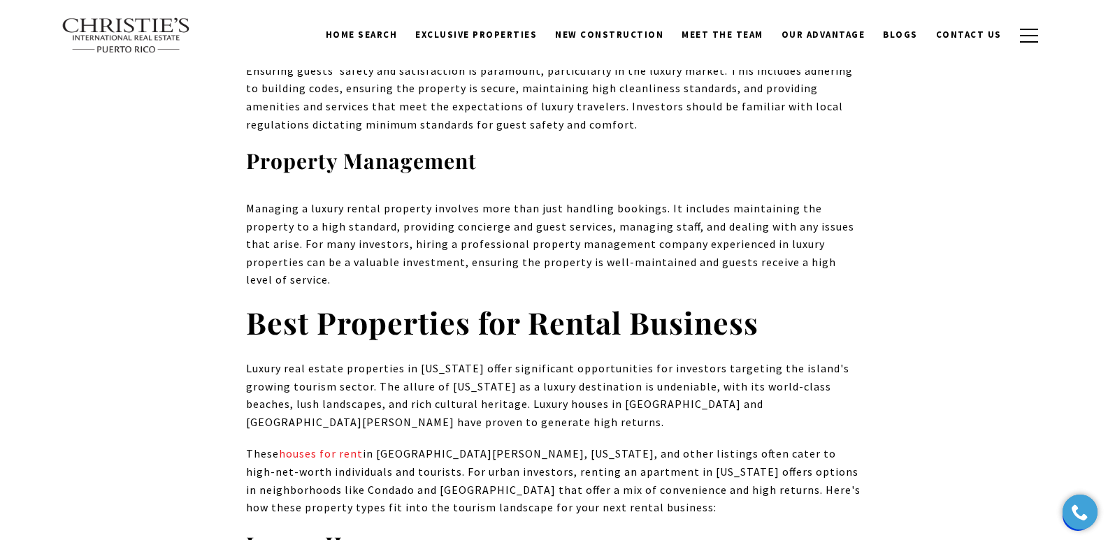
drag, startPoint x: 120, startPoint y: 259, endPoint x: 247, endPoint y: 232, distance: 130.8
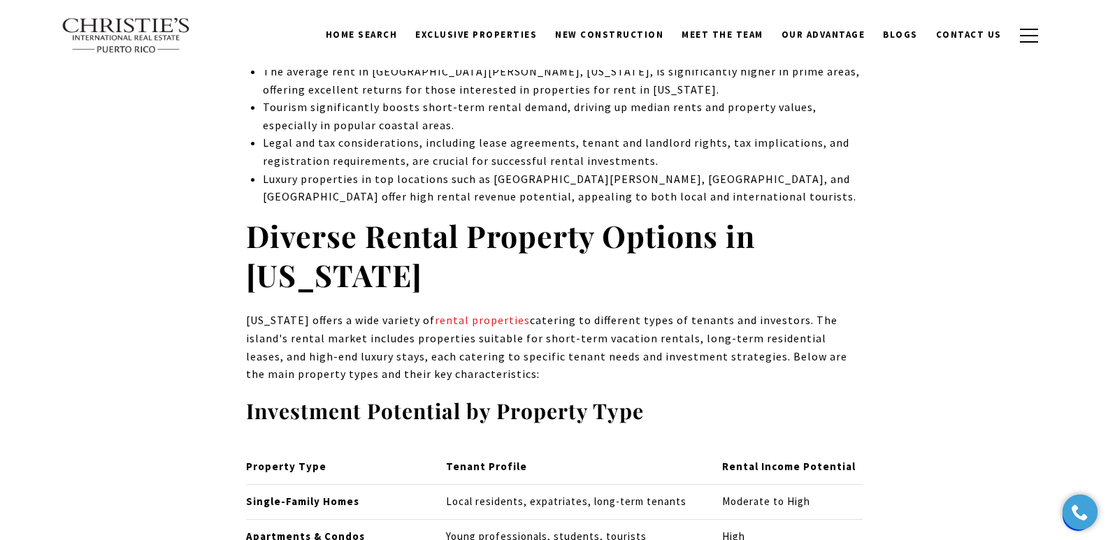
scroll to position [0, 0]
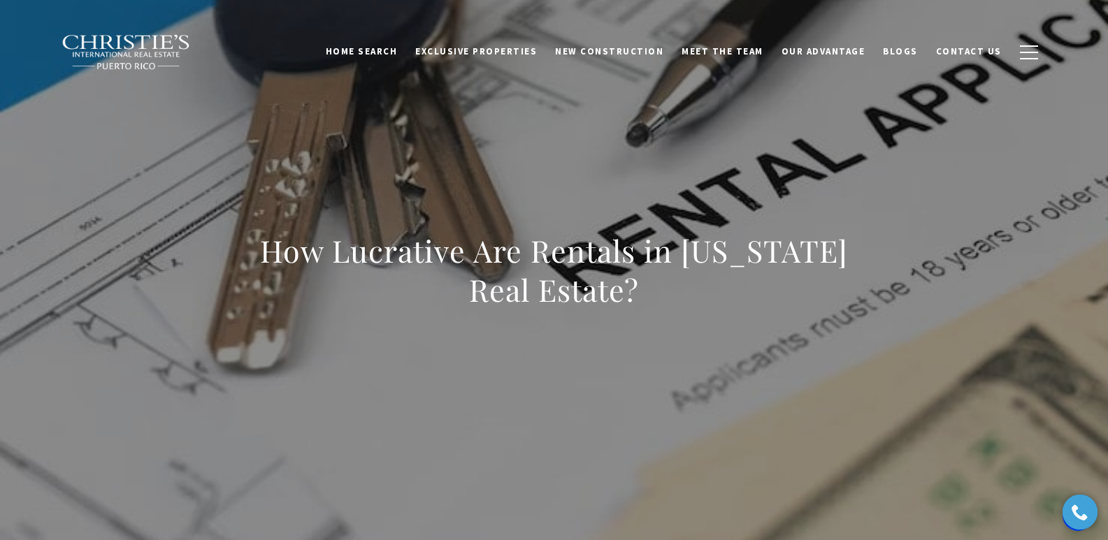
drag, startPoint x: 259, startPoint y: 257, endPoint x: 733, endPoint y: 321, distance: 478.2
click at [733, 321] on div "How Lucrative Are Rentals in Puerto Rico Real Estate?" at bounding box center [554, 279] width 617 height 96
copy h1 "How Lucrative Are Rentals in Puerto Rico Real Estate?"
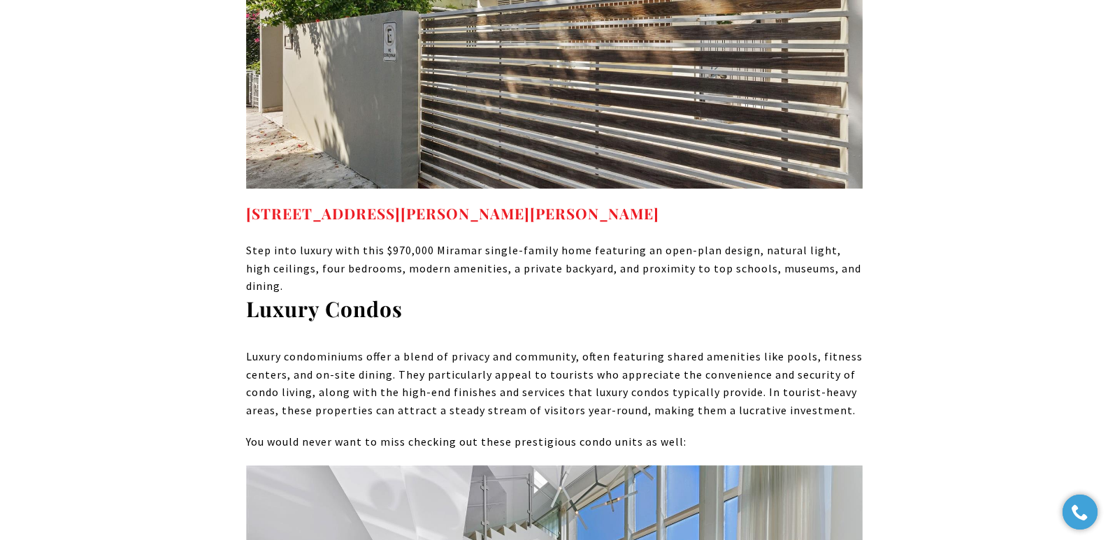
scroll to position [8983, 0]
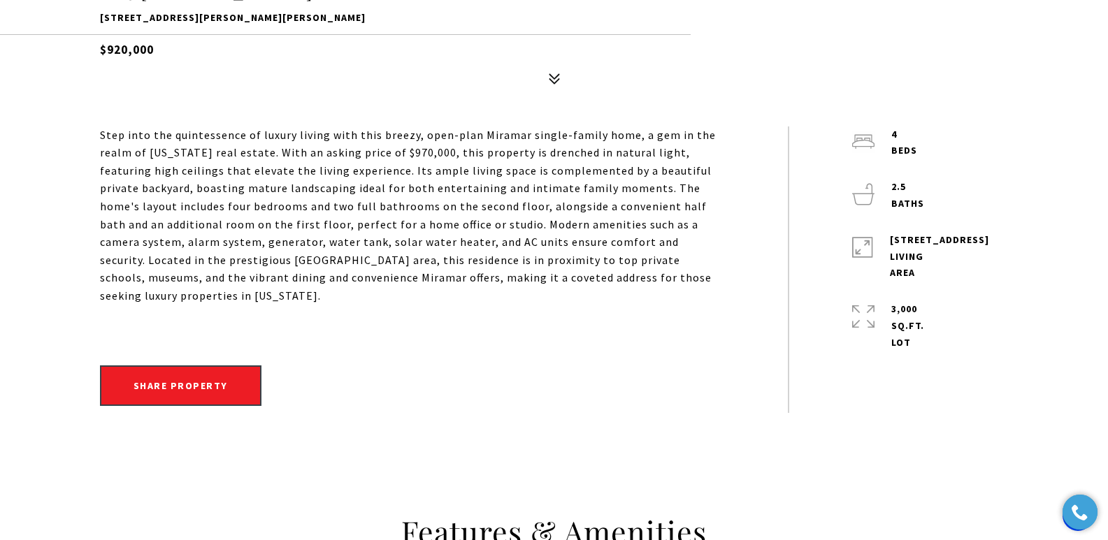
scroll to position [640, 0]
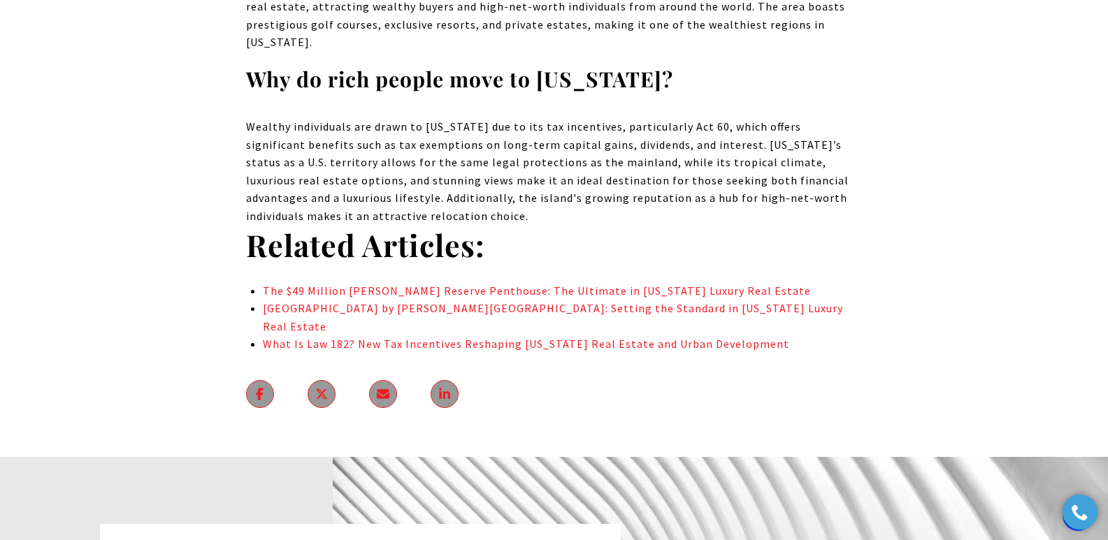
scroll to position [8257, 0]
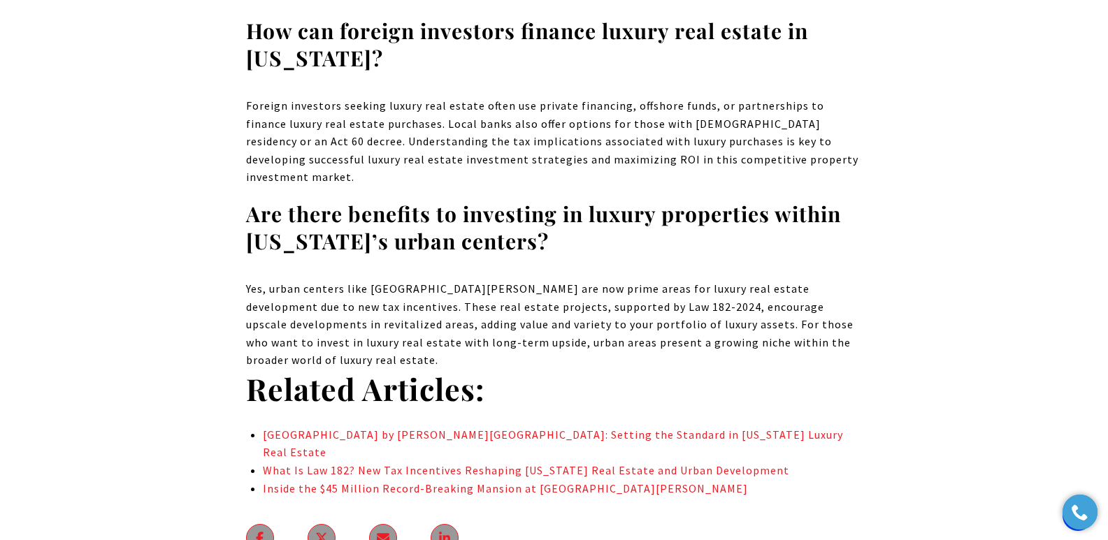
scroll to position [9767, 0]
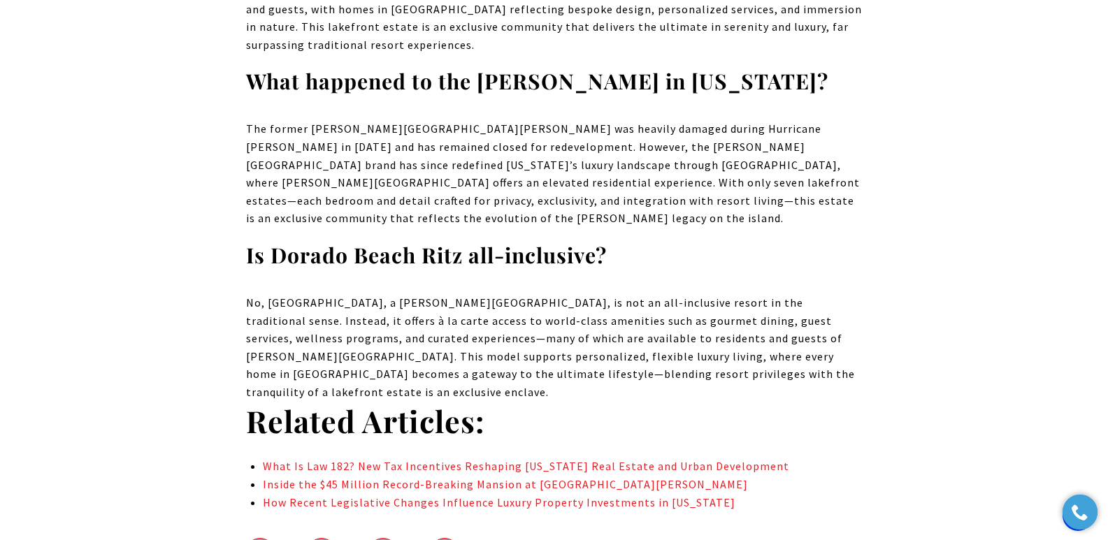
scroll to position [7619, 0]
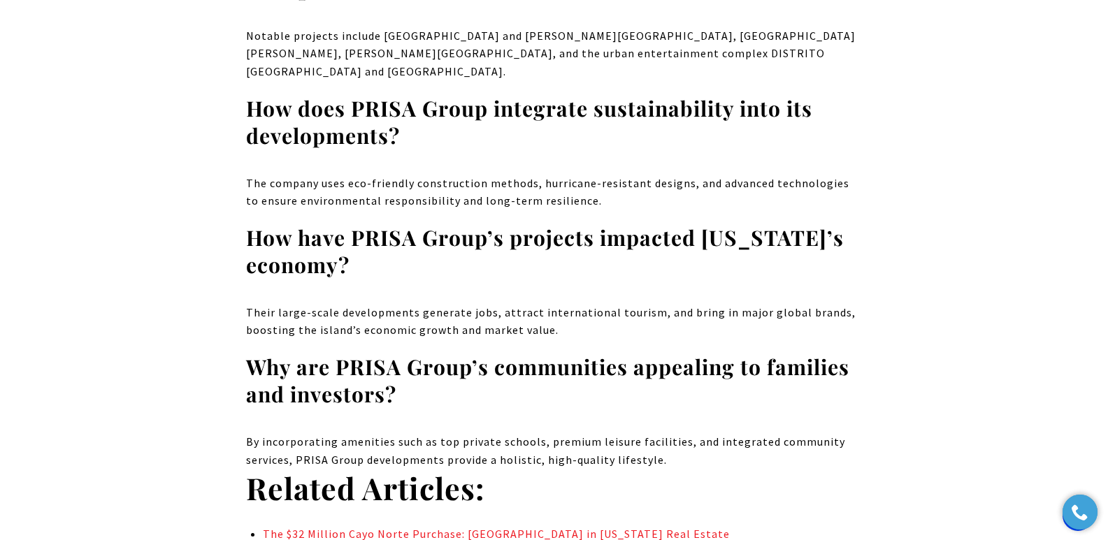
scroll to position [9438, 0]
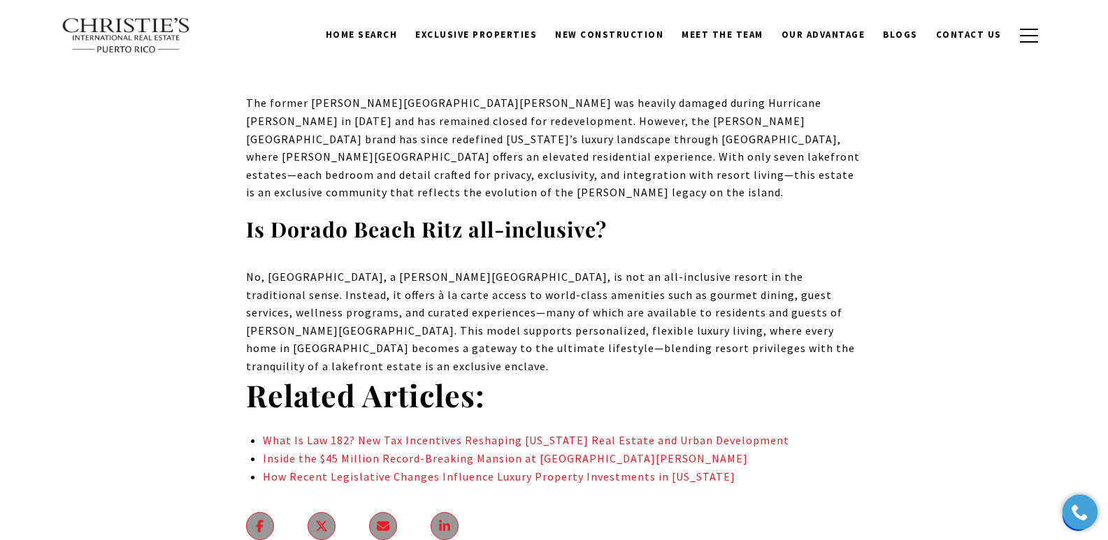
scroll to position [7448, 0]
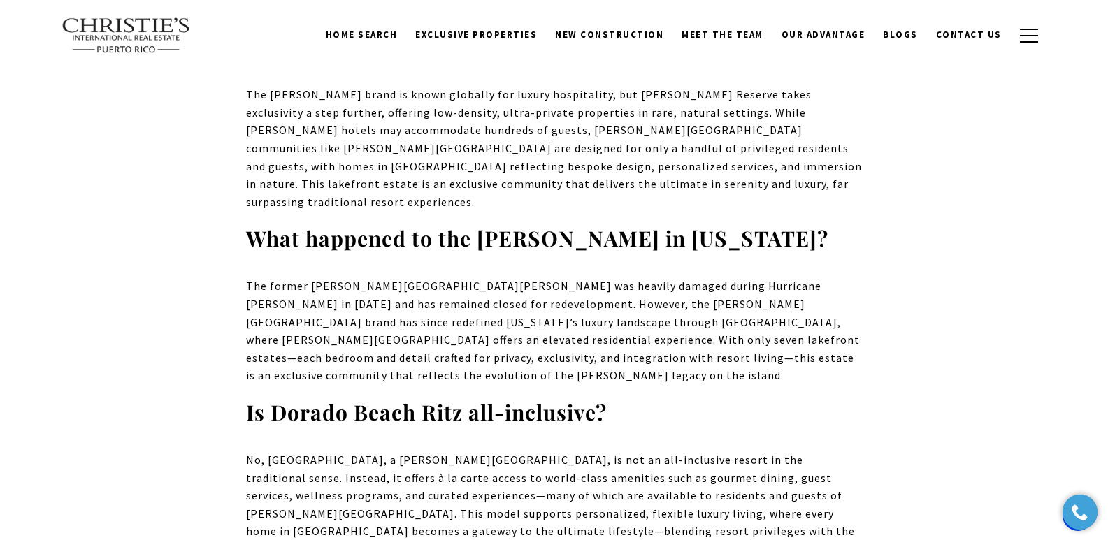
drag, startPoint x: 1113, startPoint y: 24, endPoint x: 1118, endPoint y: 421, distance: 397.0
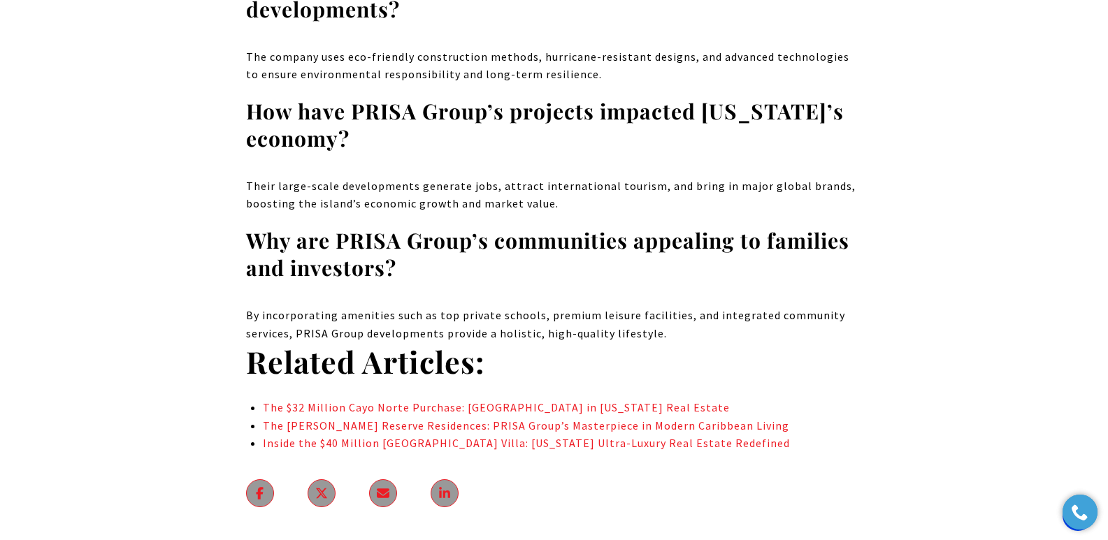
scroll to position [9549, 0]
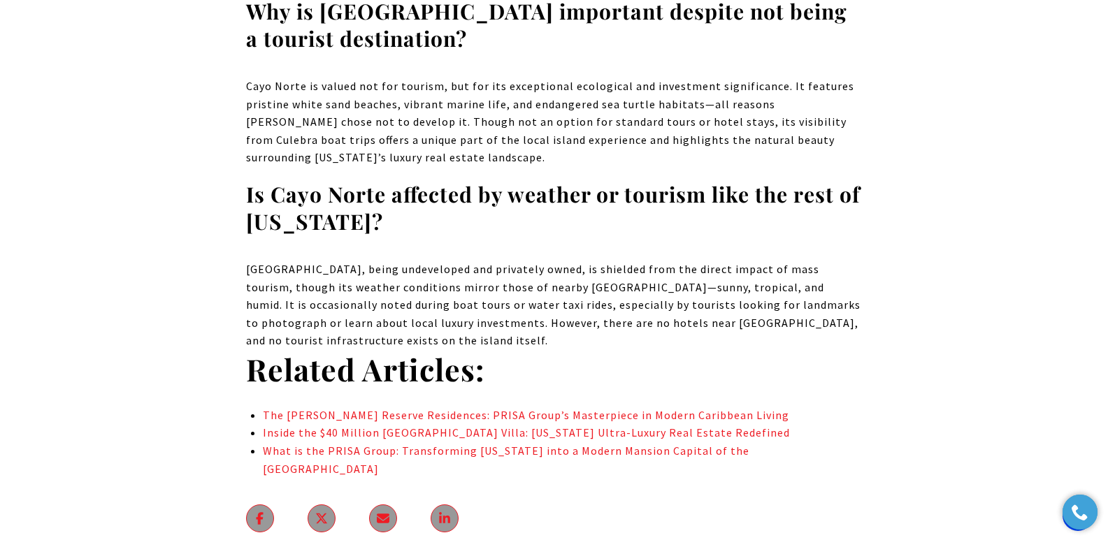
scroll to position [10735, 0]
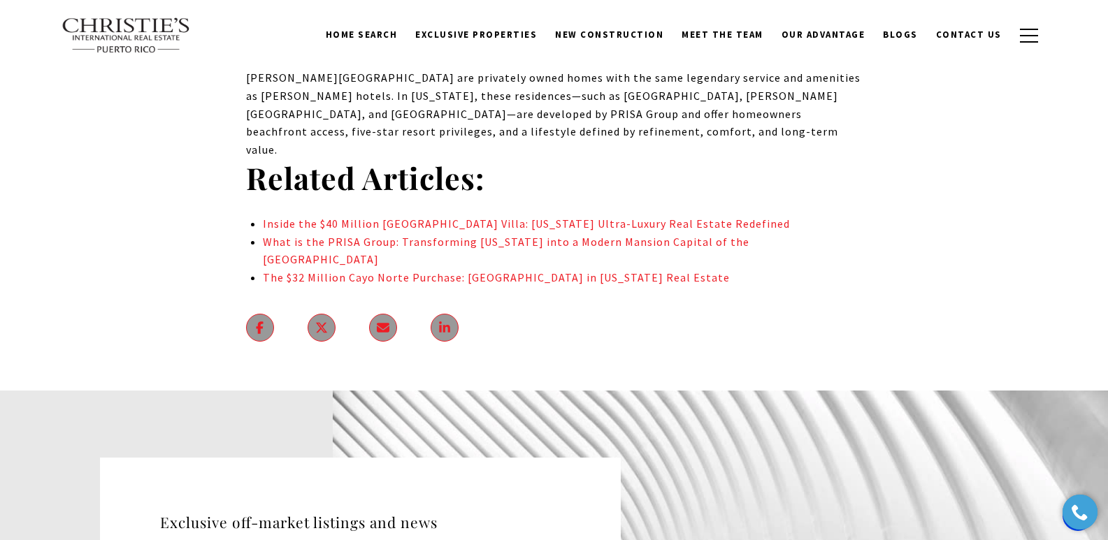
scroll to position [6113, 0]
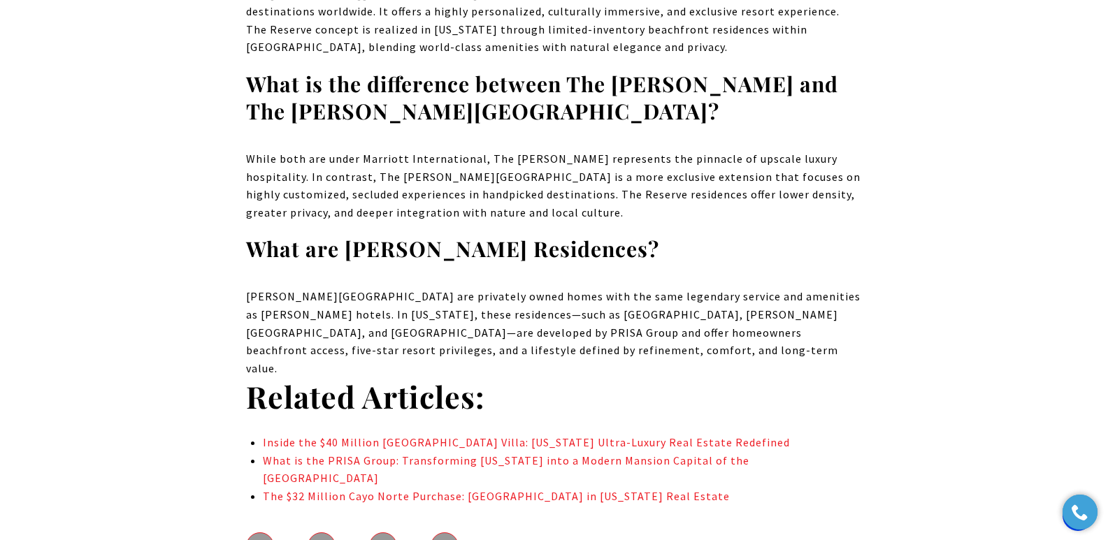
scroll to position [6378, 0]
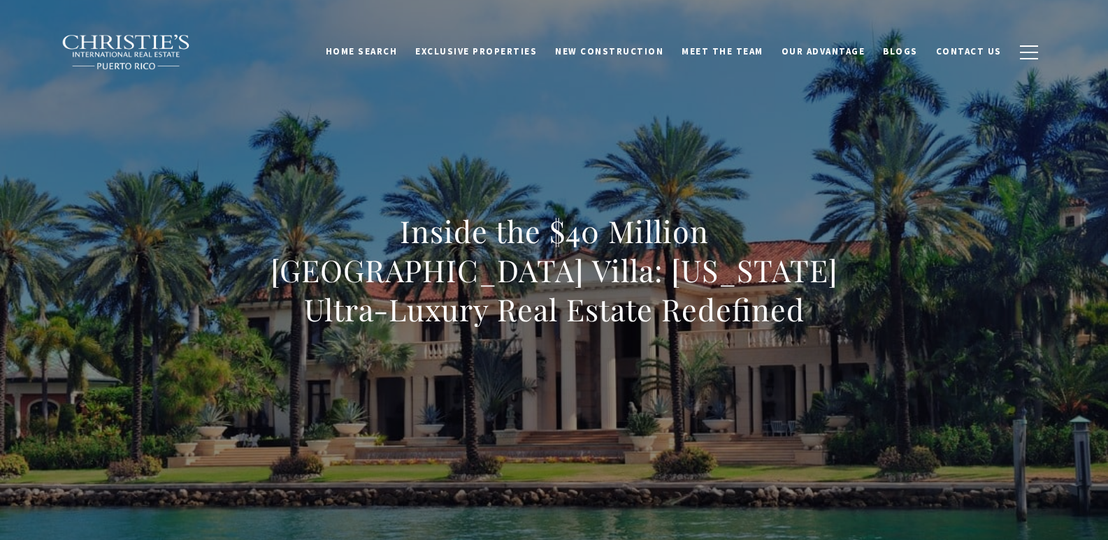
click at [1107, 22] on div "Home Search Dorado Beach Rio Grande Humacao Coastal San Juan Guaynabo Puerto Ri…" at bounding box center [554, 52] width 1108 height 70
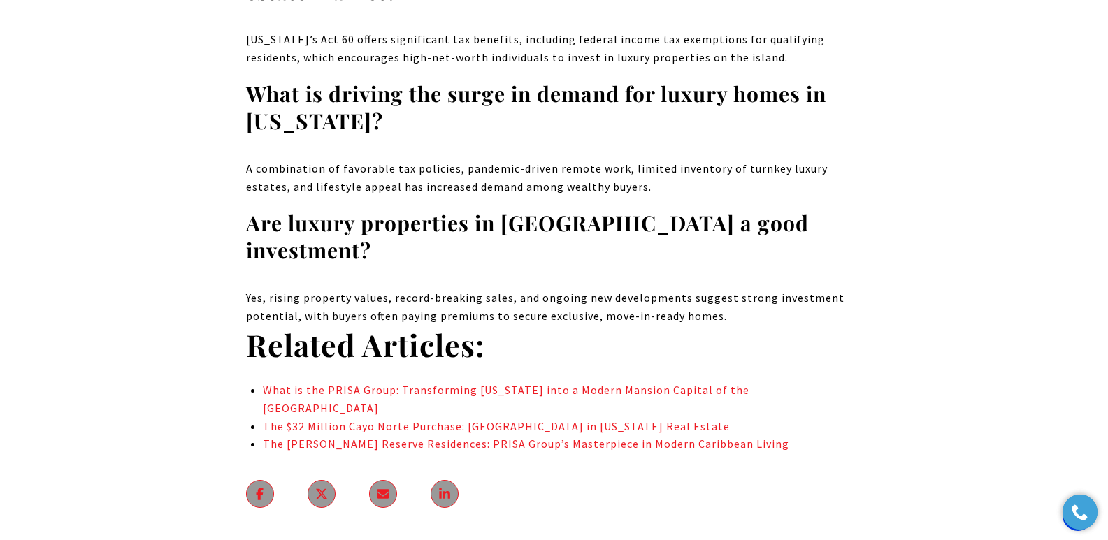
scroll to position [10089, 0]
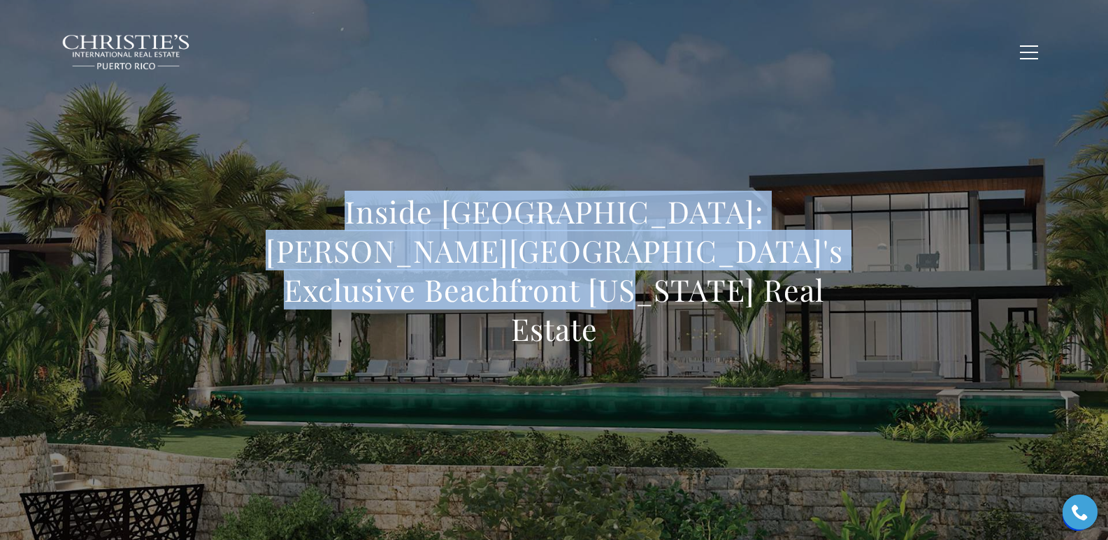
drag, startPoint x: 284, startPoint y: 222, endPoint x: 622, endPoint y: 317, distance: 351.4
click at [622, 317] on h1 "Inside [GEOGRAPHIC_DATA]: [PERSON_NAME][GEOGRAPHIC_DATA]'s Exclusive Beachfront…" at bounding box center [554, 270] width 617 height 157
copy h1 "Inside [GEOGRAPHIC_DATA]: [PERSON_NAME][GEOGRAPHIC_DATA]'s Exclusive Beachfront…"
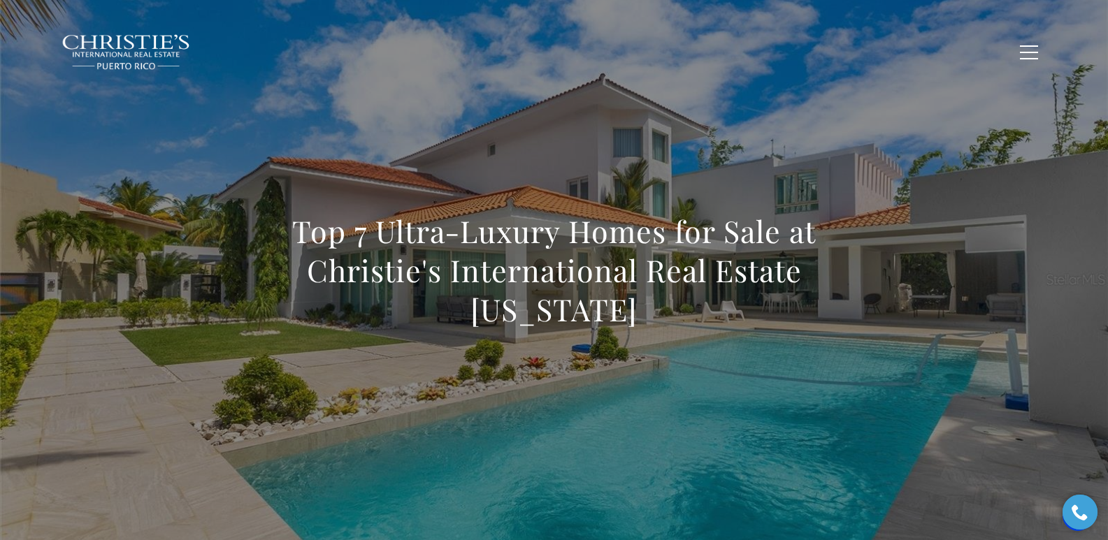
drag, startPoint x: 337, startPoint y: 247, endPoint x: 888, endPoint y: 291, distance: 553.2
click at [888, 291] on div "Top 7 Ultra-Luxury Homes for Sale at Christie's International Real Estate [US_S…" at bounding box center [554, 279] width 979 height 419
copy h1 "Top 7 Ultra-Luxury Homes for Sale at Christie's International Real Estate [US_S…"
click at [340, 232] on h1 "Top 7 Ultra-Luxury Homes for Sale at Christie's International Real Estate Puert…" at bounding box center [554, 270] width 617 height 117
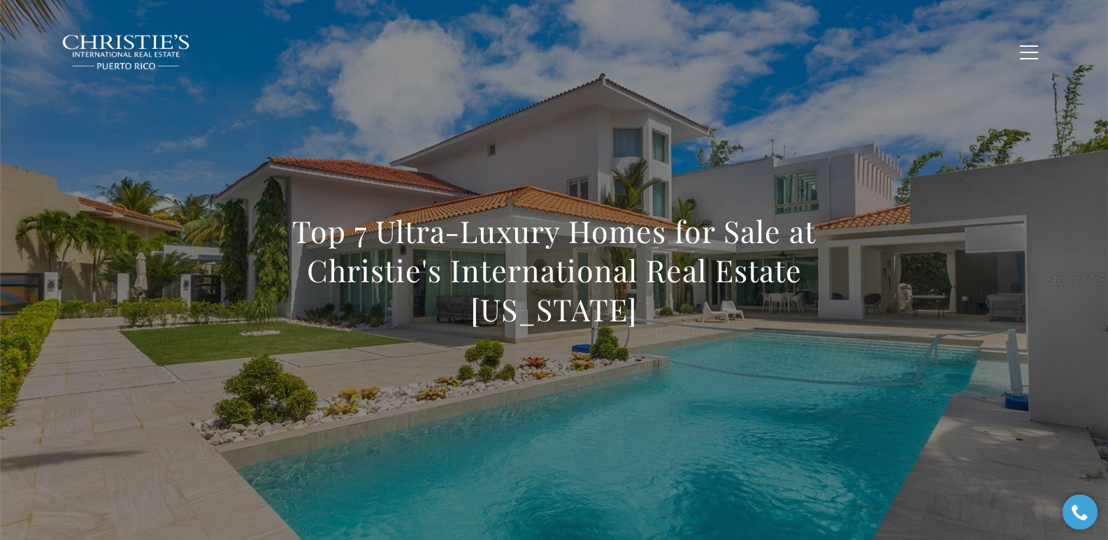
drag, startPoint x: 294, startPoint y: 230, endPoint x: 651, endPoint y: 312, distance: 365.9
click at [651, 312] on h1 "Top 7 Ultra-Luxury Homes for Sale at Christie's International Real Estate Puert…" at bounding box center [554, 270] width 617 height 117
copy h1 "Top 7 Ultra-Luxury Homes for Sale at Christie's International Real Estate Puert…"
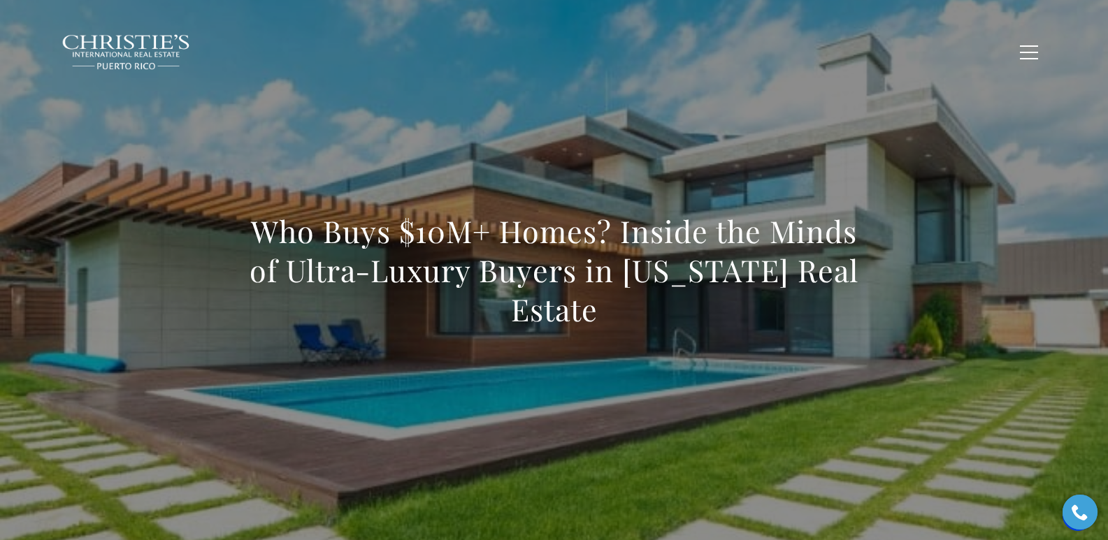
drag, startPoint x: 212, startPoint y: 233, endPoint x: 633, endPoint y: 334, distance: 432.7
click at [633, 334] on div "Who Buys $10M+ Homes? Inside the Minds of Ultra-Luxury Buyers in [US_STATE] Rea…" at bounding box center [554, 279] width 979 height 419
copy h1 "Who Buys $10M+ Homes? Inside the Minds of Ultra-Luxury Buyers in [US_STATE] Rea…"
click at [325, 306] on h1 "Who Buys $10M+ Homes? Inside the Minds of Ultra-Luxury Buyers in [US_STATE] Rea…" at bounding box center [554, 270] width 617 height 117
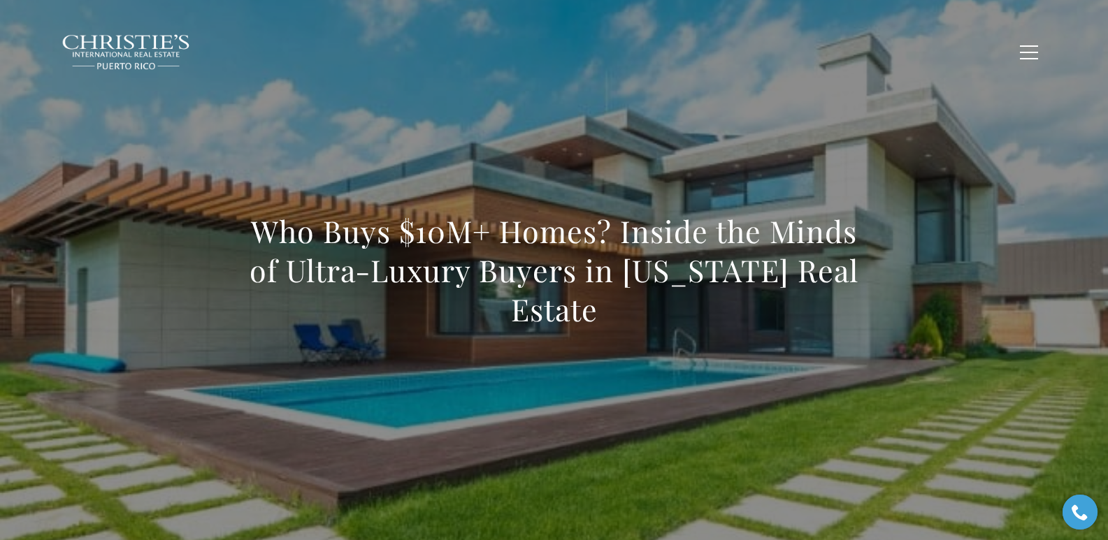
drag, startPoint x: 245, startPoint y: 230, endPoint x: 639, endPoint y: 323, distance: 404.4
click at [639, 323] on h1 "Who Buys $10M+ Homes? Inside the Minds of Ultra-Luxury Buyers in [US_STATE] Rea…" at bounding box center [554, 270] width 617 height 117
copy h1 "Who Buys $10M+ Homes? Inside the Minds of Ultra-Luxury Buyers in [US_STATE] Rea…"
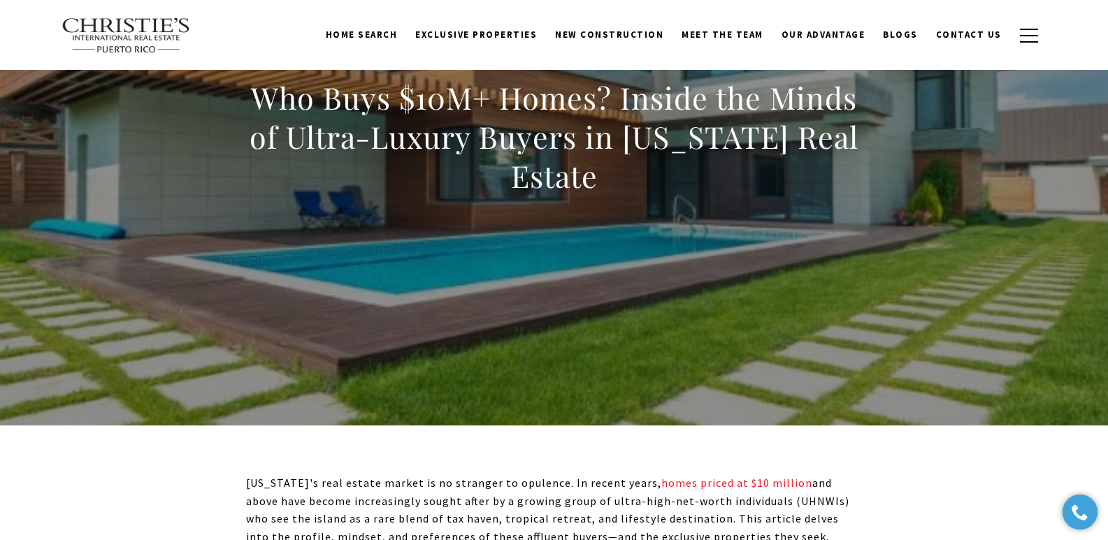
scroll to position [89, 0]
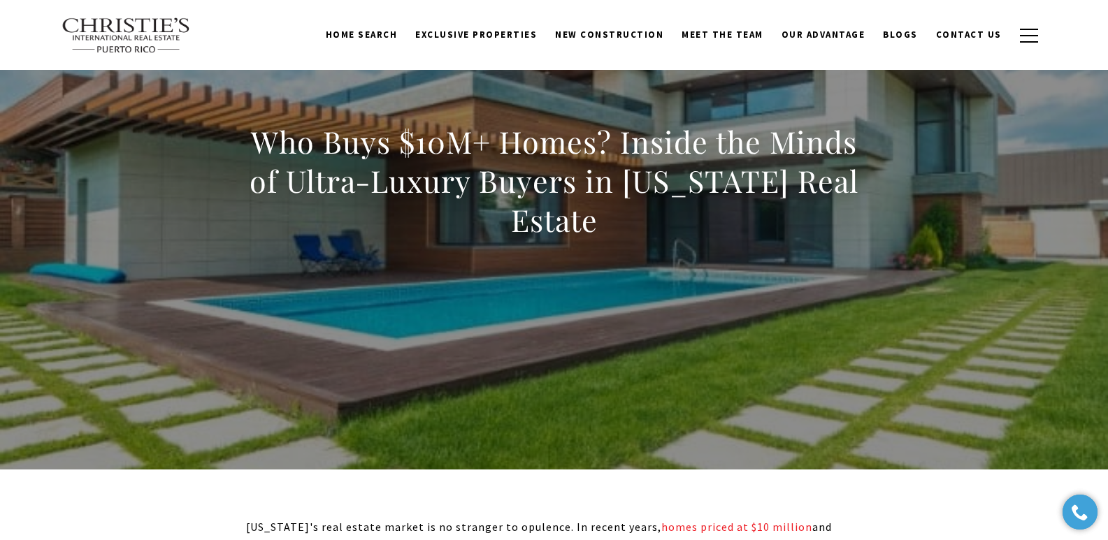
click at [932, 219] on div "Who Buys $10M+ Homes? Inside the Minds of Ultra-Luxury Buyers in [US_STATE] Rea…" at bounding box center [554, 189] width 979 height 419
drag, startPoint x: 245, startPoint y: 144, endPoint x: 672, endPoint y: 227, distance: 435.1
click at [672, 227] on div "Who Buys $10M+ Homes? Inside the Minds of Ultra-Luxury Buyers in [US_STATE] Rea…" at bounding box center [554, 189] width 979 height 419
copy h1 "Who Buys $10M+ Homes? Inside the Minds of Ultra-Luxury Buyers in [US_STATE] Rea…"
drag, startPoint x: 619, startPoint y: 362, endPoint x: 184, endPoint y: 113, distance: 501.9
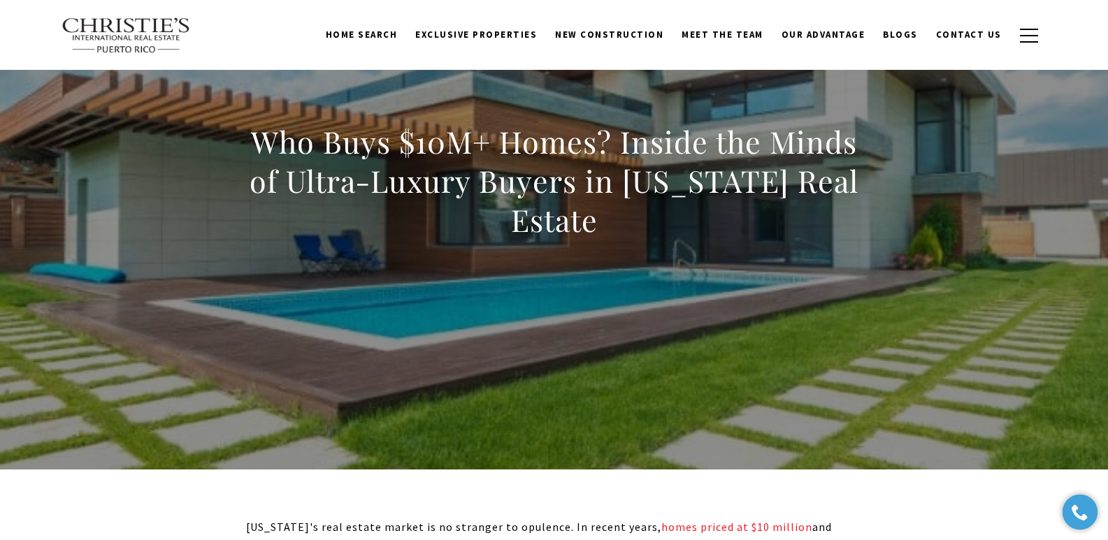
click at [618, 361] on div "Who Buys $10M+ Homes? Inside the Minds of Ultra-Luxury Buyers in [US_STATE] Rea…" at bounding box center [554, 189] width 979 height 419
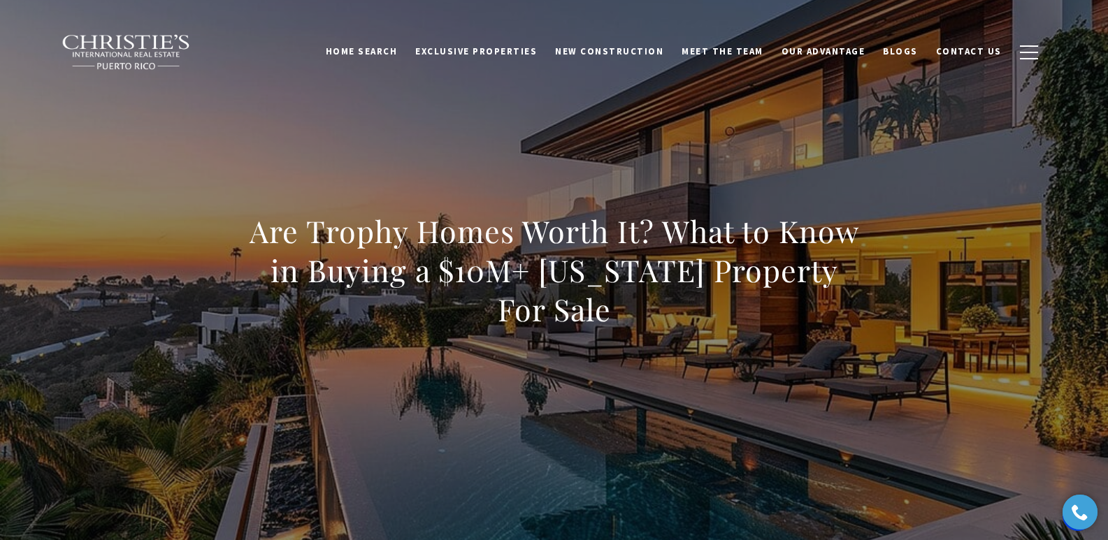
drag, startPoint x: 254, startPoint y: 236, endPoint x: 649, endPoint y: 322, distance: 403.3
click at [649, 322] on h1 "Are Trophy Homes Worth It? What to Know in Buying a $10M+ [US_STATE] Property F…" at bounding box center [554, 270] width 617 height 117
copy h1 "Are Trophy Homes Worth It? What to Know in Buying a $10M+ [US_STATE] Property F…"
click at [221, 230] on div "Are Trophy Homes Worth It? What to Know in Buying a $10M+ Puerto Rico Property …" at bounding box center [554, 279] width 979 height 419
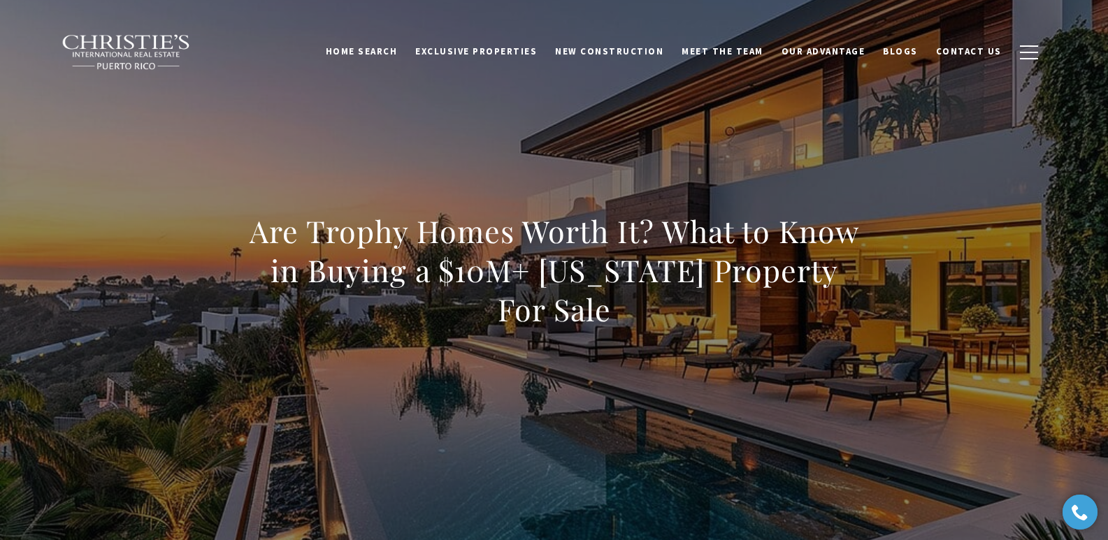
drag, startPoint x: 243, startPoint y: 244, endPoint x: 772, endPoint y: 333, distance: 536.5
click at [772, 333] on div "Are Trophy Homes Worth It? What to Know in Buying a $10M+ Puerto Rico Property …" at bounding box center [554, 279] width 979 height 419
copy h1 "Are Trophy Homes Worth It? What to Know in Buying a $10M+ Puerto Rico Property …"
click at [270, 229] on h1 "Are Trophy Homes Worth It? What to Know in Buying a $10M+ [US_STATE] Property F…" at bounding box center [554, 270] width 617 height 117
drag, startPoint x: 254, startPoint y: 232, endPoint x: 689, endPoint y: 324, distance: 443.8
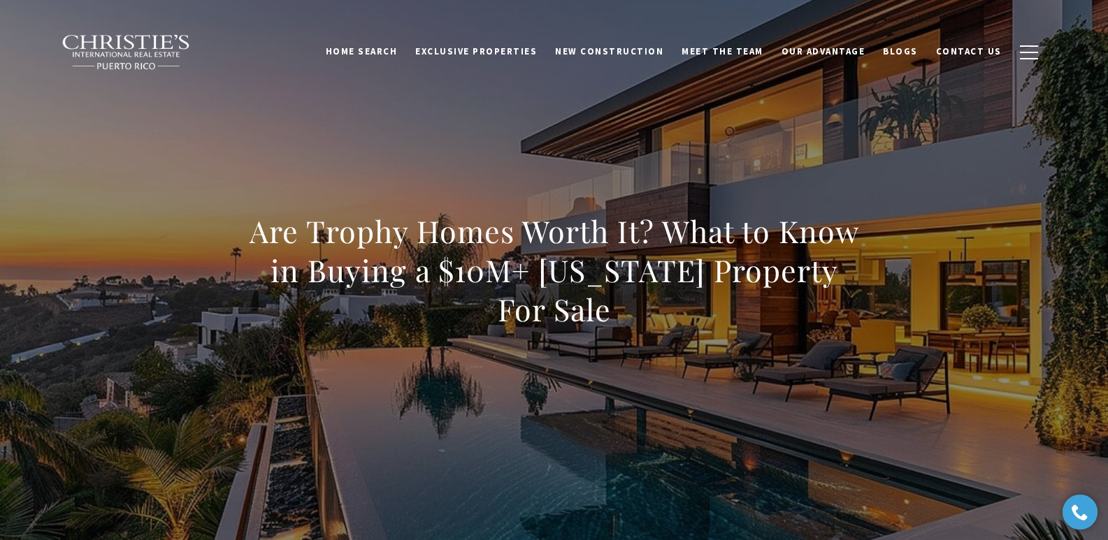
click at [689, 324] on h1 "Are Trophy Homes Worth It? What to Know in Buying a $10M+ [US_STATE] Property F…" at bounding box center [554, 270] width 617 height 117
copy h1 "Are Trophy Homes Worth It? What to Know in Buying a $10M+ [US_STATE] Property F…"
click at [260, 294] on h1 "Are Trophy Homes Worth It? What to Know in Buying a $10M+ [US_STATE] Property F…" at bounding box center [554, 270] width 617 height 117
drag, startPoint x: 256, startPoint y: 222, endPoint x: 693, endPoint y: 312, distance: 446.1
click at [693, 312] on h1 "Are Trophy Homes Worth It? What to Know in Buying a $10M+ [US_STATE] Property F…" at bounding box center [554, 270] width 617 height 117
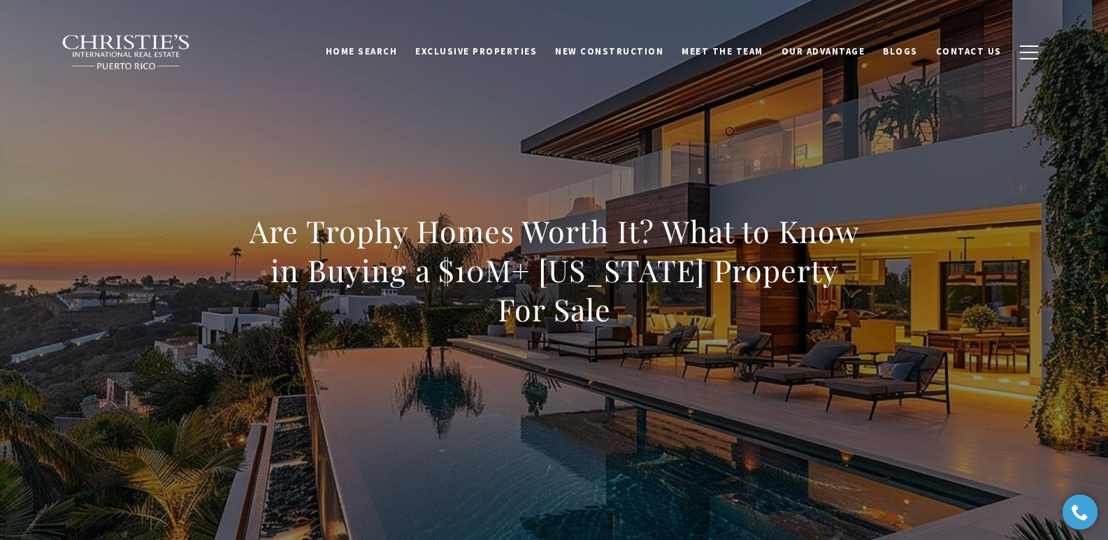
copy h1 "Are Trophy Homes Worth It? What to Know in Buying a $10M+ [US_STATE] Property F…"
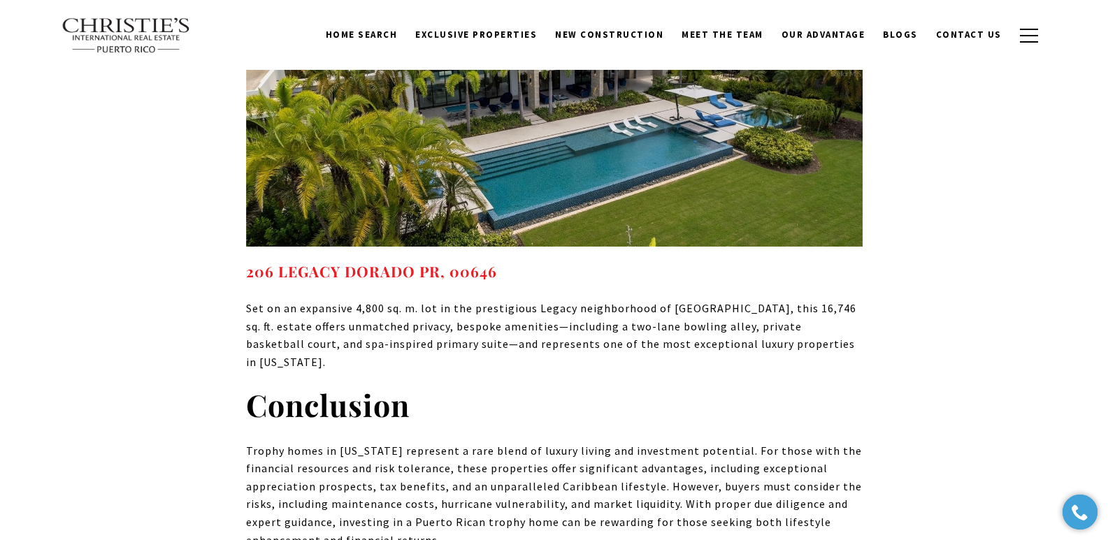
scroll to position [7908, 0]
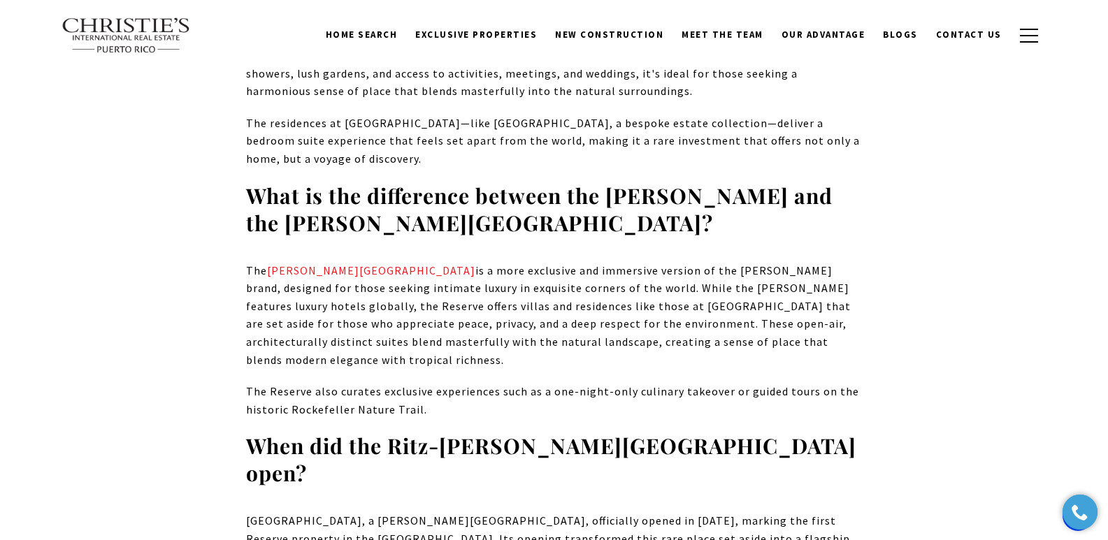
scroll to position [8886, 0]
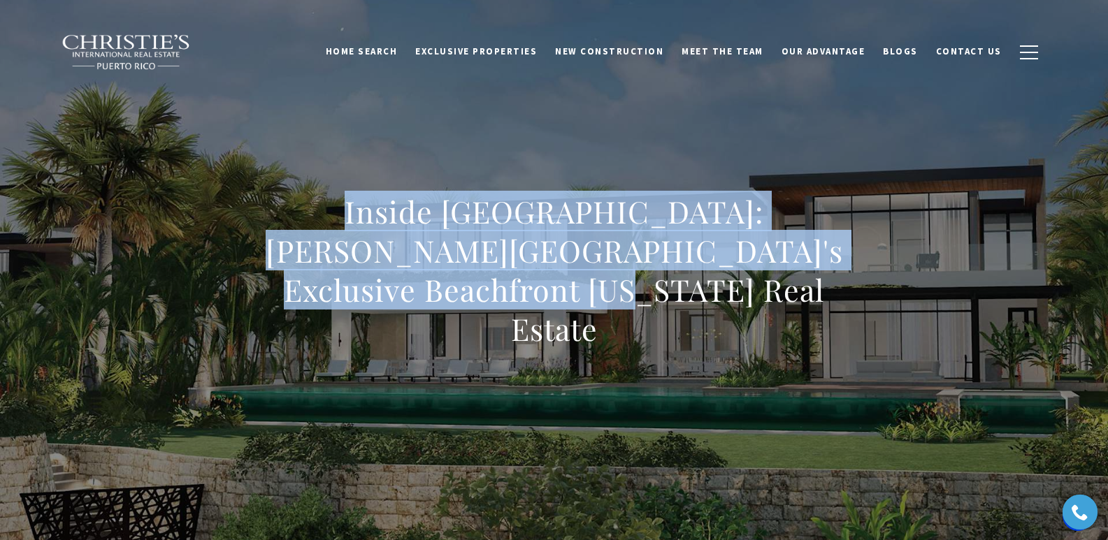
drag, startPoint x: 287, startPoint y: 244, endPoint x: 613, endPoint y: 322, distance: 335.5
click at [613, 322] on h1 "Inside [GEOGRAPHIC_DATA]: [PERSON_NAME][GEOGRAPHIC_DATA]'s Exclusive Beachfront…" at bounding box center [554, 270] width 617 height 157
click at [267, 217] on h1 "Inside [GEOGRAPHIC_DATA]: [PERSON_NAME][GEOGRAPHIC_DATA]'s Exclusive Beachfront…" at bounding box center [554, 270] width 617 height 157
drag, startPoint x: 265, startPoint y: 231, endPoint x: 656, endPoint y: 316, distance: 400.5
click at [656, 316] on h1 "Inside [GEOGRAPHIC_DATA]: [PERSON_NAME][GEOGRAPHIC_DATA]'s Exclusive Beachfront…" at bounding box center [554, 270] width 617 height 157
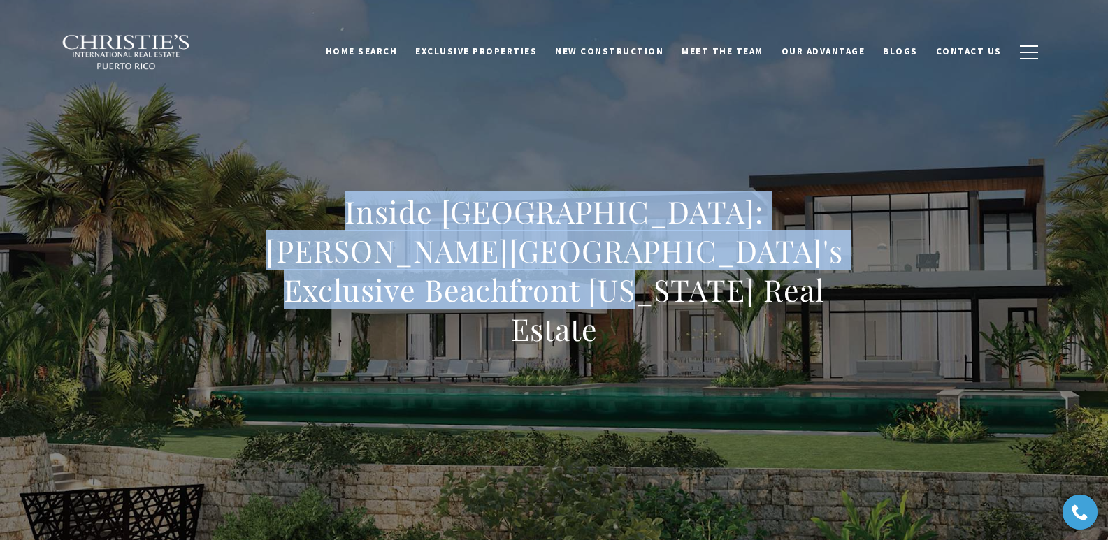
copy h1 "Inside [GEOGRAPHIC_DATA]: [PERSON_NAME][GEOGRAPHIC_DATA]'s Exclusive Beachfront…"
click at [272, 218] on h1 "Inside [GEOGRAPHIC_DATA]: [PERSON_NAME][GEOGRAPHIC_DATA]'s Exclusive Beachfront…" at bounding box center [554, 270] width 617 height 157
drag, startPoint x: 278, startPoint y: 224, endPoint x: 626, endPoint y: 303, distance: 357.1
click at [626, 303] on h1 "Inside [GEOGRAPHIC_DATA]: [PERSON_NAME][GEOGRAPHIC_DATA]'s Exclusive Beachfront…" at bounding box center [554, 270] width 617 height 157
copy h1 "Inside [GEOGRAPHIC_DATA]: [PERSON_NAME][GEOGRAPHIC_DATA]'s Exclusive Beachfront…"
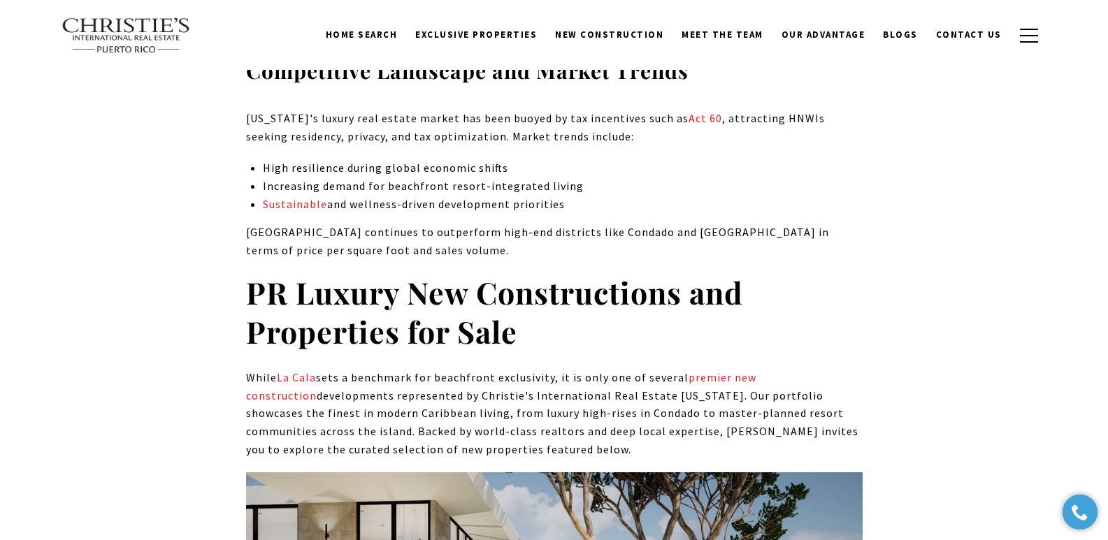
scroll to position [6827, 0]
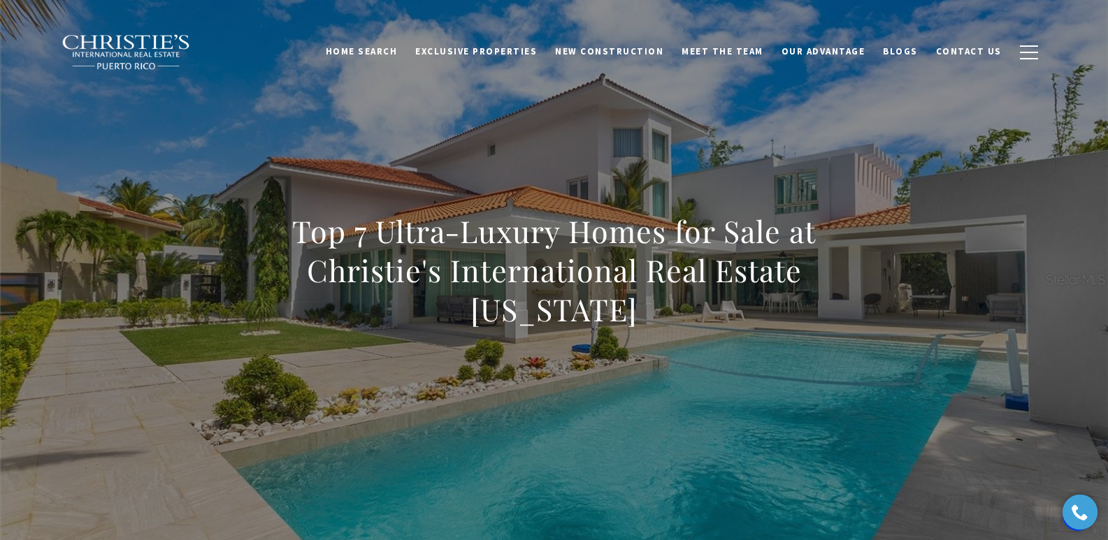
click at [960, 324] on div "Top 7 Ultra-Luxury Homes for Sale at Christie's International Real Estate Puert…" at bounding box center [554, 279] width 979 height 419
drag, startPoint x: 248, startPoint y: 242, endPoint x: 708, endPoint y: 310, distance: 464.9
click at [708, 310] on h1 "Top 7 Ultra-Luxury Homes for Sale at Christie's International Real Estate Puert…" at bounding box center [554, 270] width 617 height 117
copy h1 "Top 7 Ultra-Luxury Homes for Sale at Christie's International Real Estate Puert…"
drag, startPoint x: 247, startPoint y: 138, endPoint x: 166, endPoint y: 68, distance: 107.1
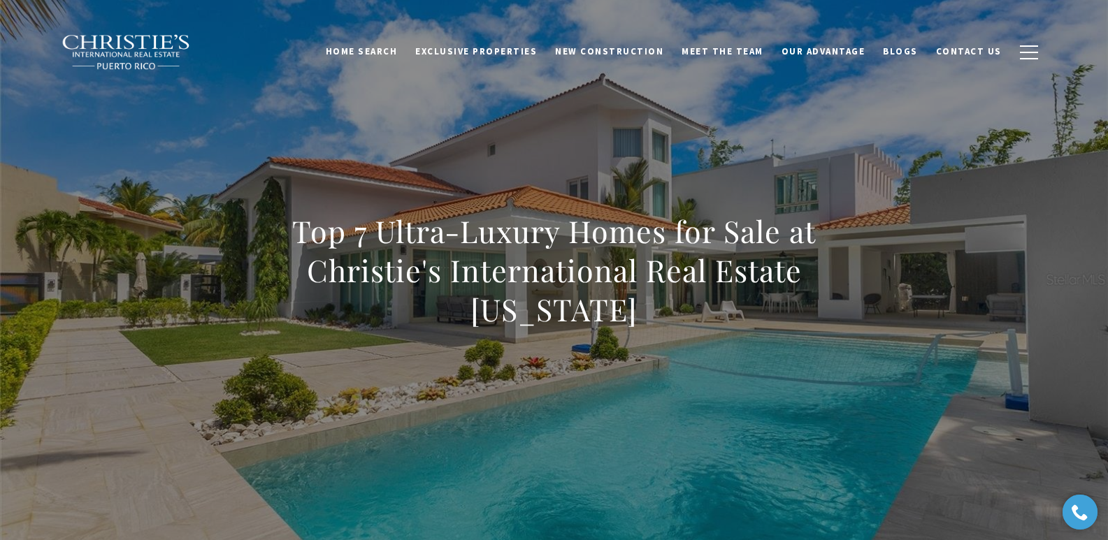
click at [247, 138] on div "Top 7 Ultra-Luxury Homes for Sale at Christie's International Real Estate Puert…" at bounding box center [554, 279] width 979 height 419
click at [800, 352] on div "Top 7 Ultra-Luxury Homes for Sale at Christie's International Real Estate [US_S…" at bounding box center [554, 279] width 979 height 419
drag, startPoint x: 274, startPoint y: 230, endPoint x: 691, endPoint y: 295, distance: 421.6
click at [691, 295] on h1 "Top 7 Ultra-Luxury Homes for Sale at Christie's International Real Estate [US_S…" at bounding box center [554, 270] width 617 height 117
copy h1 "Top 7 Ultra-Luxury Homes for Sale at Christie's International Real Estate [US_S…"
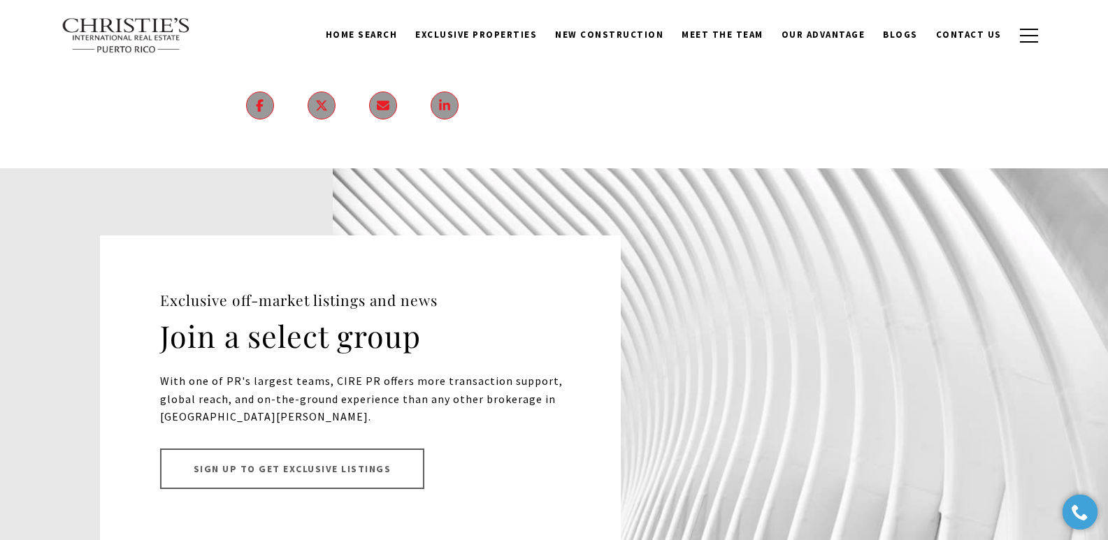
scroll to position [9746, 0]
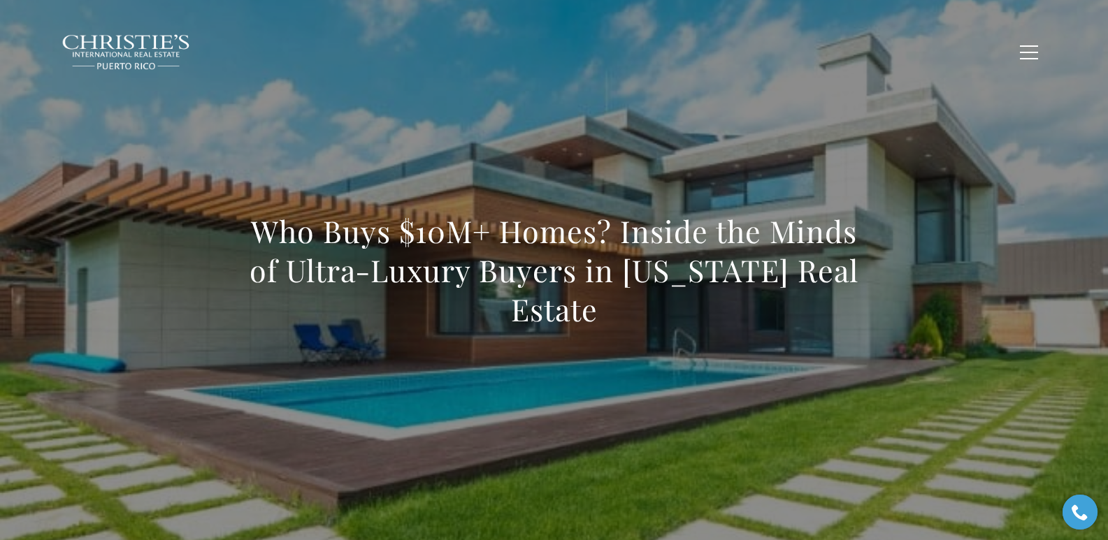
drag, startPoint x: 261, startPoint y: 242, endPoint x: 646, endPoint y: 317, distance: 391.7
click at [646, 317] on div "Who Buys $10M+ Homes? Inside the Minds of Ultra-Luxury Buyers in [US_STATE] Rea…" at bounding box center [554, 279] width 979 height 419
copy h1 "Who Buys $10M+ Homes? Inside the Minds of Ultra-Luxury Buyers in [US_STATE] Rea…"
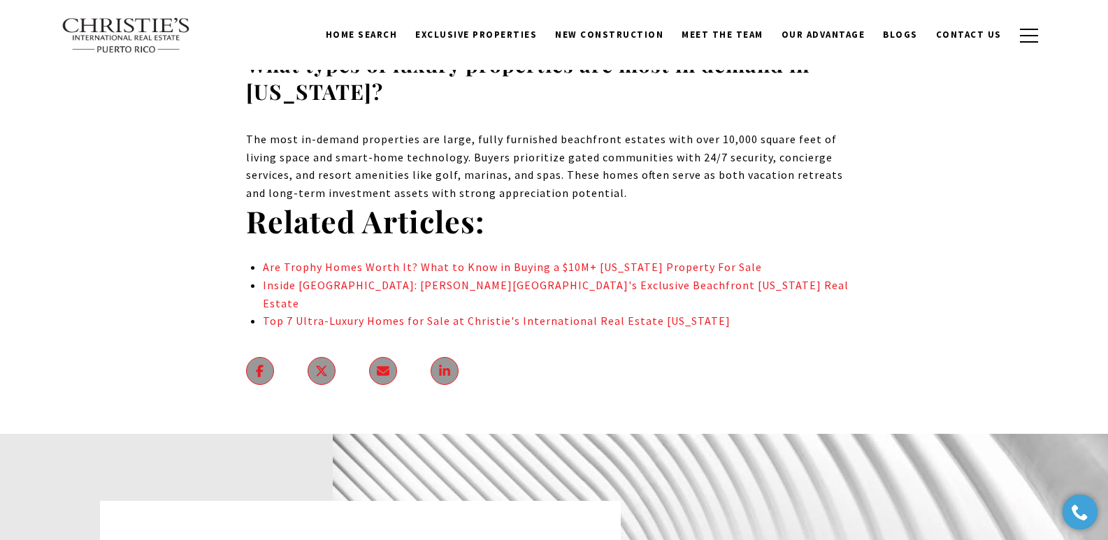
scroll to position [8969, 0]
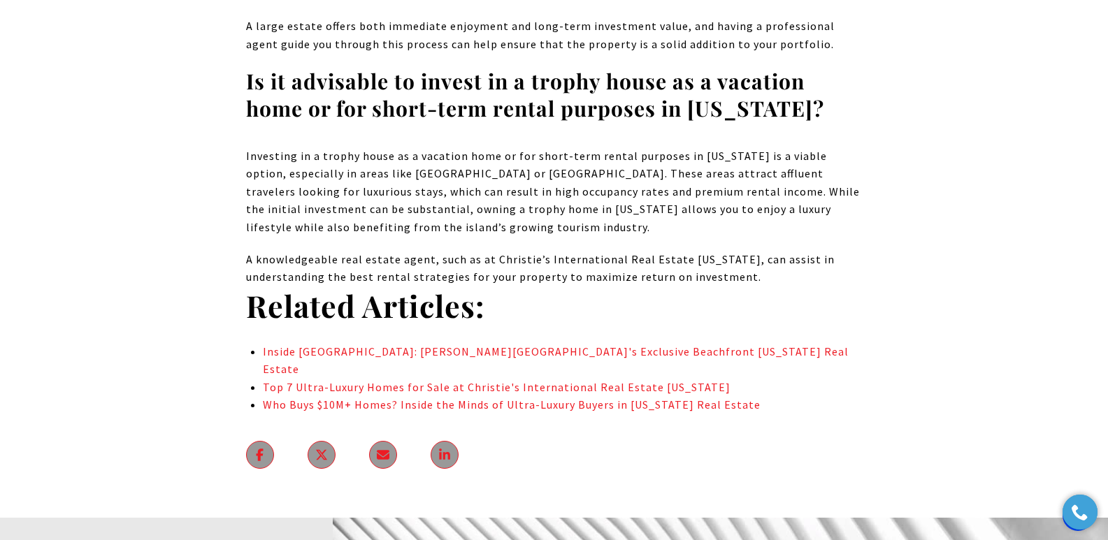
scroll to position [9192, 0]
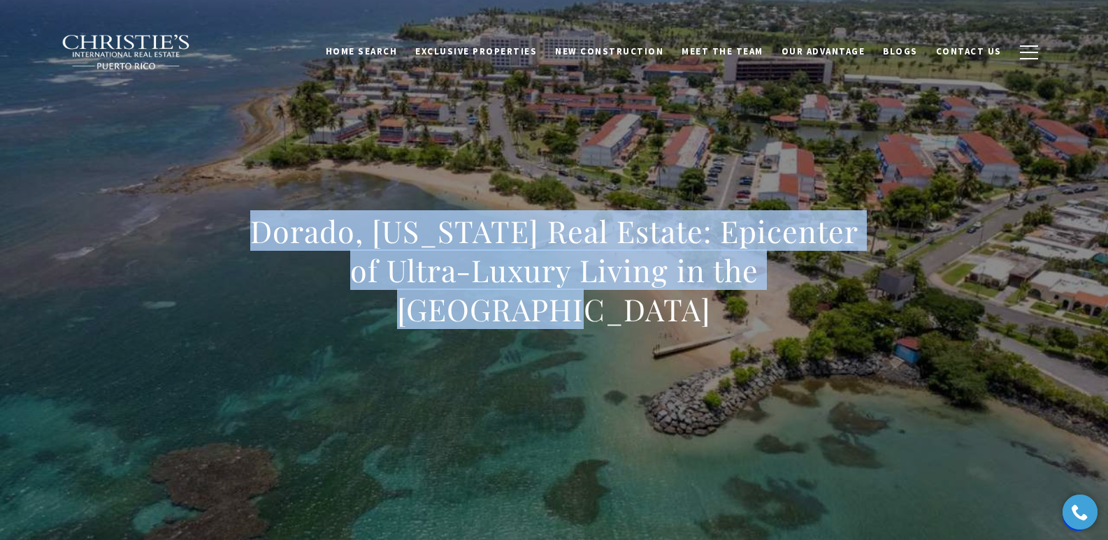
drag, startPoint x: 250, startPoint y: 254, endPoint x: 863, endPoint y: 294, distance: 615.0
click at [863, 294] on div "Dorado, [US_STATE] Real Estate: Epicenter of Ultra-Luxury Living in the [GEOGRA…" at bounding box center [554, 279] width 979 height 419
copy h1 "Dorado, [US_STATE] Real Estate: Epicenter of Ultra-Luxury Living in the [GEOGRA…"
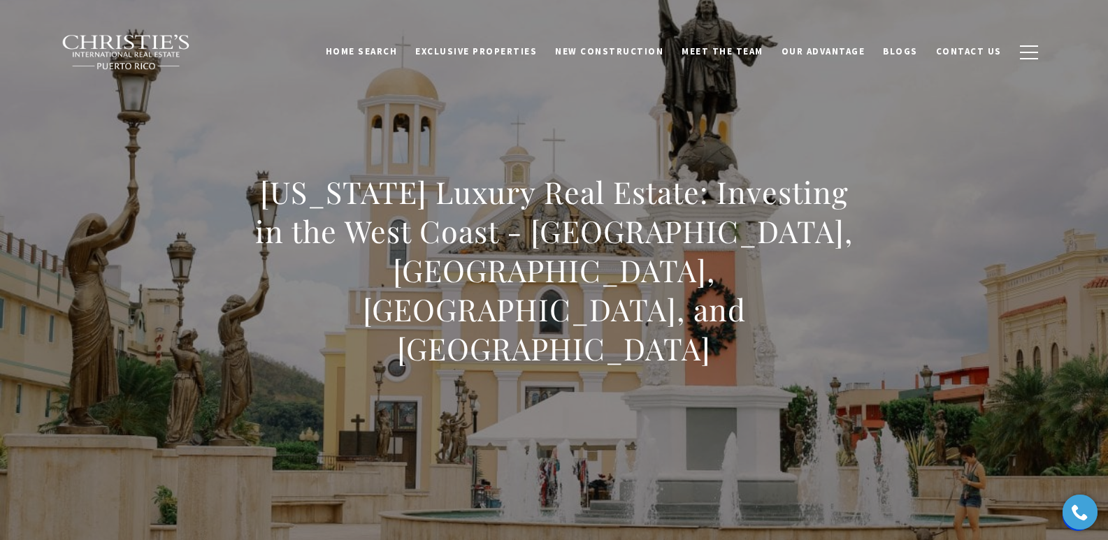
drag, startPoint x: 1114, startPoint y: 30, endPoint x: 1118, endPoint y: 58, distance: 28.2
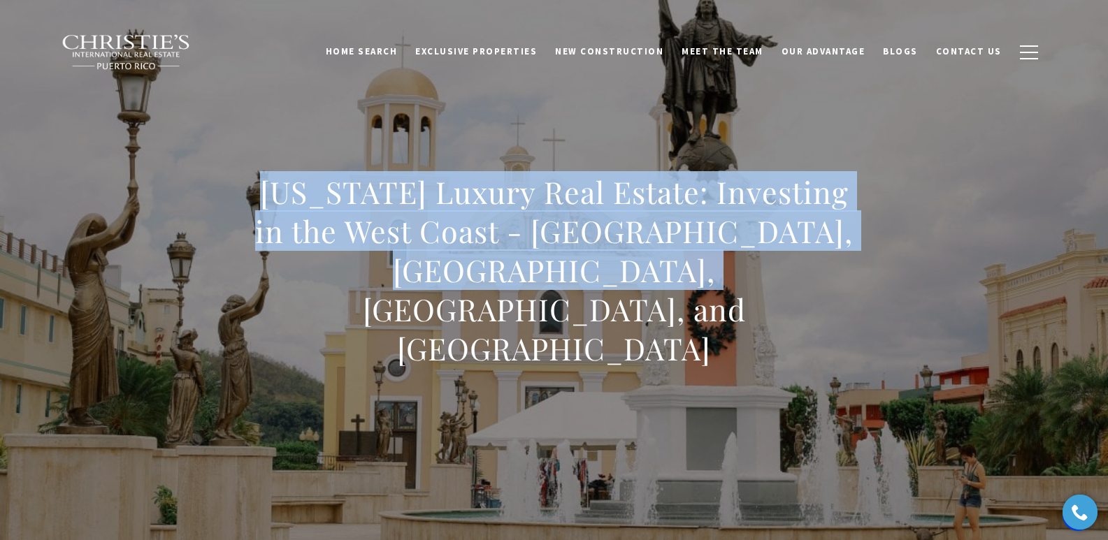
drag, startPoint x: 359, startPoint y: 280, endPoint x: 762, endPoint y: 334, distance: 406.9
click at [762, 334] on div "[US_STATE] Luxury Real Estate: Investing in the West Coast - [GEOGRAPHIC_DATA],…" at bounding box center [554, 279] width 979 height 419
copy h1 "[US_STATE] Luxury Real Estate: Investing in the West Coast - [GEOGRAPHIC_DATA],…"
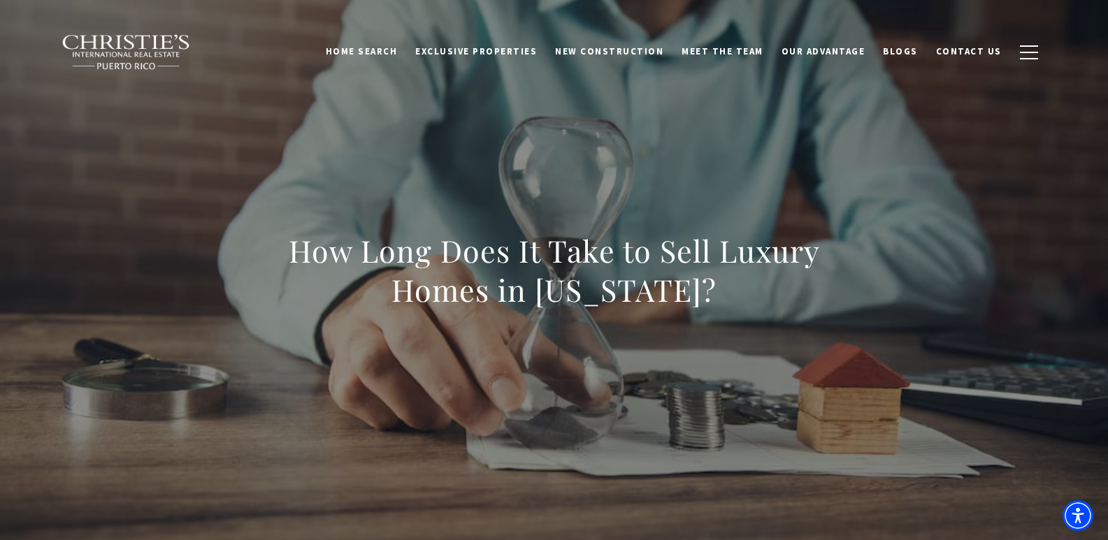
drag, startPoint x: 281, startPoint y: 247, endPoint x: 774, endPoint y: 290, distance: 495.4
click at [774, 290] on h1 "How Long Does It Take to Sell Luxury Homes in Puerto Rico?" at bounding box center [554, 270] width 617 height 78
copy h1 "How Long Does It Take to Sell Luxury Homes in Puerto Rico?"
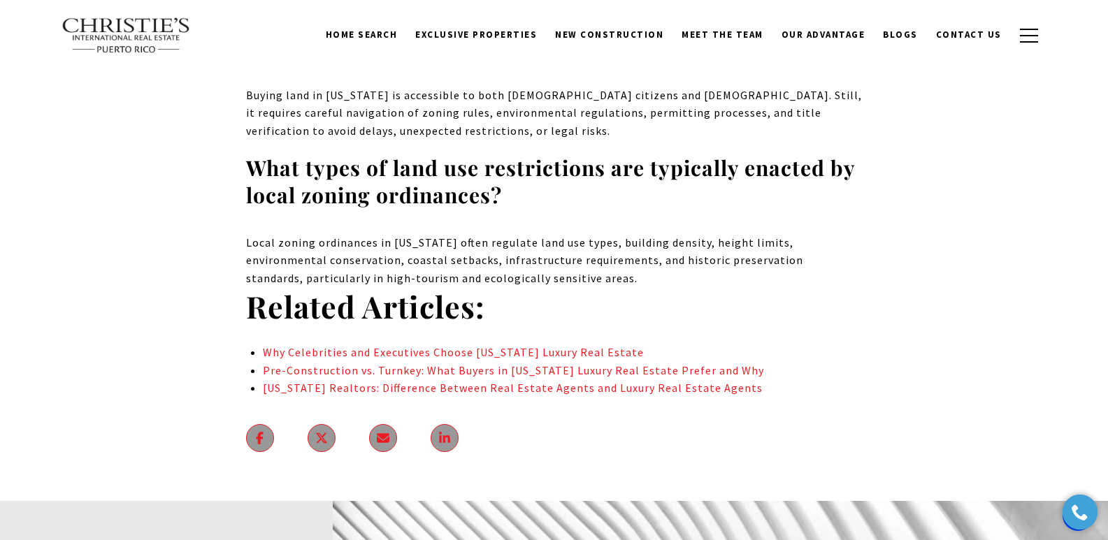
scroll to position [10904, 0]
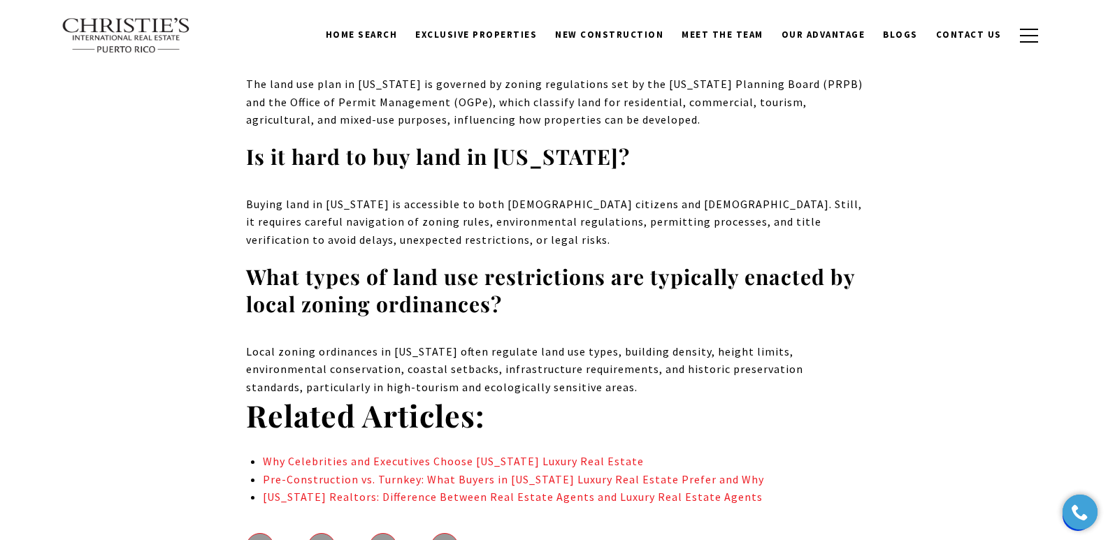
drag, startPoint x: 1112, startPoint y: 24, endPoint x: 1118, endPoint y: 449, distance: 424.3
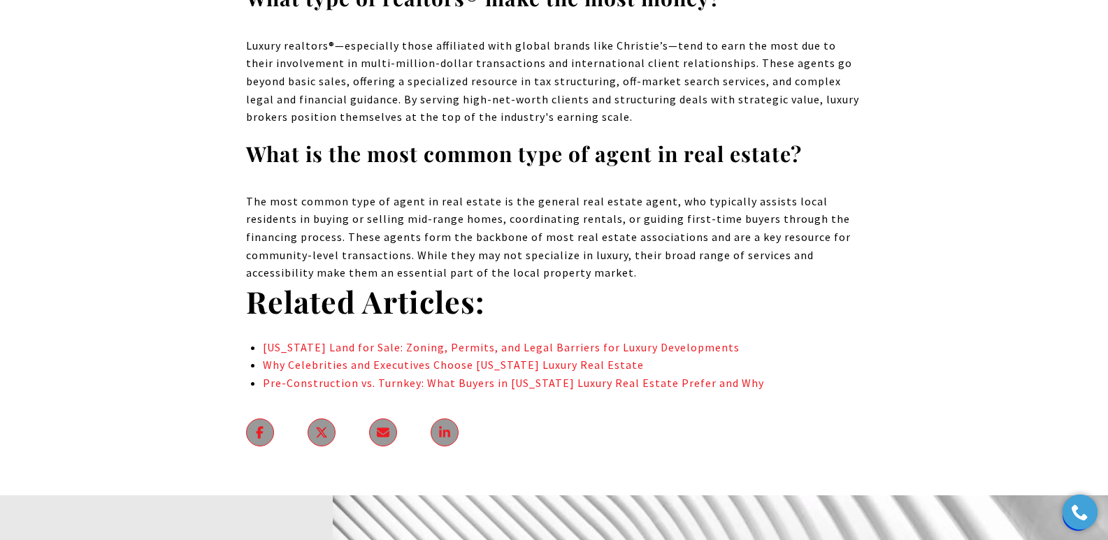
scroll to position [12145, 0]
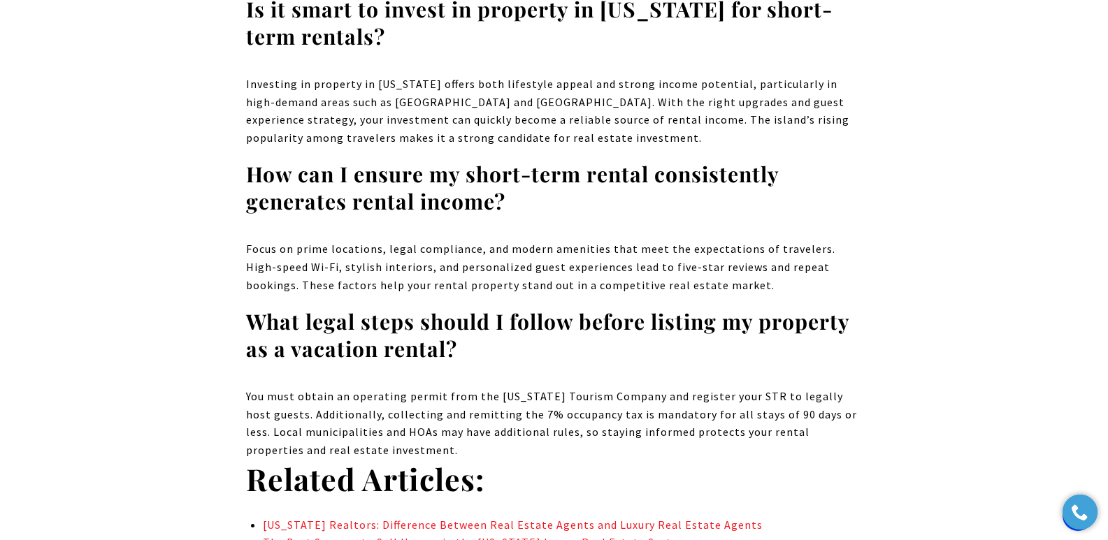
scroll to position [9222, 0]
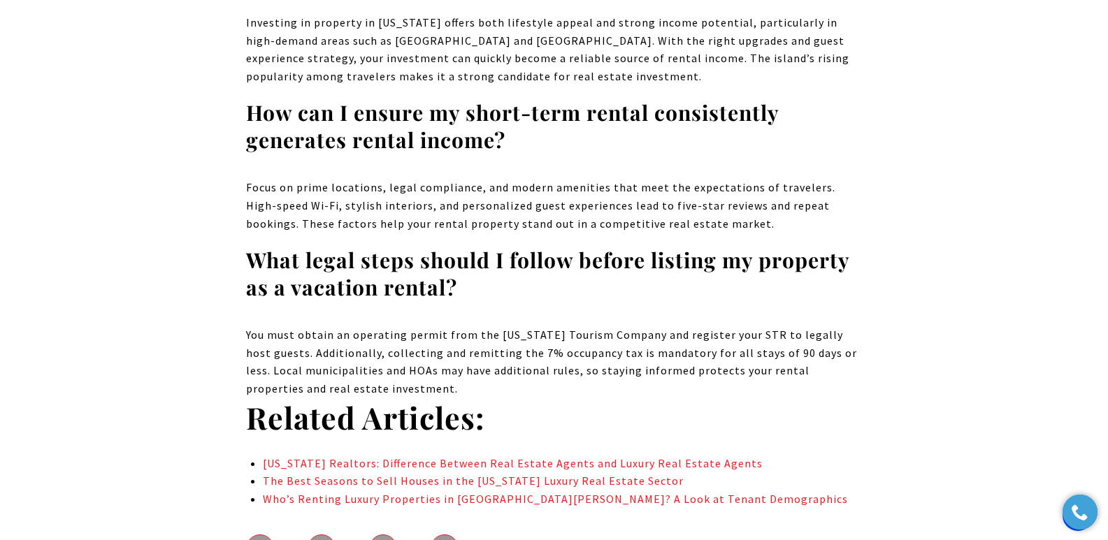
drag, startPoint x: 1112, startPoint y: 28, endPoint x: 1110, endPoint y: 469, distance: 441.1
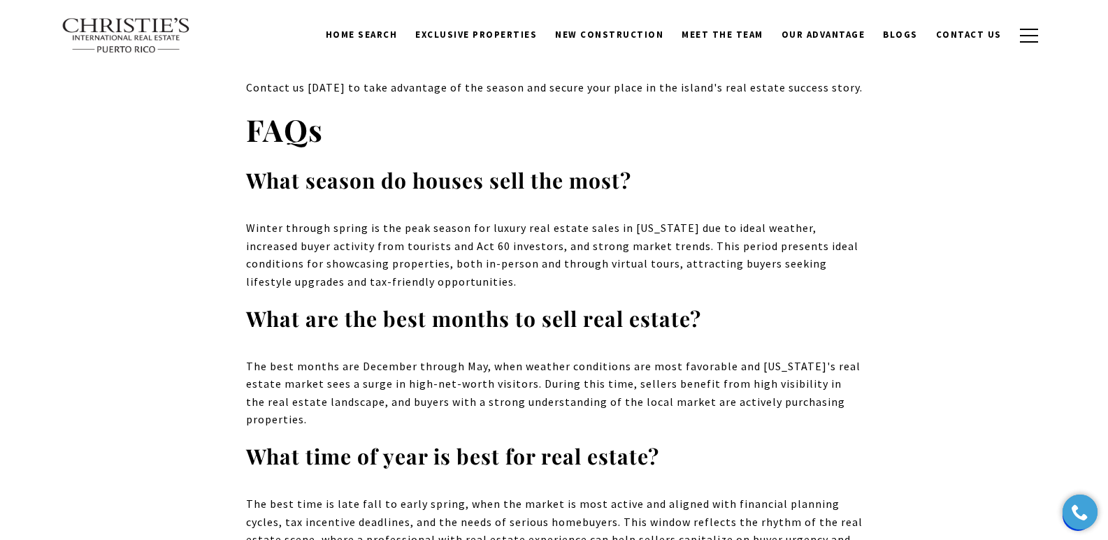
drag, startPoint x: 1114, startPoint y: 25, endPoint x: 876, endPoint y: 285, distance: 352.7
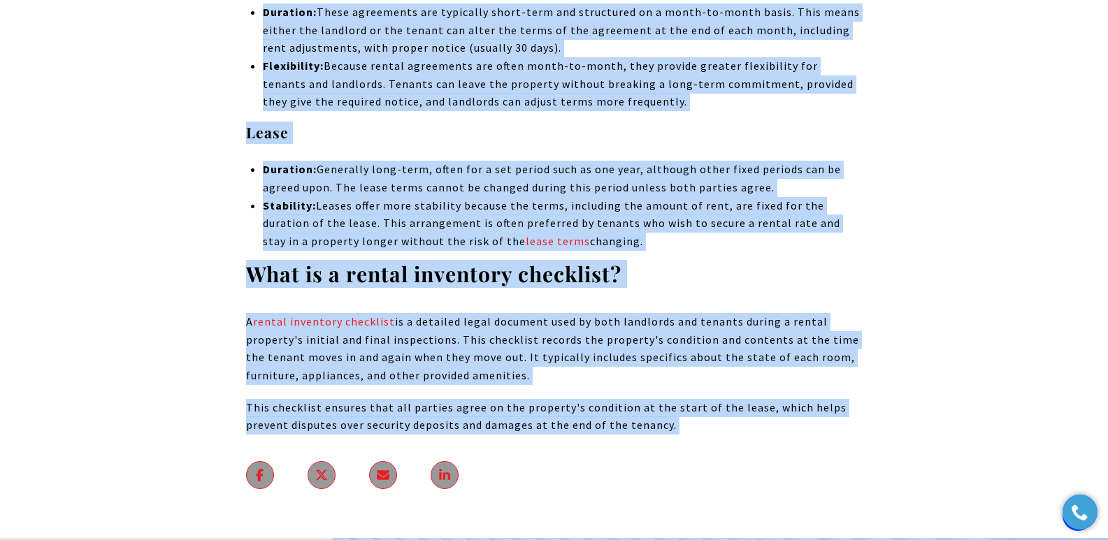
scroll to position [10678, 0]
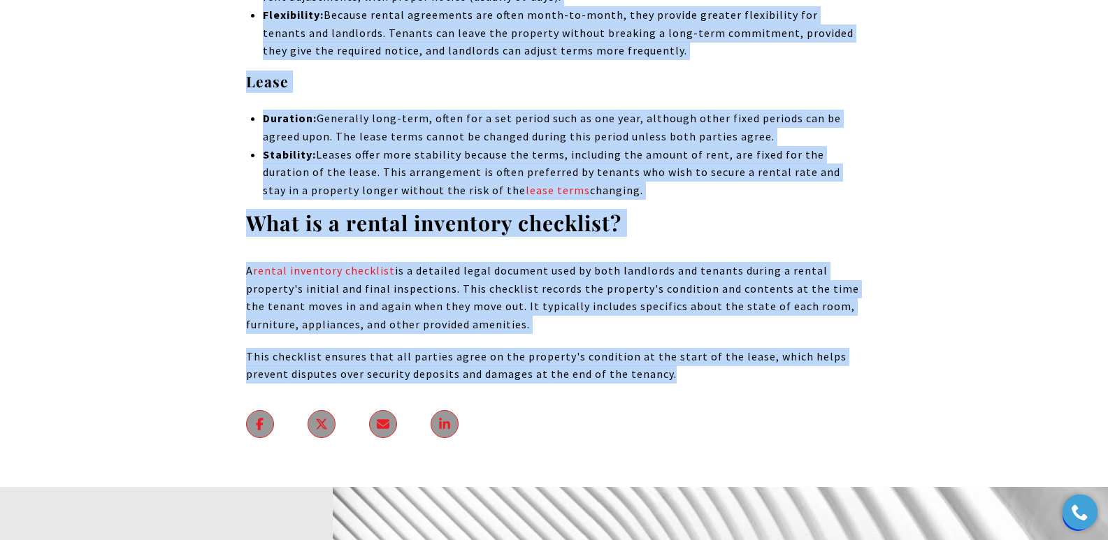
drag, startPoint x: 284, startPoint y: 247, endPoint x: 714, endPoint y: 275, distance: 430.7
copy body "Rental Agreement: What's in a Rental Contract? Are you considering renting a pr…"
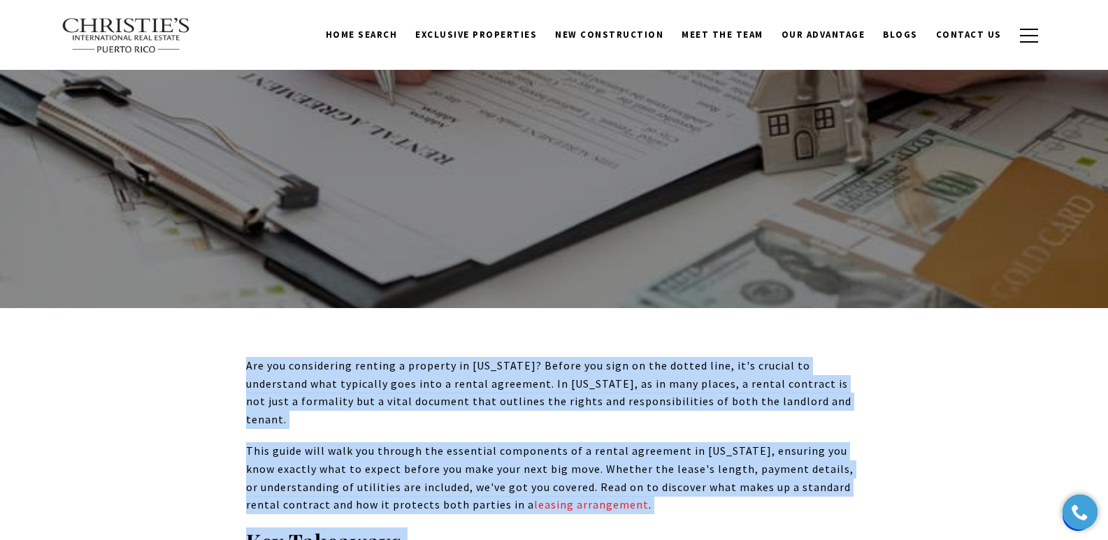
scroll to position [0, 0]
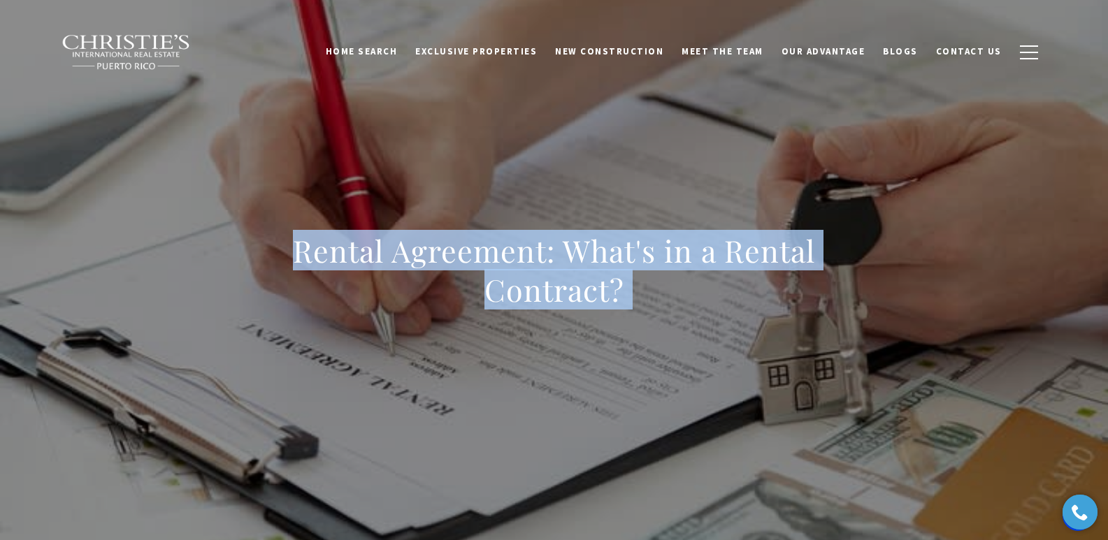
drag, startPoint x: 400, startPoint y: 295, endPoint x: 395, endPoint y: 285, distance: 10.9
click at [399, 294] on h1 "Rental Agreement: What's in a Rental Contract?" at bounding box center [554, 270] width 617 height 78
click at [292, 261] on h1 "Rental Agreement: What's in a Rental Contract?" at bounding box center [554, 270] width 617 height 78
drag, startPoint x: 291, startPoint y: 252, endPoint x: 661, endPoint y: 302, distance: 373.2
click at [661, 302] on h1 "Rental Agreement: What's in a Rental Contract?" at bounding box center [554, 270] width 617 height 78
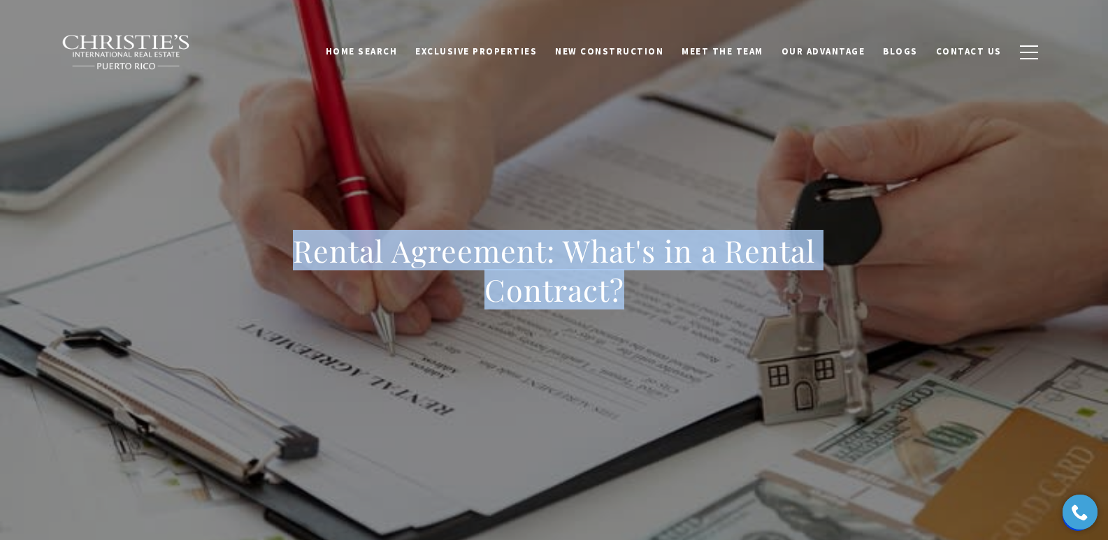
copy h1 "Rental Agreement: What's in a Rental Contract?"
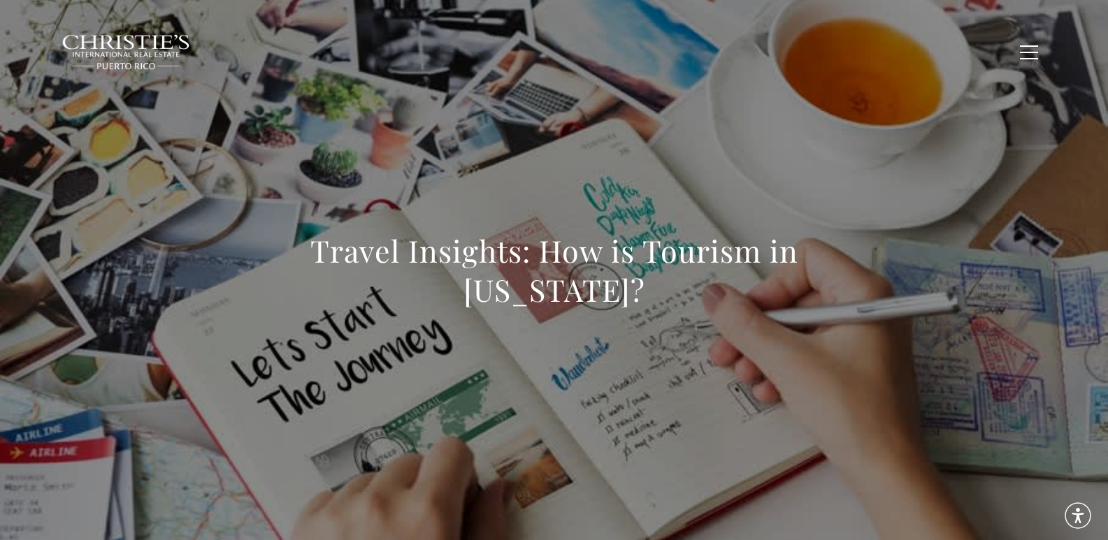
drag, startPoint x: 248, startPoint y: 259, endPoint x: 718, endPoint y: 344, distance: 477.4
click at [718, 344] on div "Travel Insights: How is Tourism in [US_STATE]?" at bounding box center [554, 279] width 979 height 419
copy h1 "Travel Insights: How is Tourism in [US_STATE]?"
click at [281, 257] on h1 "Travel Insights: How is Tourism in [US_STATE]?" at bounding box center [554, 270] width 617 height 78
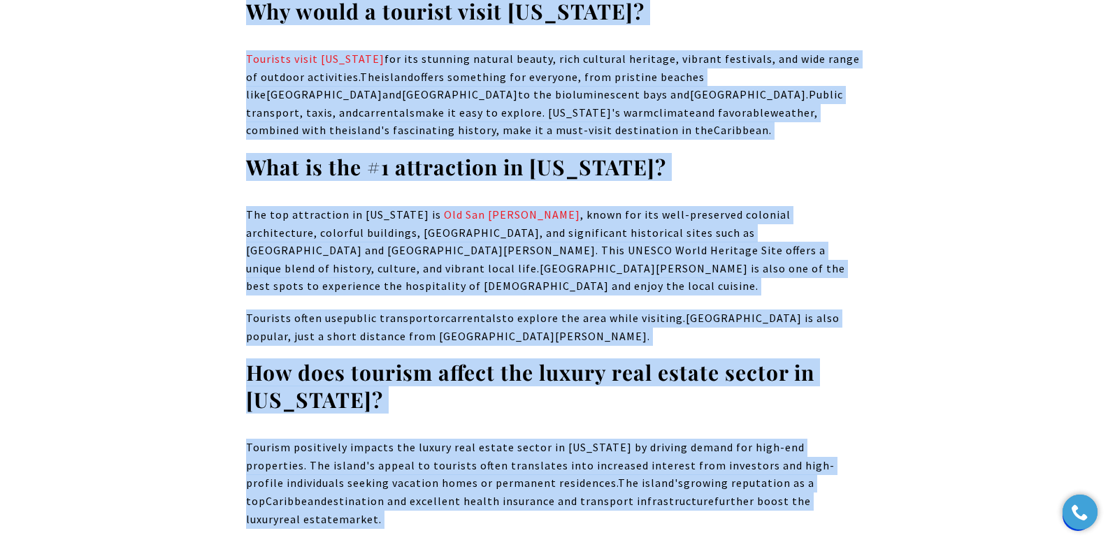
scroll to position [15610, 0]
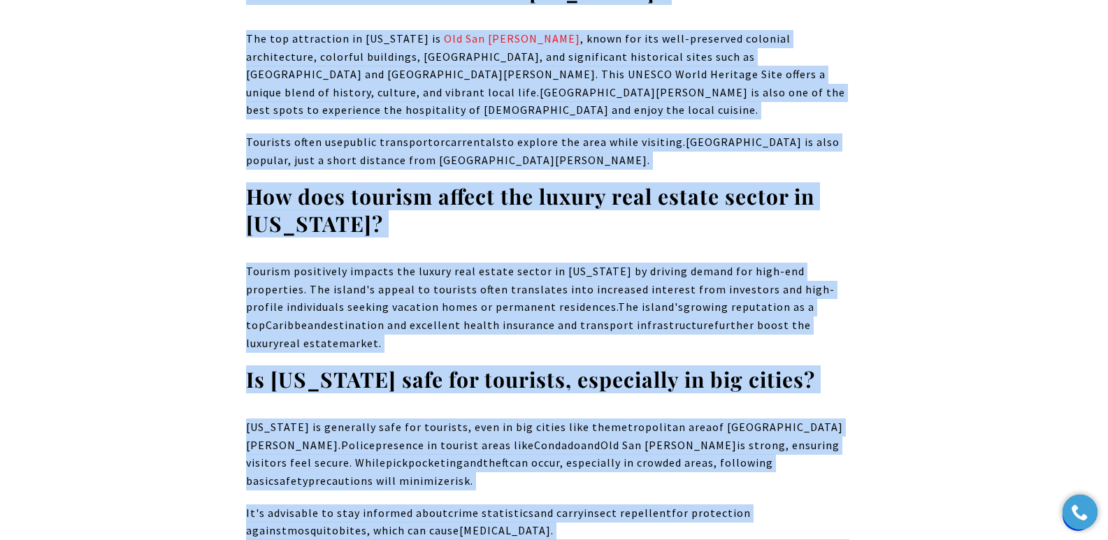
drag, startPoint x: 265, startPoint y: 252, endPoint x: 665, endPoint y: 417, distance: 433.4
copy body "Travel Insights: How is Tourism in Puerto Rico? Tourism is a vital pillar of Pu…"
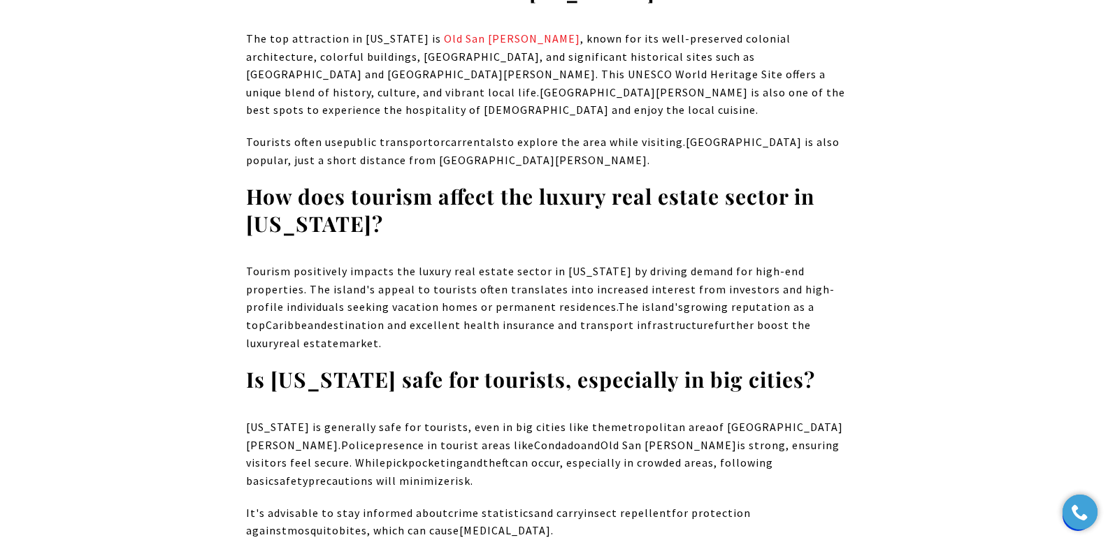
drag, startPoint x: 245, startPoint y: 398, endPoint x: 574, endPoint y: 419, distance: 329.9
drag, startPoint x: 604, startPoint y: 426, endPoint x: 222, endPoint y: 404, distance: 382.3
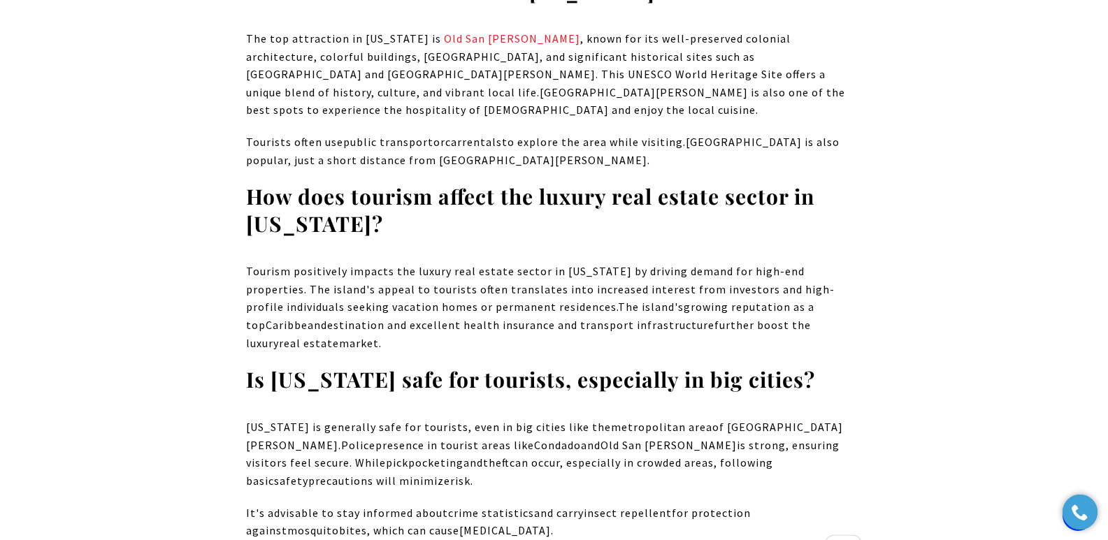
copy div "**********"
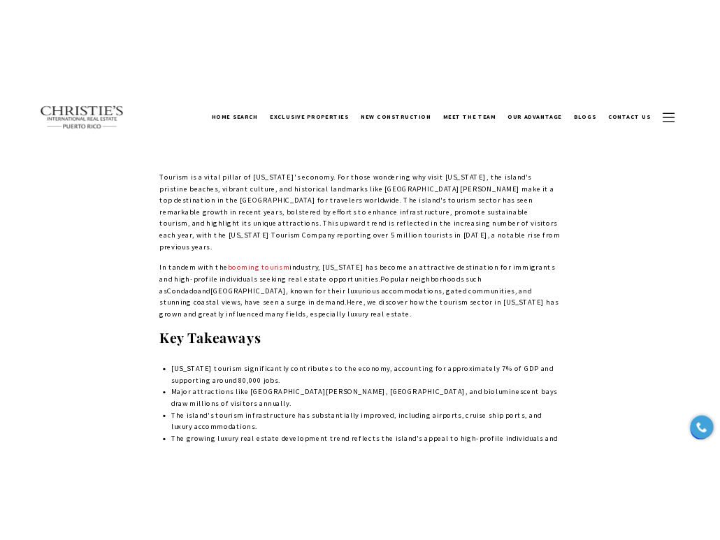
scroll to position [0, 0]
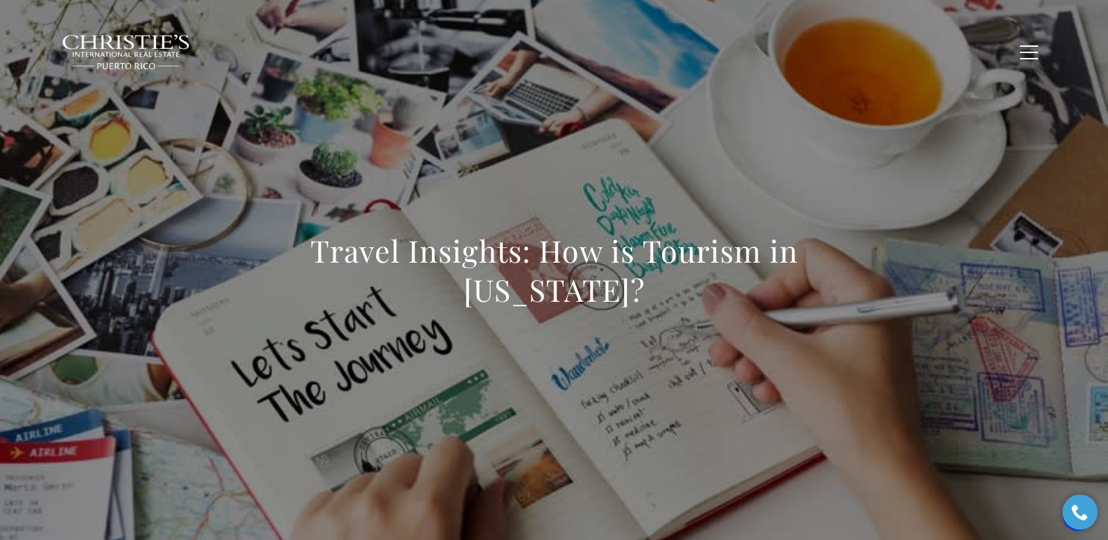
drag, startPoint x: 261, startPoint y: 254, endPoint x: 591, endPoint y: 295, distance: 333.1
click at [591, 295] on h1 "Travel Insights: How is Tourism in [US_STATE]?" at bounding box center [554, 270] width 617 height 78
copy h1 "Travel Insights: How is Tourism in [US_STATE]?"
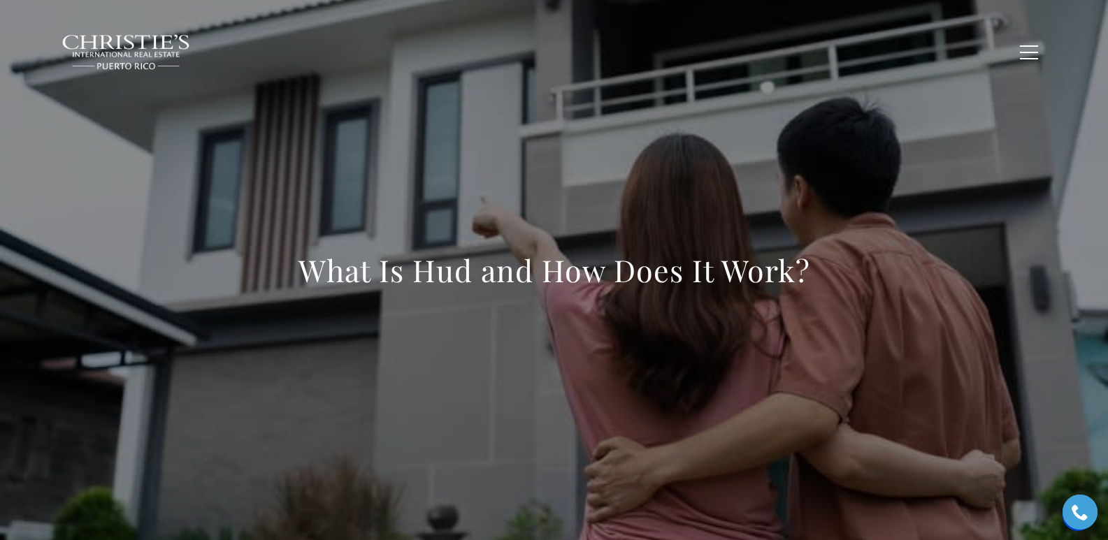
drag, startPoint x: 442, startPoint y: 216, endPoint x: 273, endPoint y: 216, distance: 168.5
click at [273, 216] on div "What Is Hud and How Does It Work?" at bounding box center [554, 279] width 979 height 419
click at [305, 277] on h1 "What Is Hud and How Does It Work?" at bounding box center [554, 270] width 512 height 39
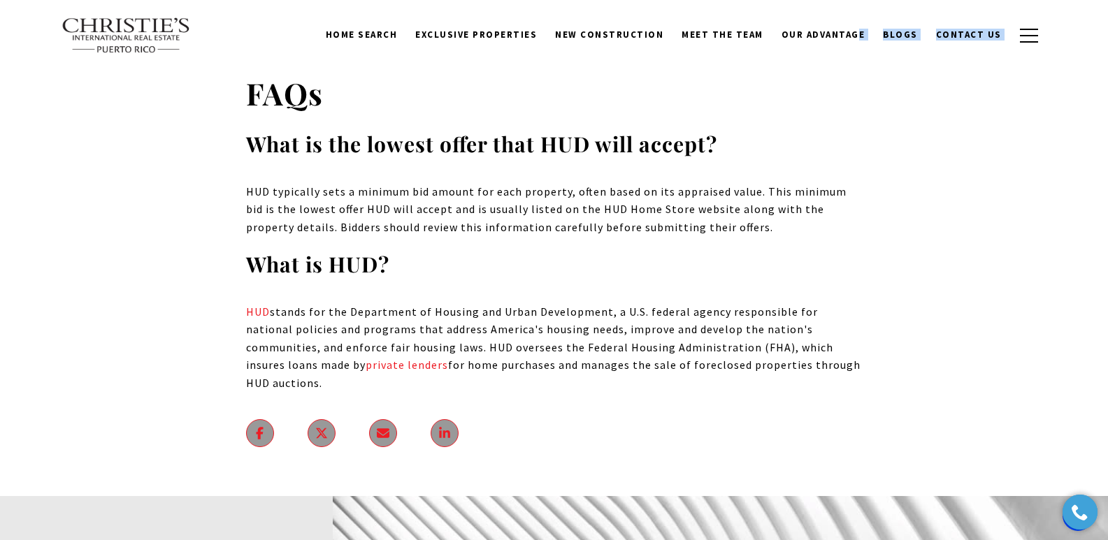
scroll to position [11331, 0]
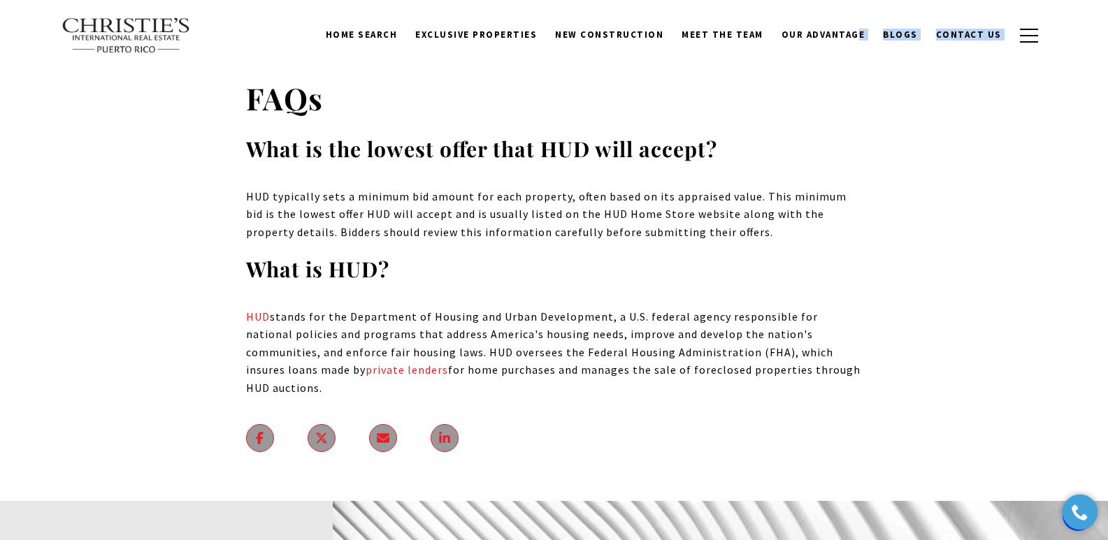
drag, startPoint x: 308, startPoint y: 276, endPoint x: 849, endPoint y: 303, distance: 541.7
copy body "What Is Hud and How Does It Work? What does HUD stand for in real estate? HUD s…"
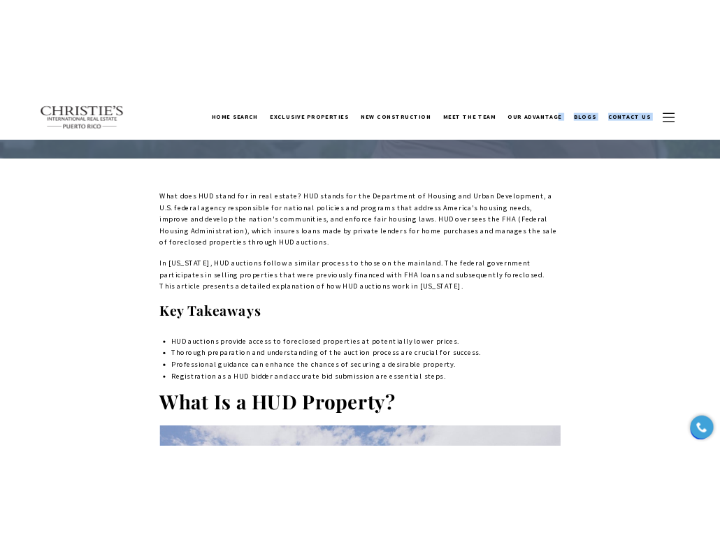
scroll to position [0, 0]
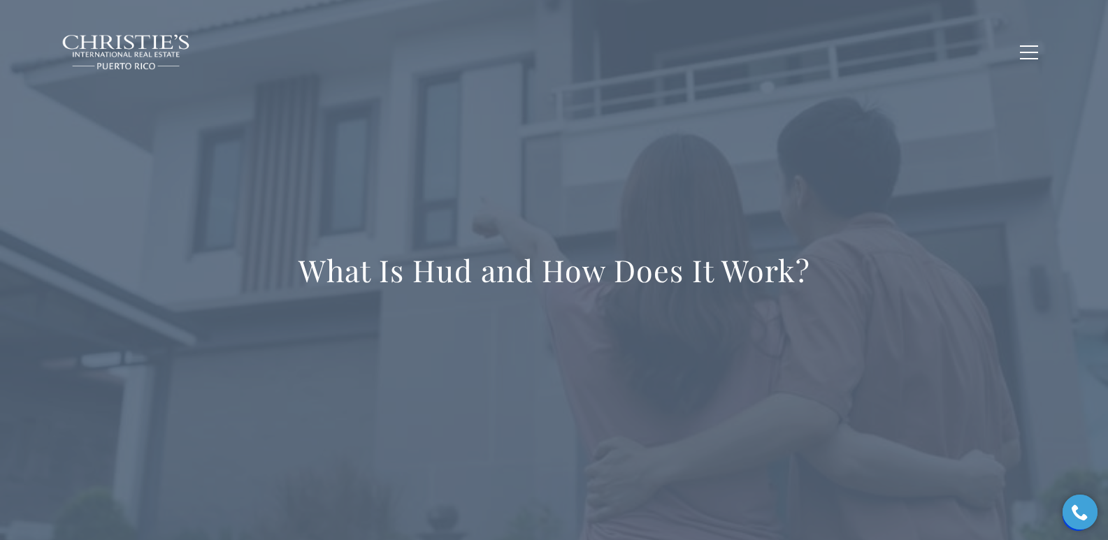
click at [476, 141] on div "What Is Hud and How Does It Work?" at bounding box center [554, 279] width 979 height 419
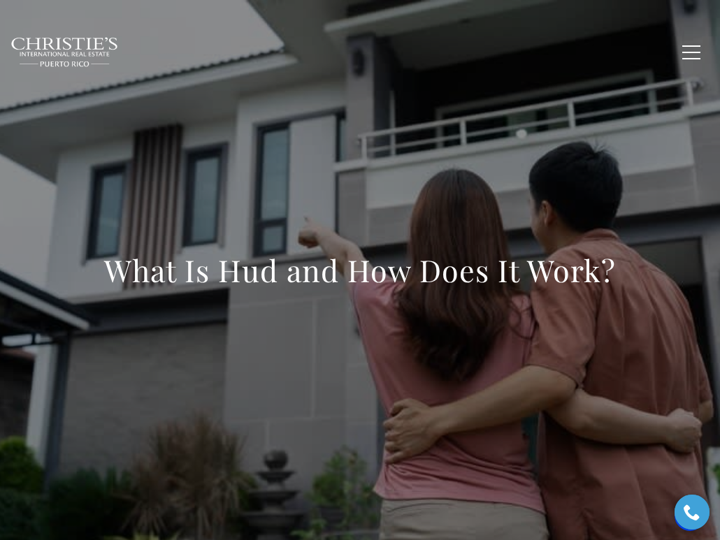
click at [514, 217] on div "What Is Hud and How Does It Work?" at bounding box center [360, 279] width 720 height 419
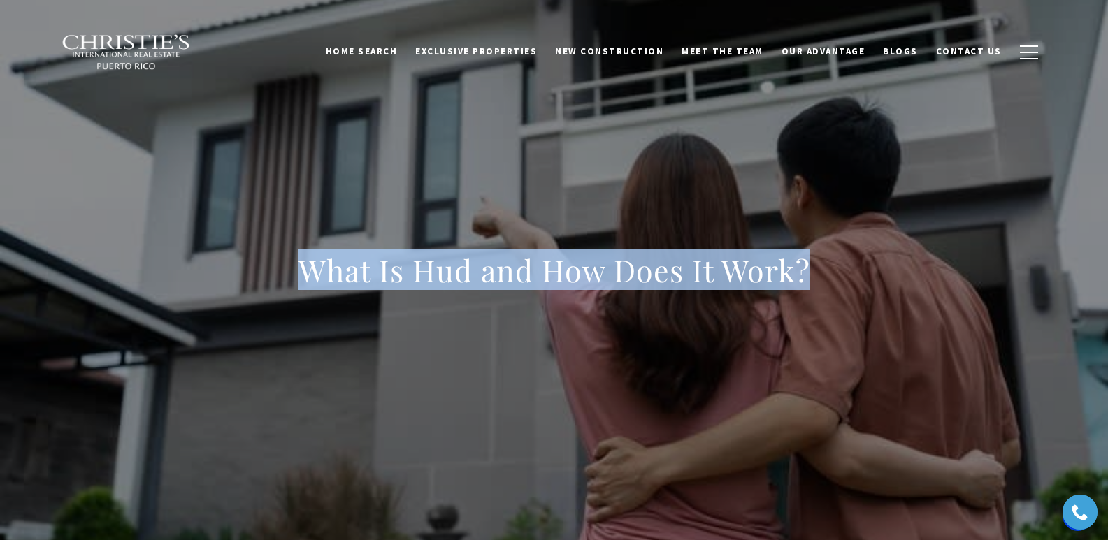
drag, startPoint x: 293, startPoint y: 279, endPoint x: 855, endPoint y: 279, distance: 562.0
click at [719, 279] on div "What Is Hud and How Does It Work?" at bounding box center [554, 279] width 979 height 419
copy h1 "What Is Hud and How Does It Work?"
